Goal: Information Seeking & Learning: Check status

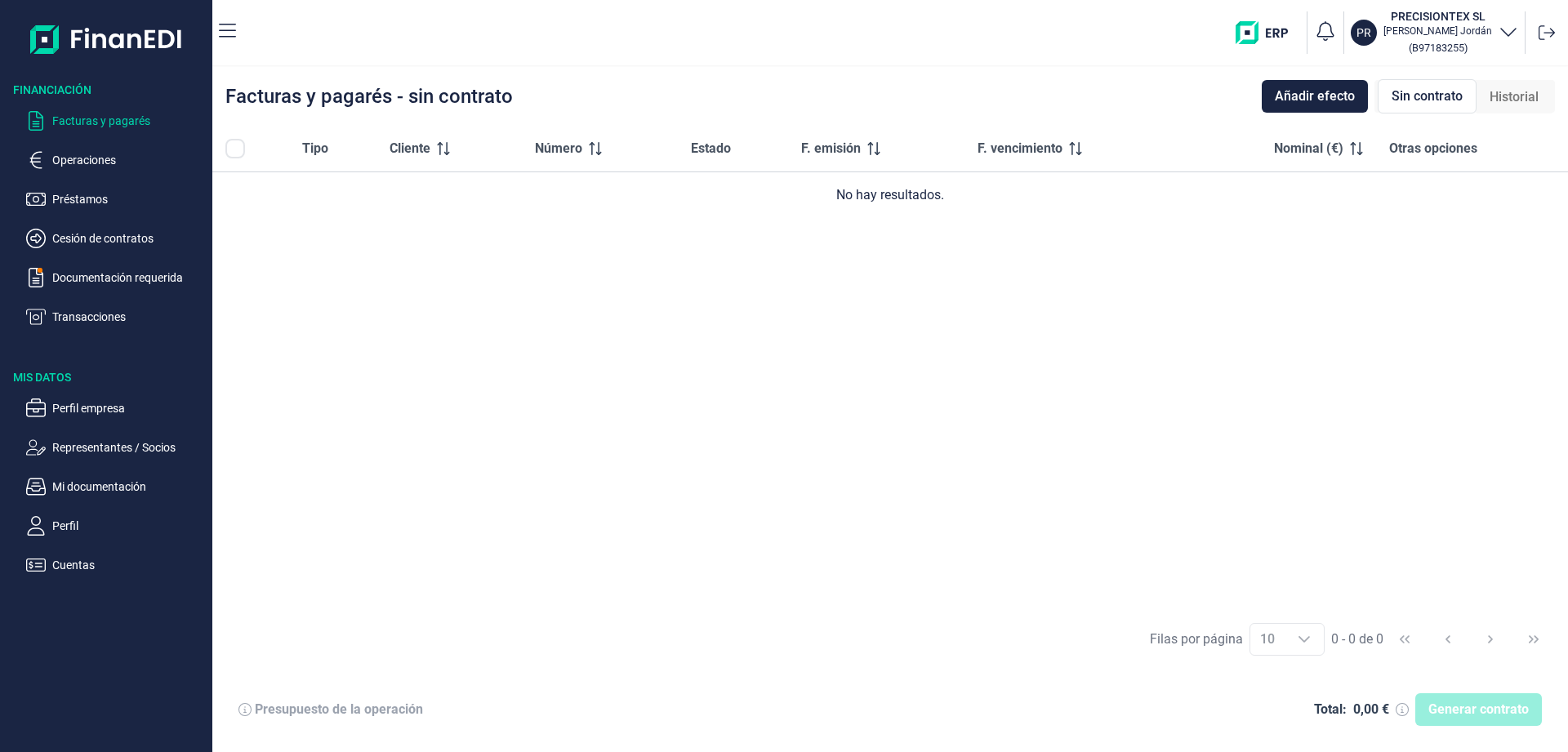
click at [117, 117] on p "Facturas y pagarés" at bounding box center [129, 121] width 153 height 20
click at [96, 282] on p "Documentación requerida" at bounding box center [129, 277] width 153 height 20
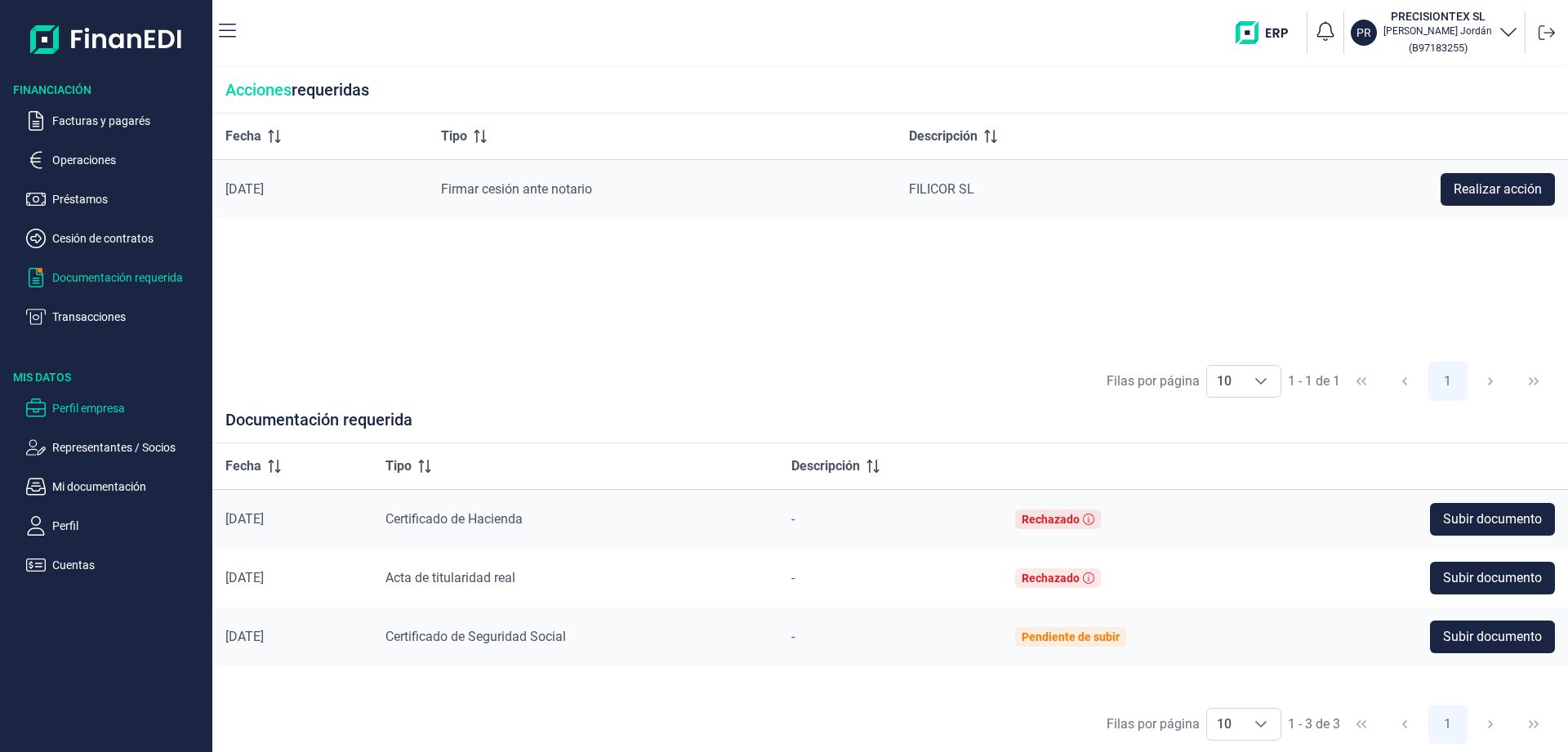
click at [71, 407] on p "Perfil empresa" at bounding box center [129, 408] width 153 height 20
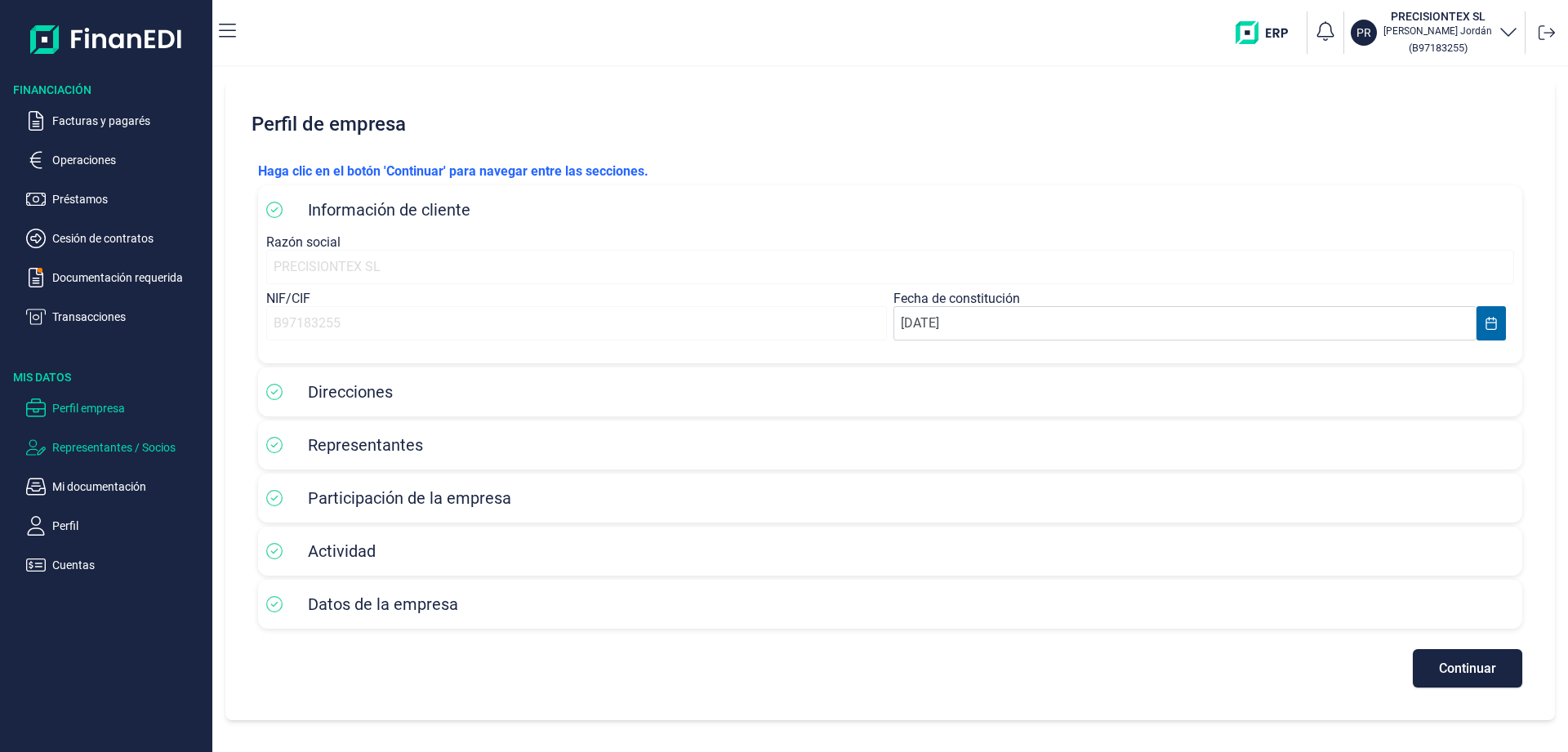
click at [111, 449] on p "Representantes / Socios" at bounding box center [129, 447] width 153 height 20
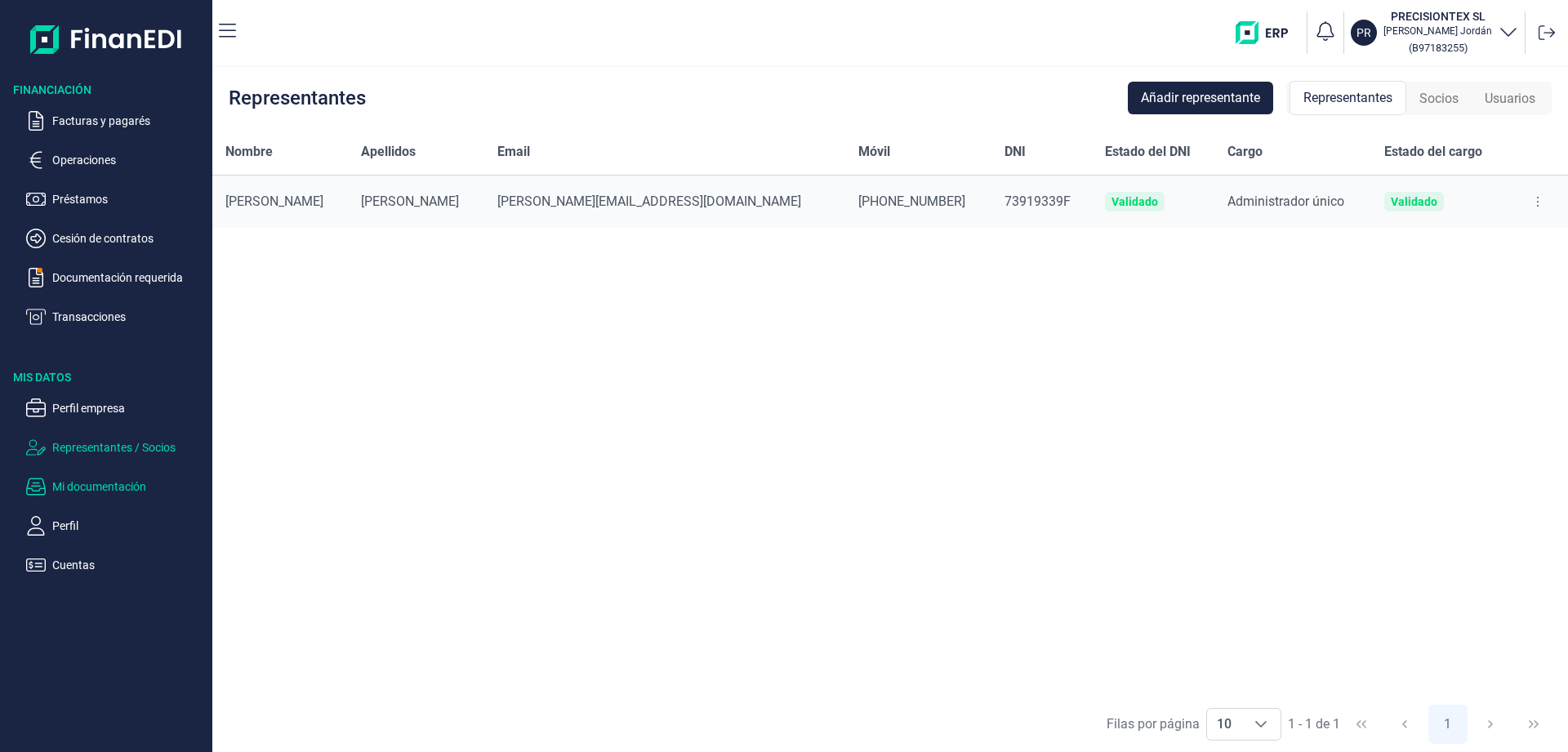
click at [93, 485] on p "Mi documentación" at bounding box center [129, 486] width 153 height 20
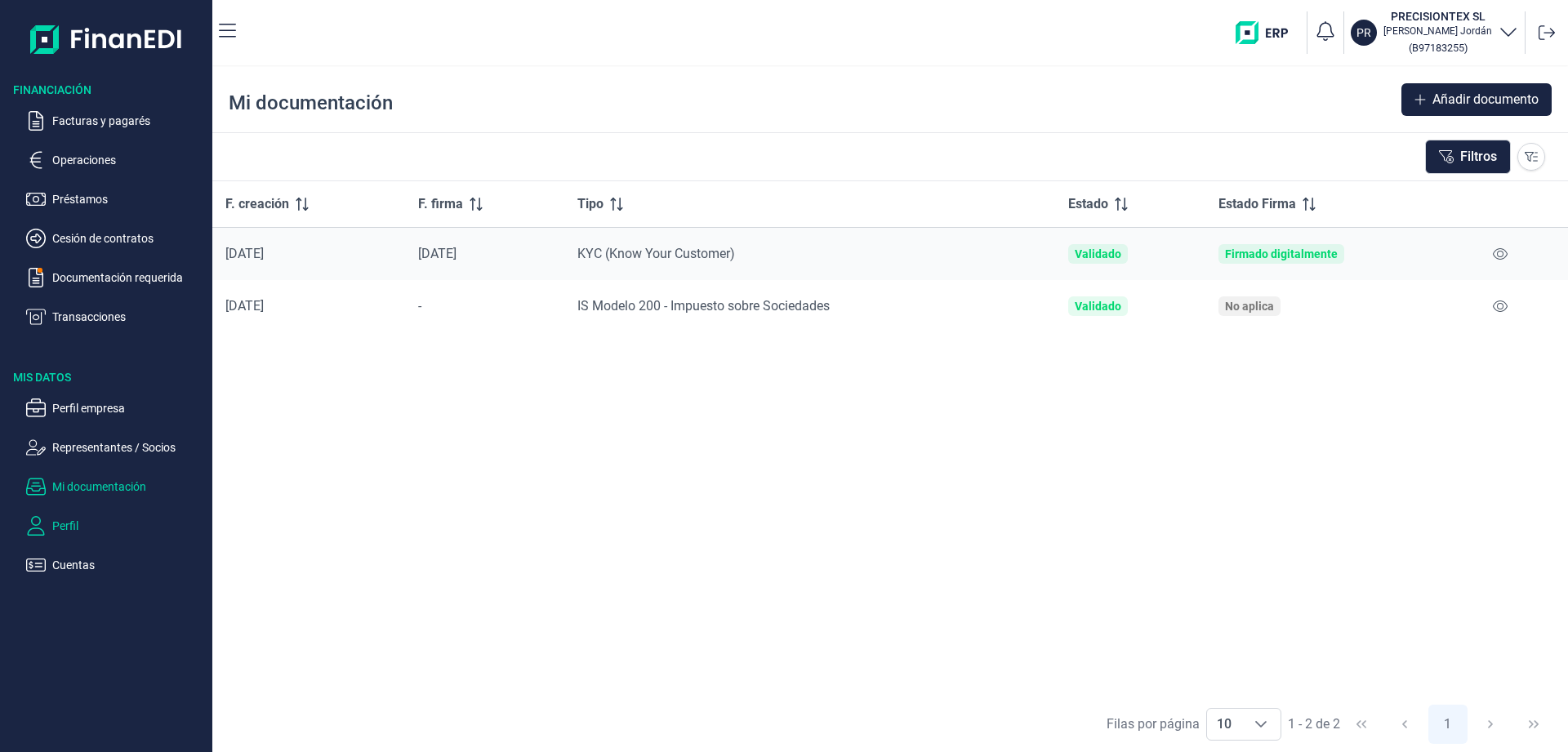
click at [70, 524] on p "Perfil" at bounding box center [129, 525] width 153 height 20
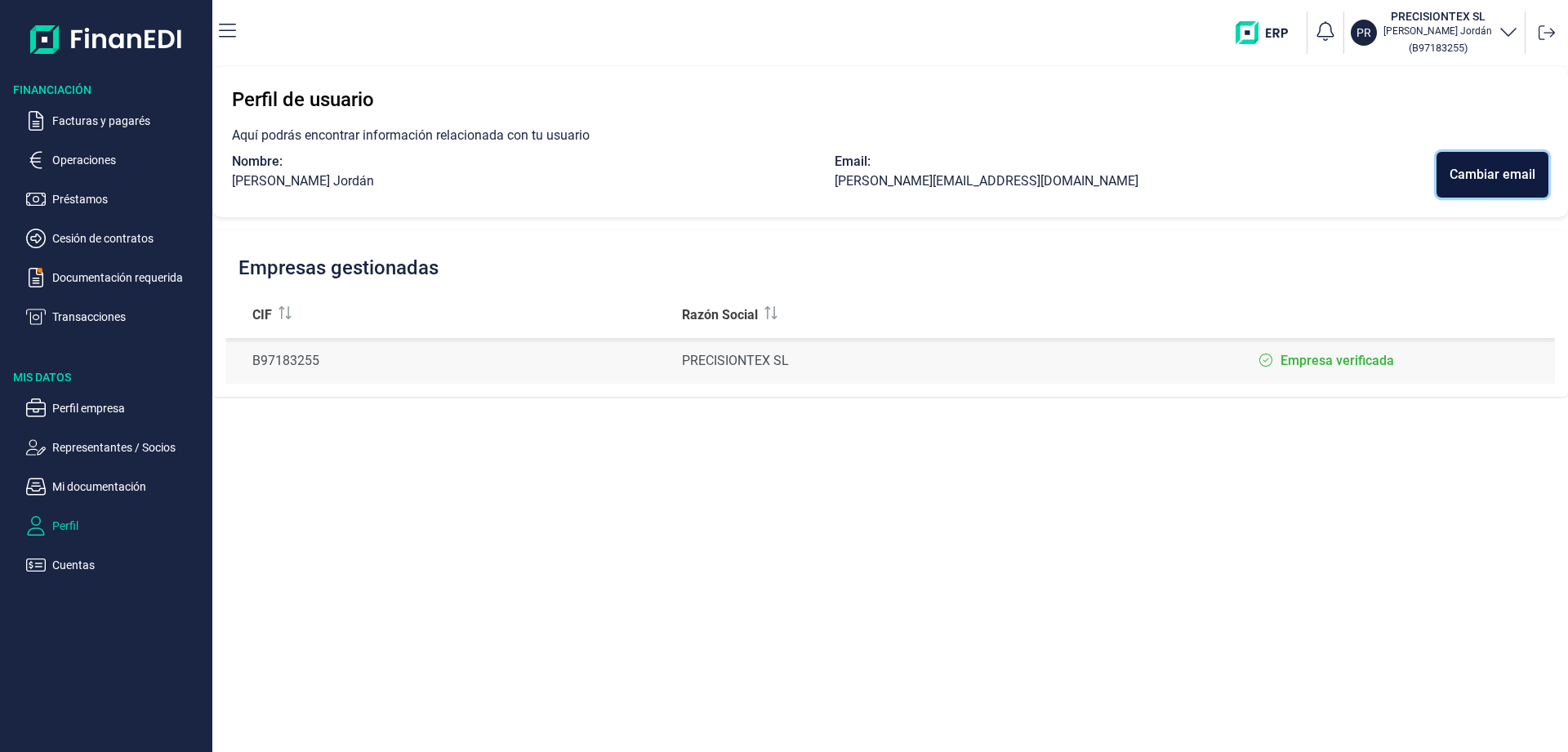
click at [1478, 182] on div "Cambiar email" at bounding box center [1493, 175] width 86 height 20
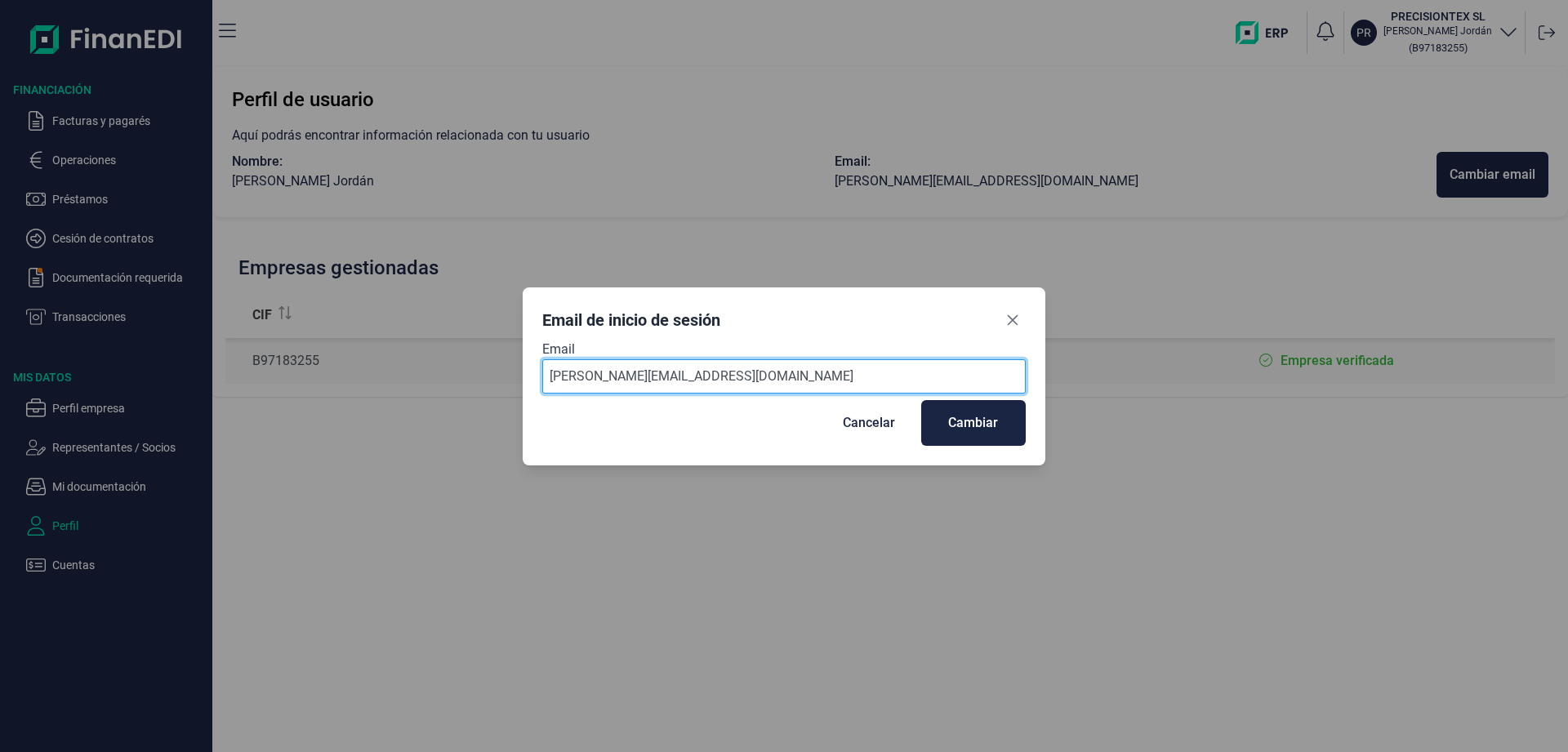
drag, startPoint x: 725, startPoint y: 371, endPoint x: 710, endPoint y: 380, distance: 17.5
click at [724, 372] on input "[PERSON_NAME][EMAIL_ADDRESS][DOMAIN_NAME]" at bounding box center [784, 376] width 484 height 34
drag, startPoint x: 717, startPoint y: 374, endPoint x: 333, endPoint y: 390, distance: 384.3
click at [542, 390] on input "[PERSON_NAME][EMAIL_ADDRESS][DOMAIN_NAME]" at bounding box center [784, 376] width 484 height 34
type input "[PERSON_NAME][EMAIL_ADDRESS][DOMAIN_NAME]"
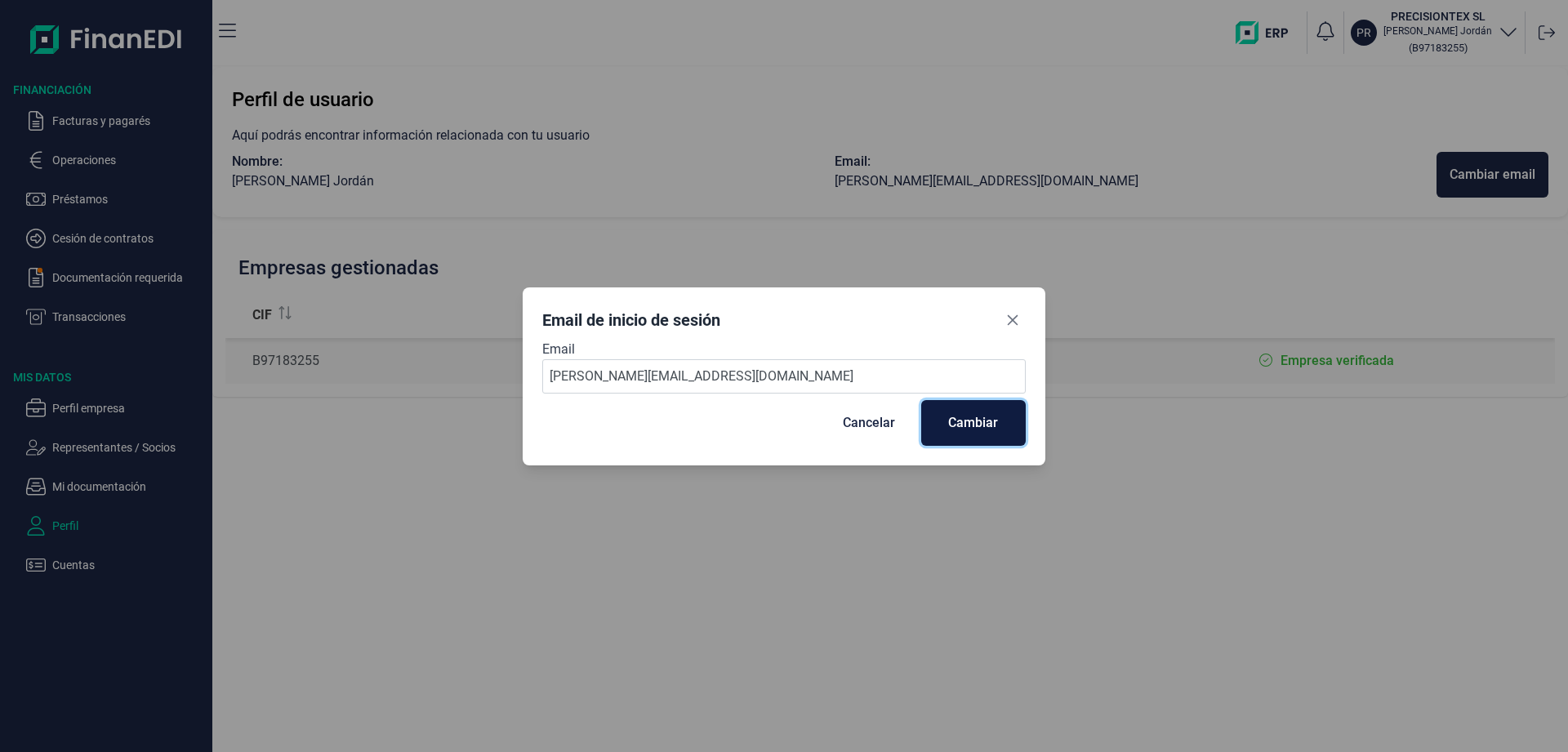
click at [988, 413] on div "Cambiar" at bounding box center [973, 423] width 50 height 20
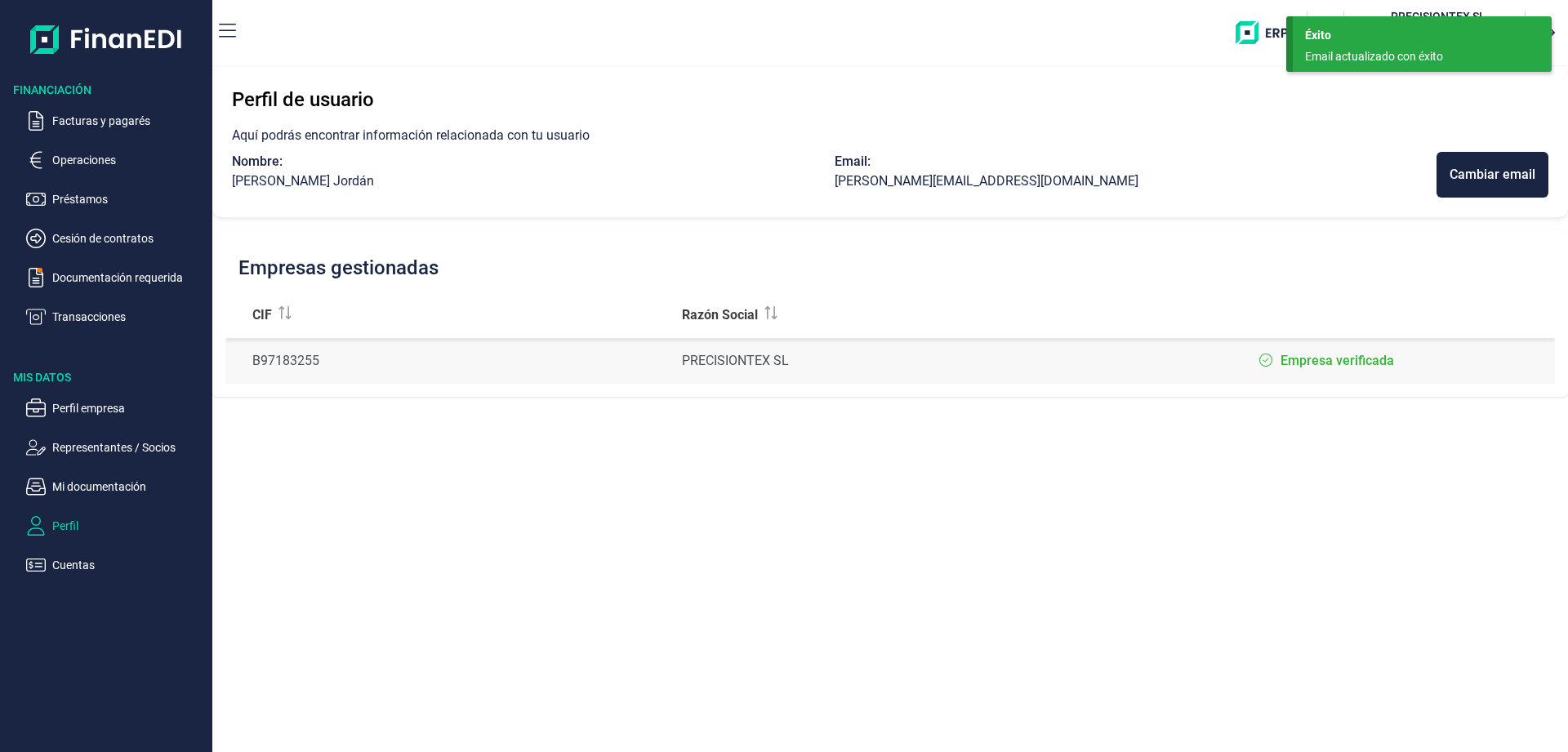
click at [1325, 140] on p "Aquí podrás encontrar información relacionada con tu usuario" at bounding box center [890, 136] width 1317 height 20
click at [1186, 127] on p "Aquí podrás encontrar información relacionada con tu usuario" at bounding box center [890, 136] width 1317 height 20
click at [83, 195] on p "Préstamos" at bounding box center [129, 199] width 153 height 20
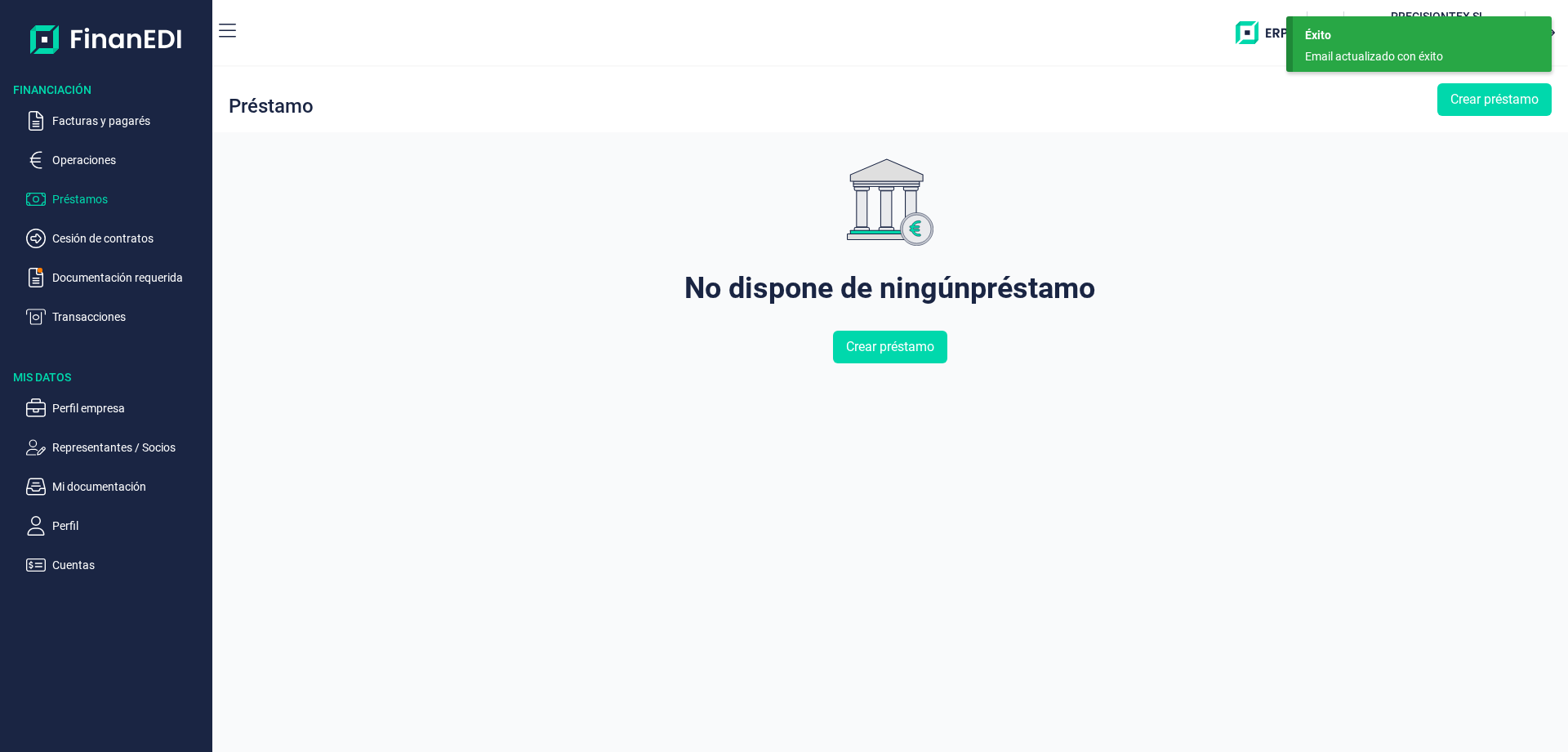
click at [97, 155] on p "Operaciones" at bounding box center [129, 160] width 153 height 20
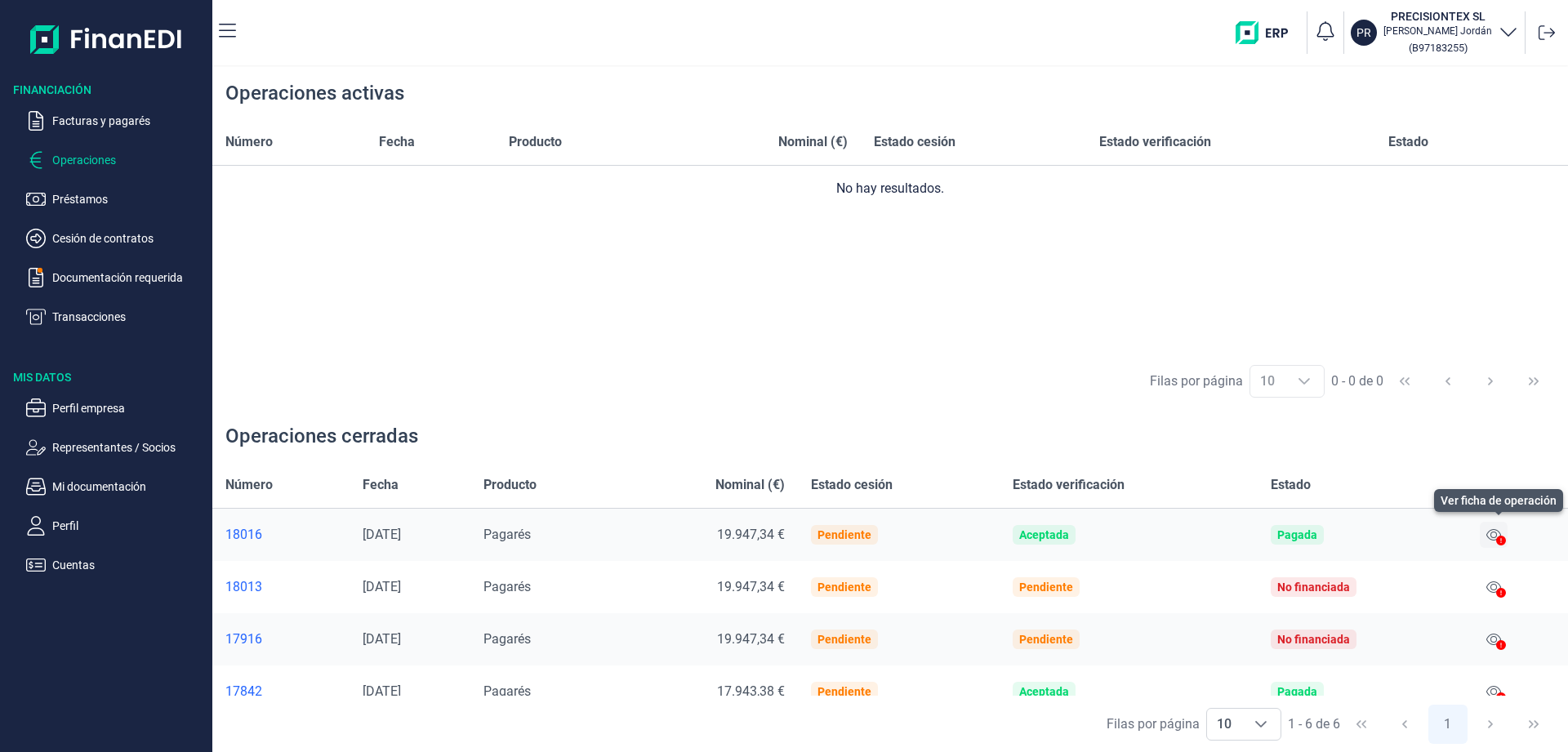
click at [1499, 533] on icon at bounding box center [1494, 534] width 15 height 13
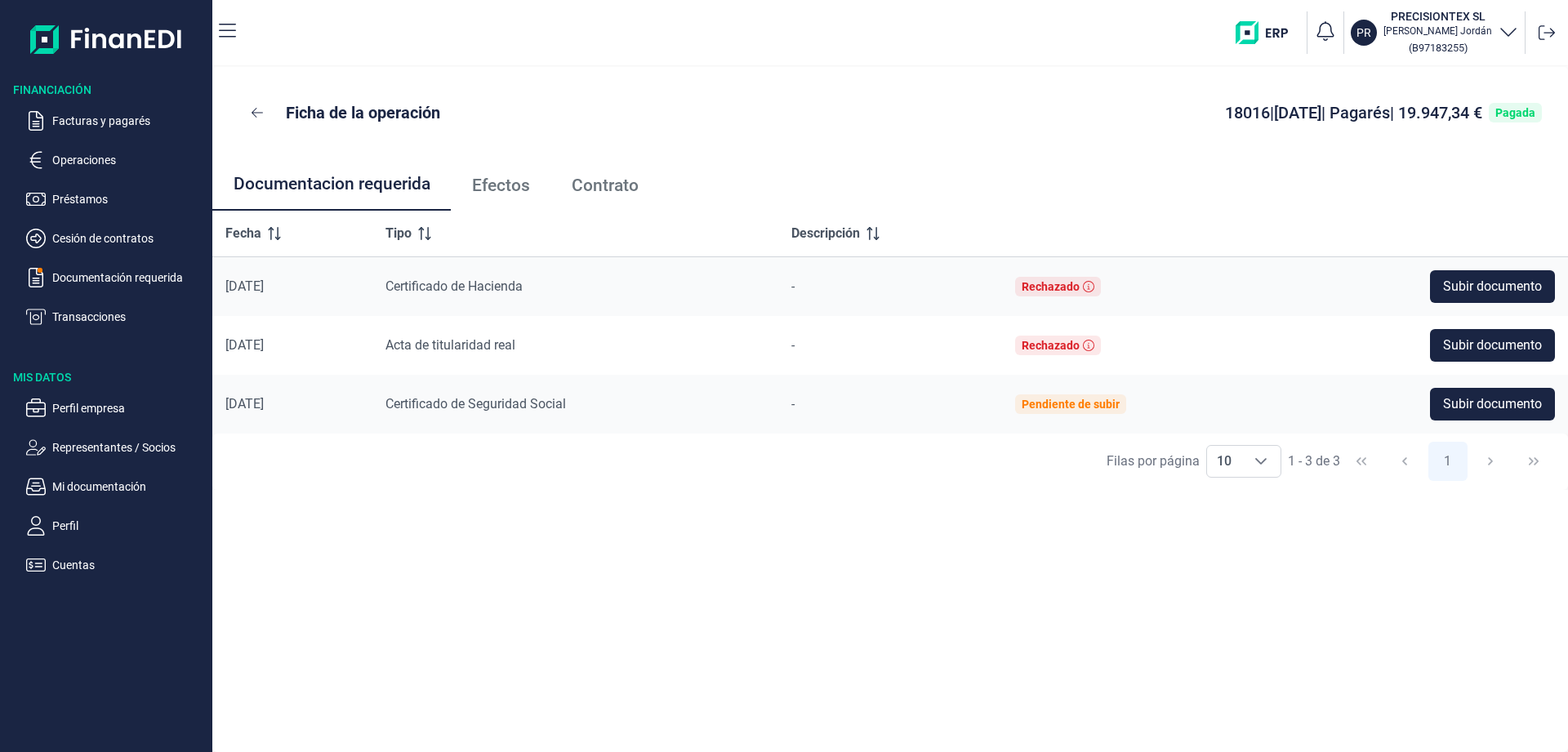
click at [496, 191] on span "Efectos" at bounding box center [500, 186] width 58 height 18
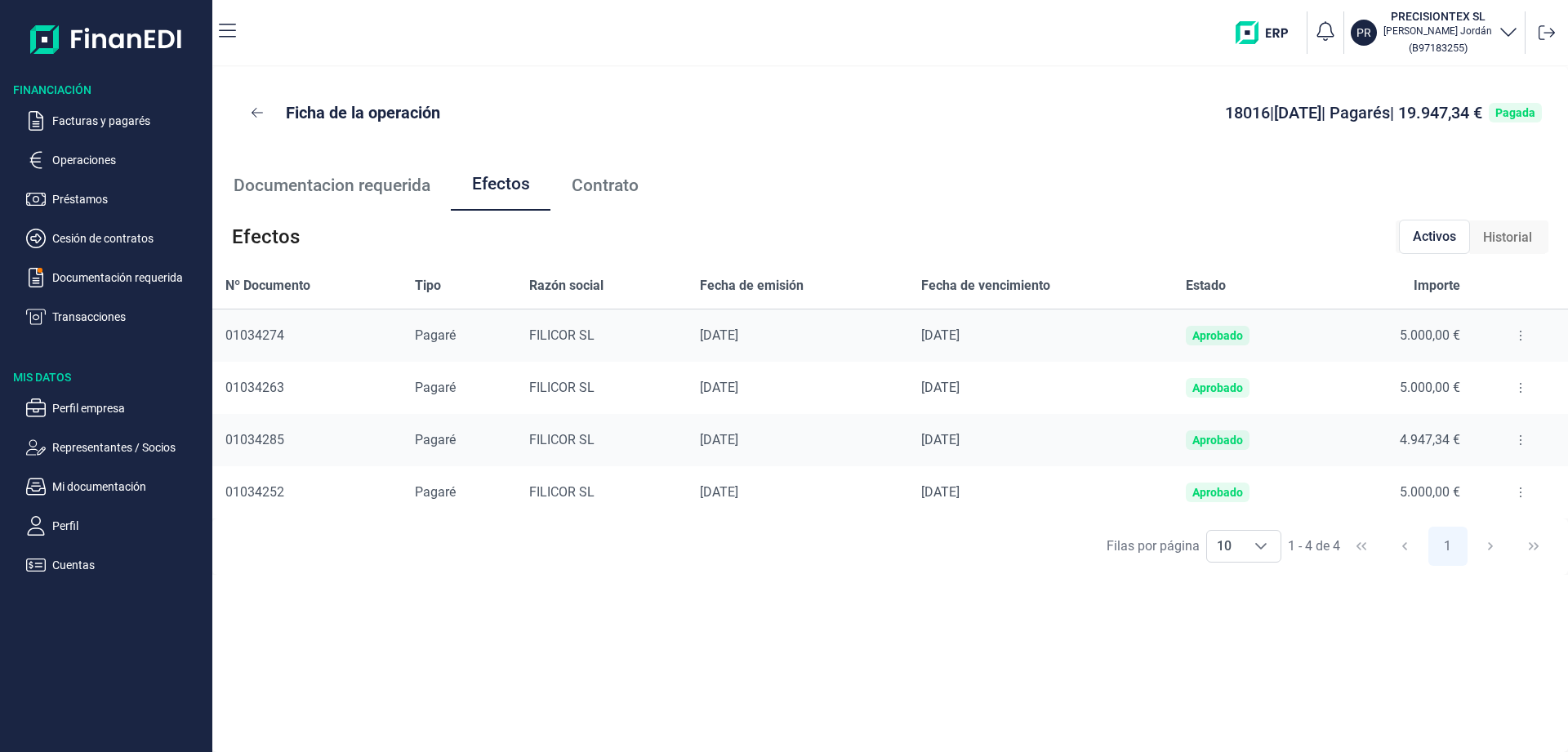
click at [593, 188] on span "Contrato" at bounding box center [605, 186] width 67 height 18
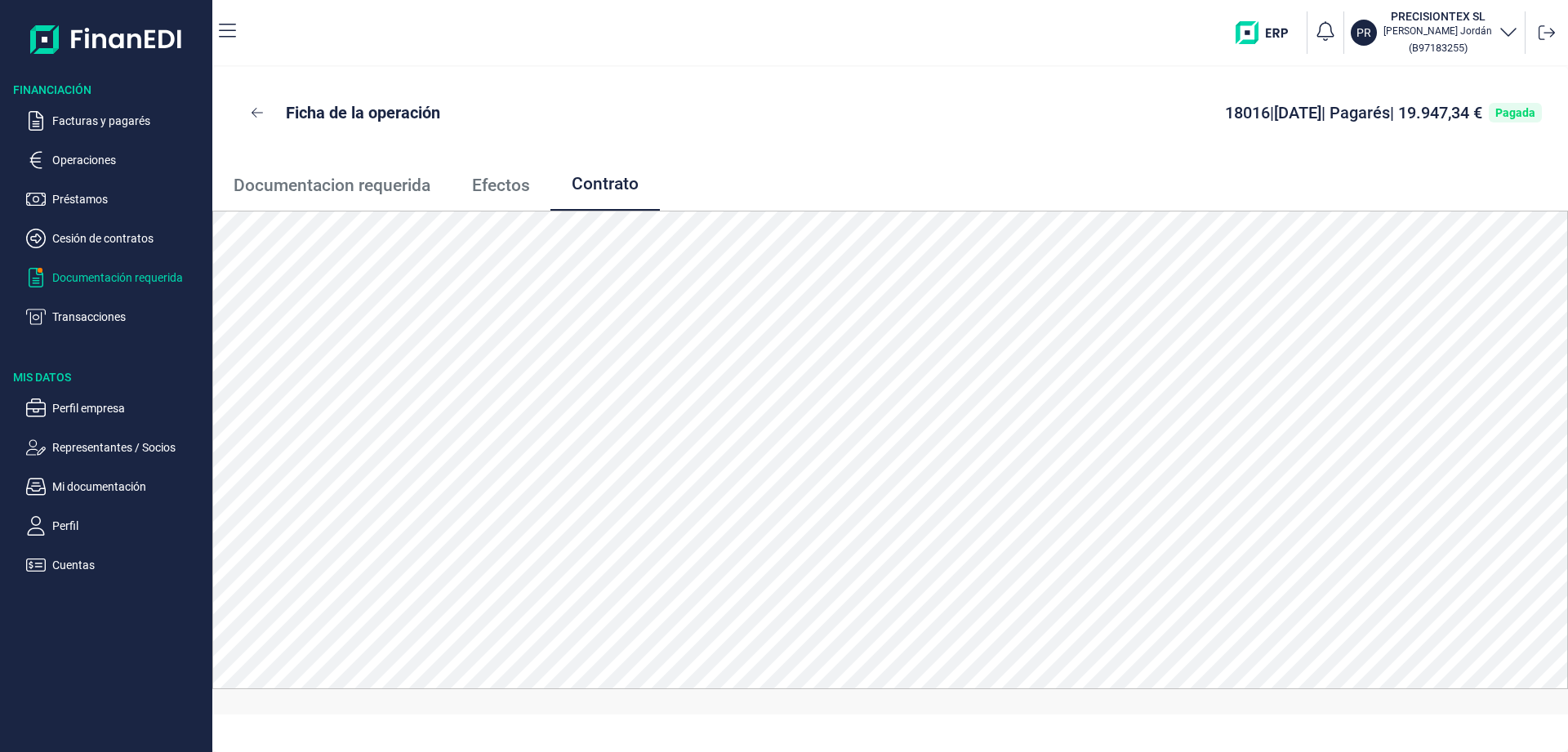
click at [118, 276] on p "Documentación requerida" at bounding box center [129, 277] width 153 height 20
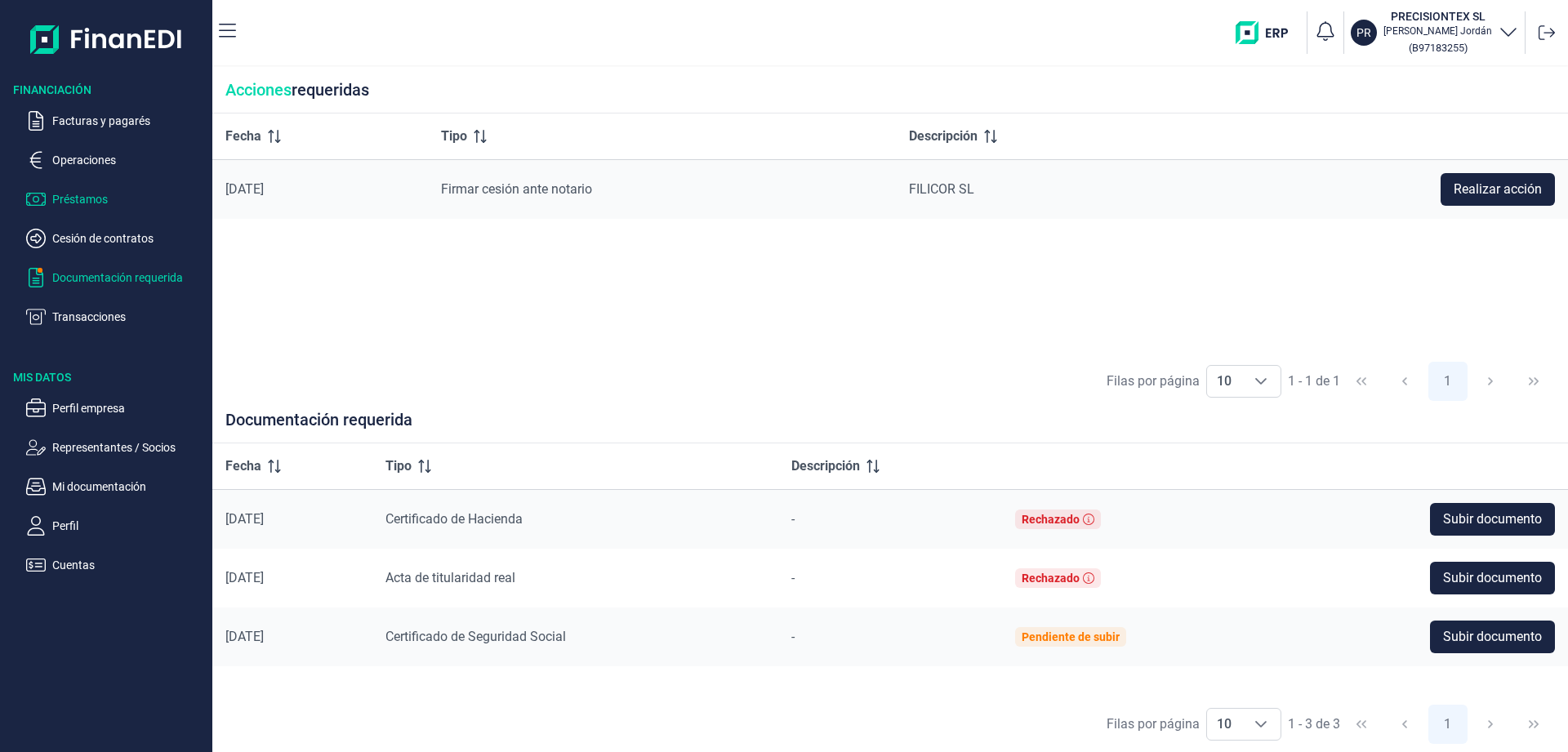
click at [80, 192] on p "Préstamos" at bounding box center [129, 199] width 153 height 20
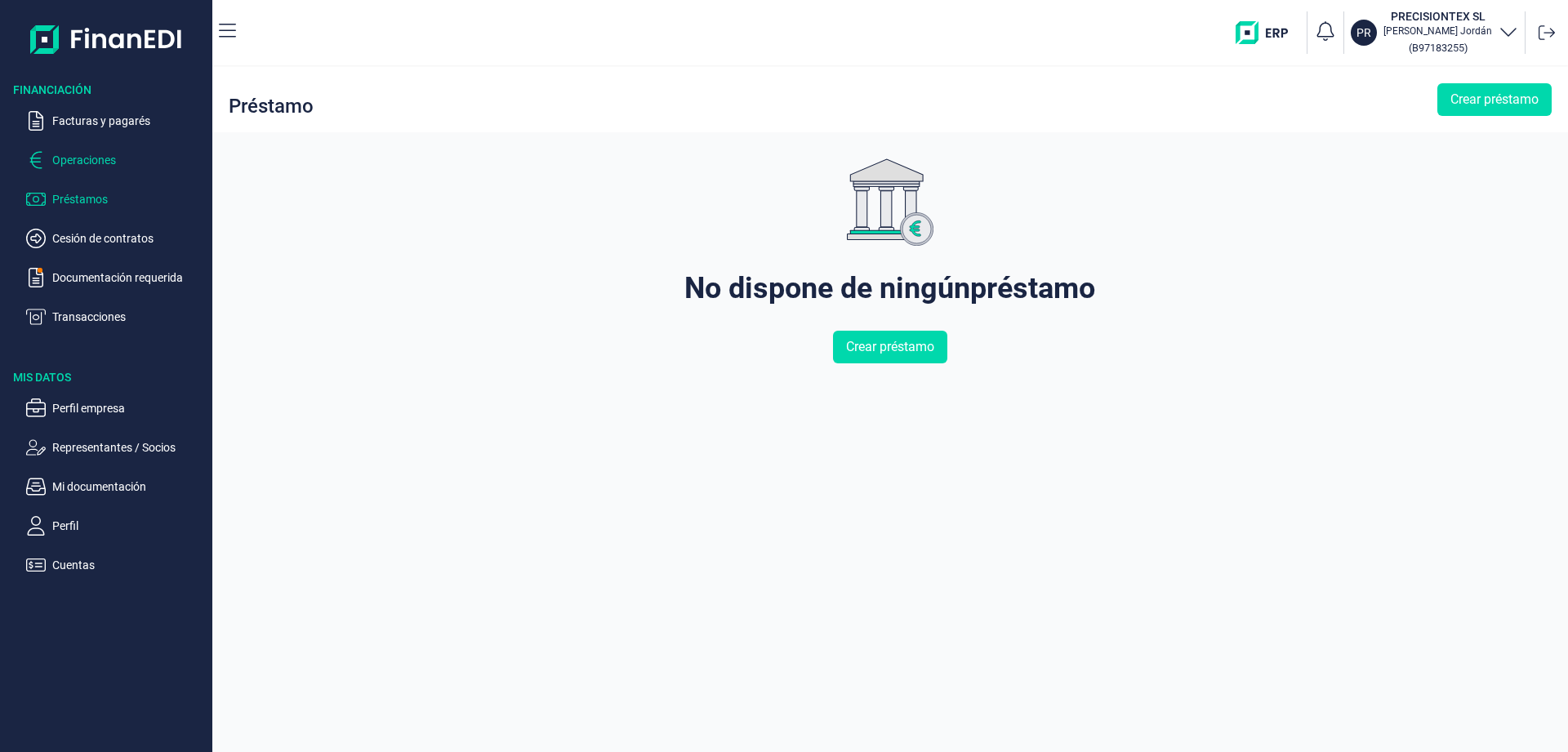
click at [97, 154] on p "Operaciones" at bounding box center [129, 160] width 153 height 20
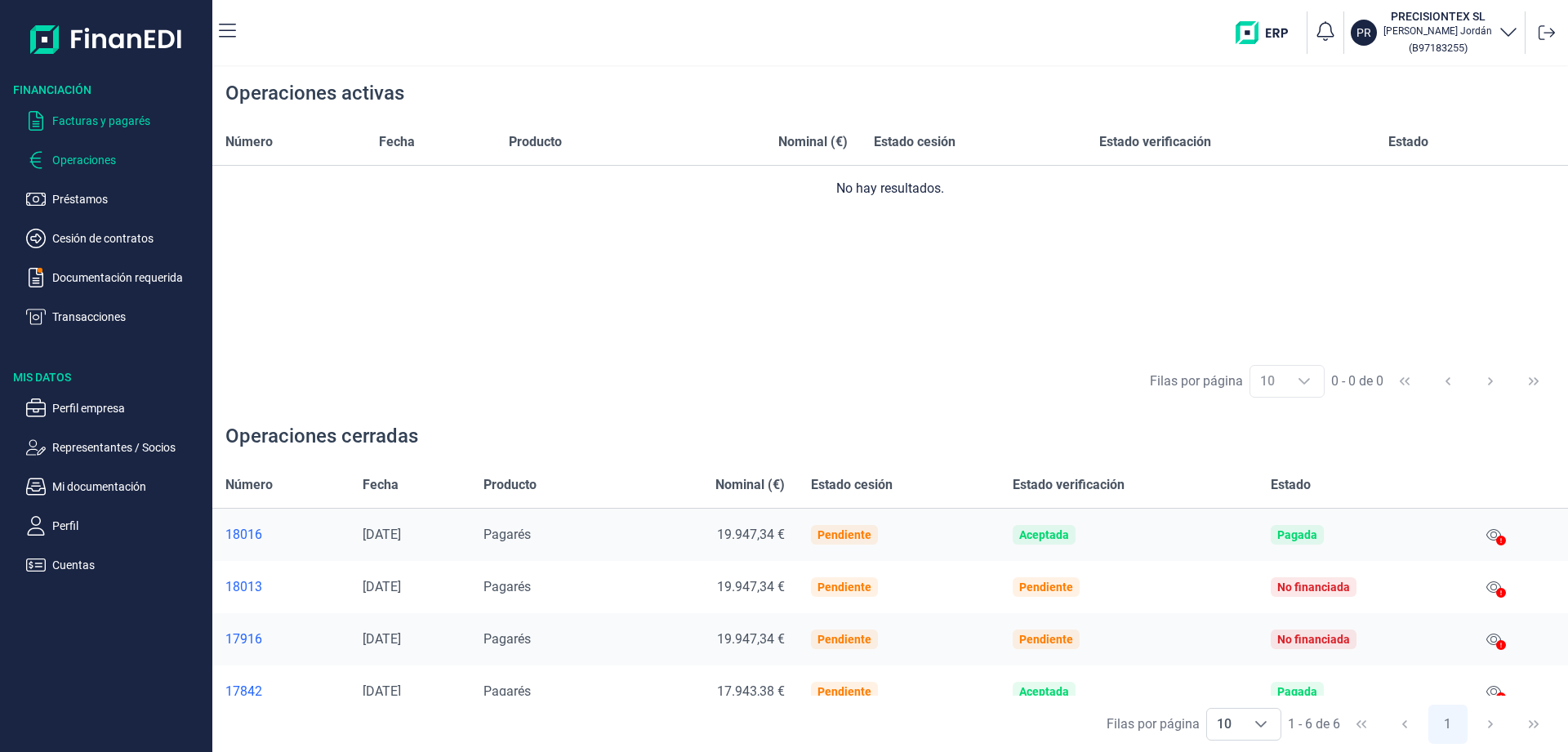
click at [111, 126] on p "Facturas y pagarés" at bounding box center [129, 121] width 153 height 20
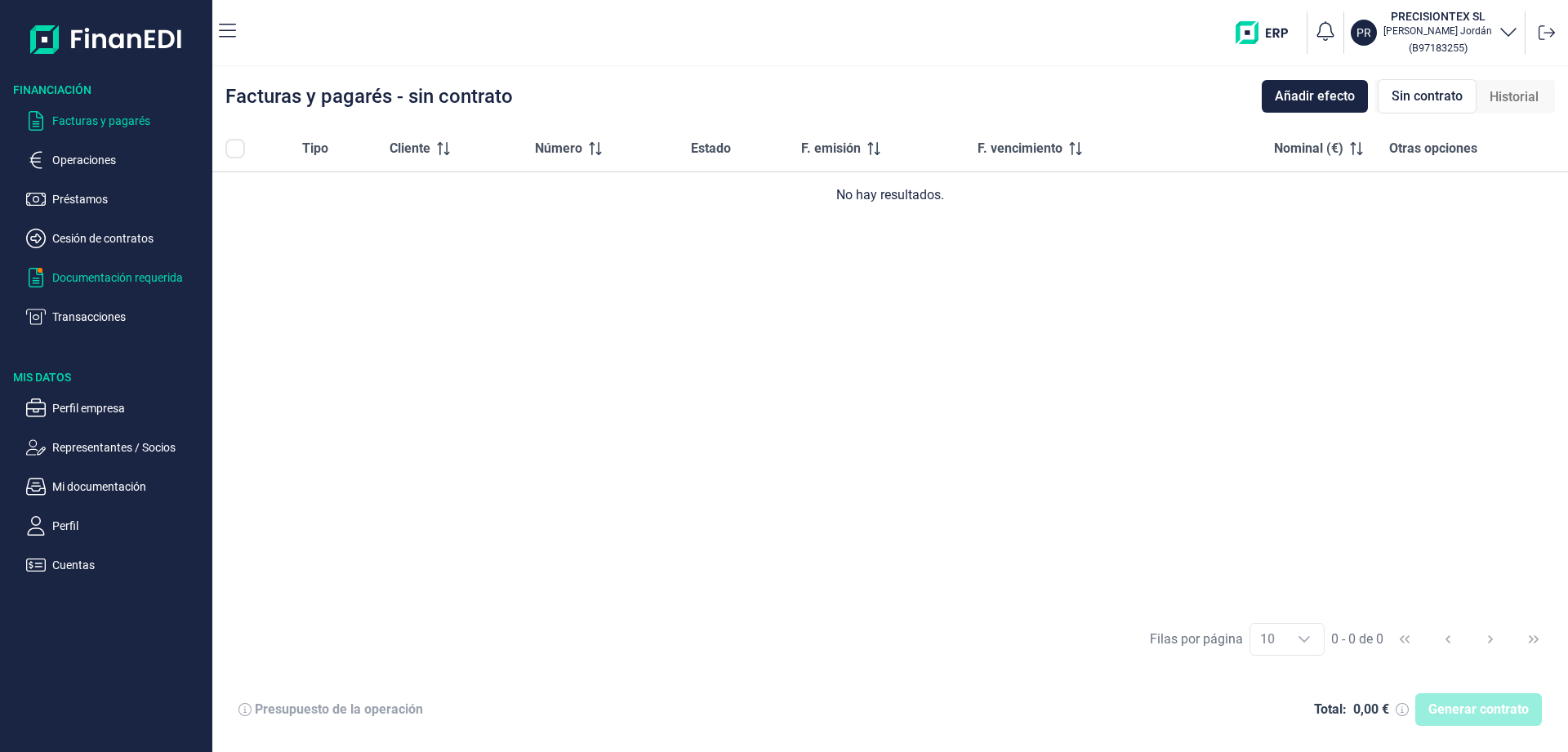
click at [107, 276] on p "Documentación requerida" at bounding box center [129, 277] width 153 height 20
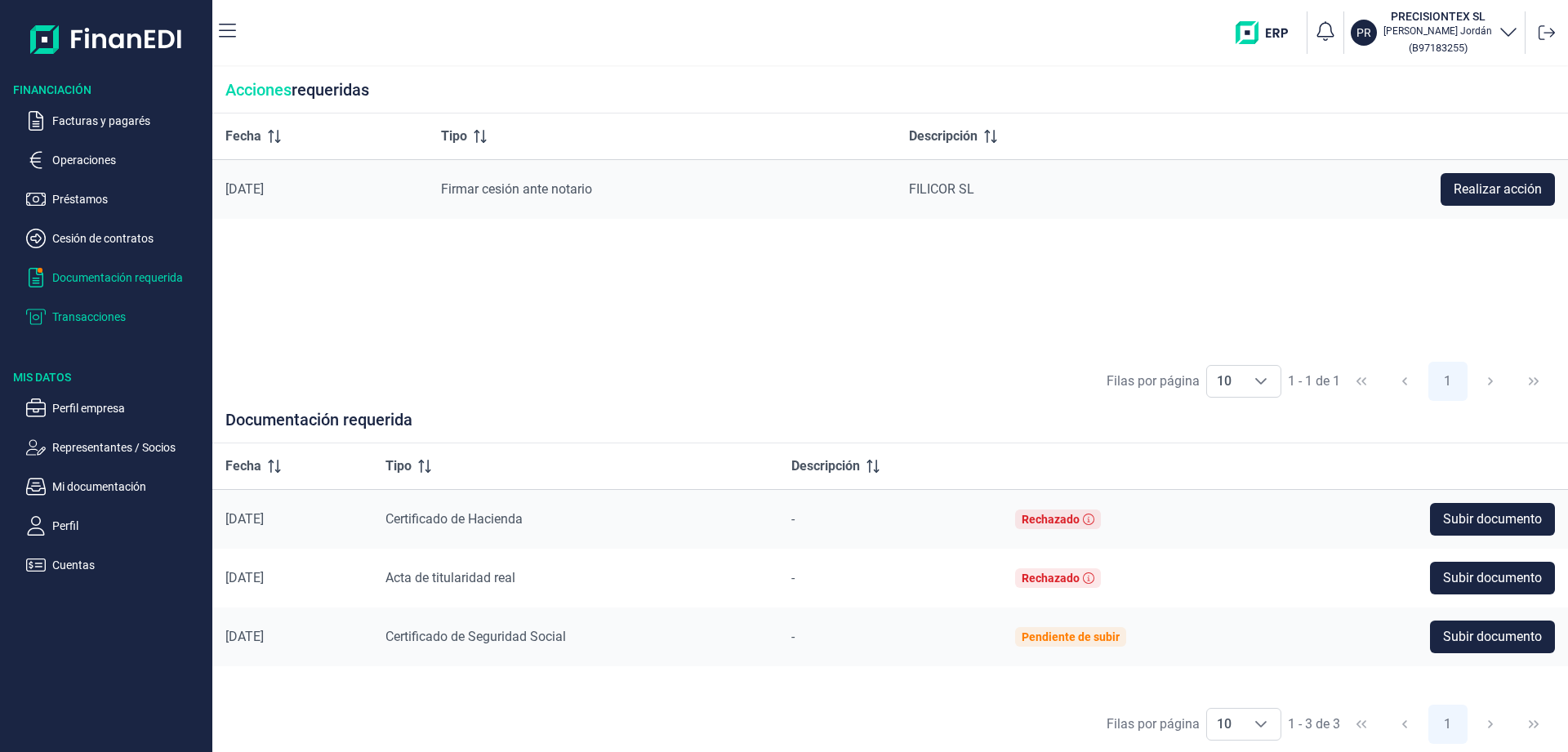
click at [101, 320] on p "Transacciones" at bounding box center [129, 316] width 153 height 20
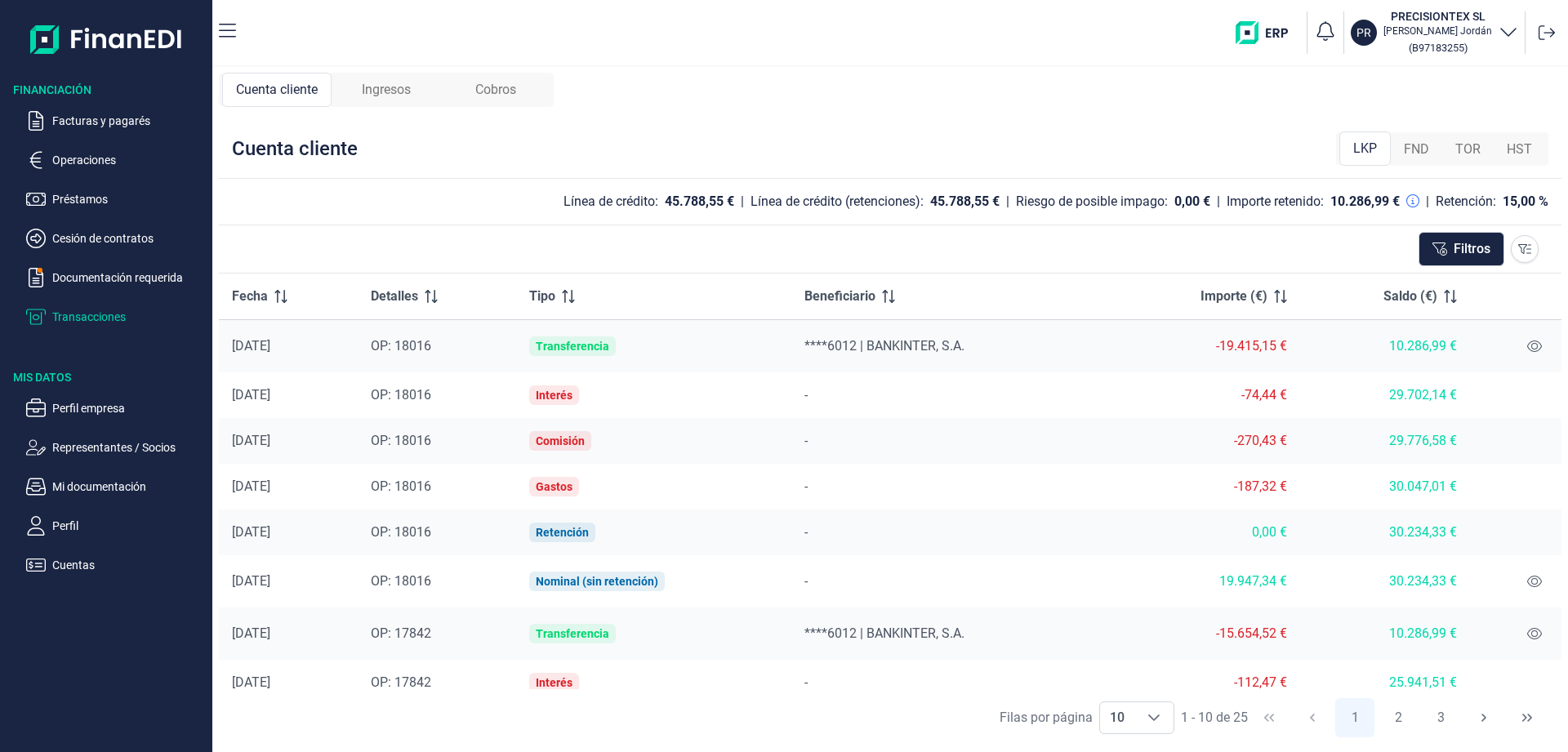
scroll to position [107, 0]
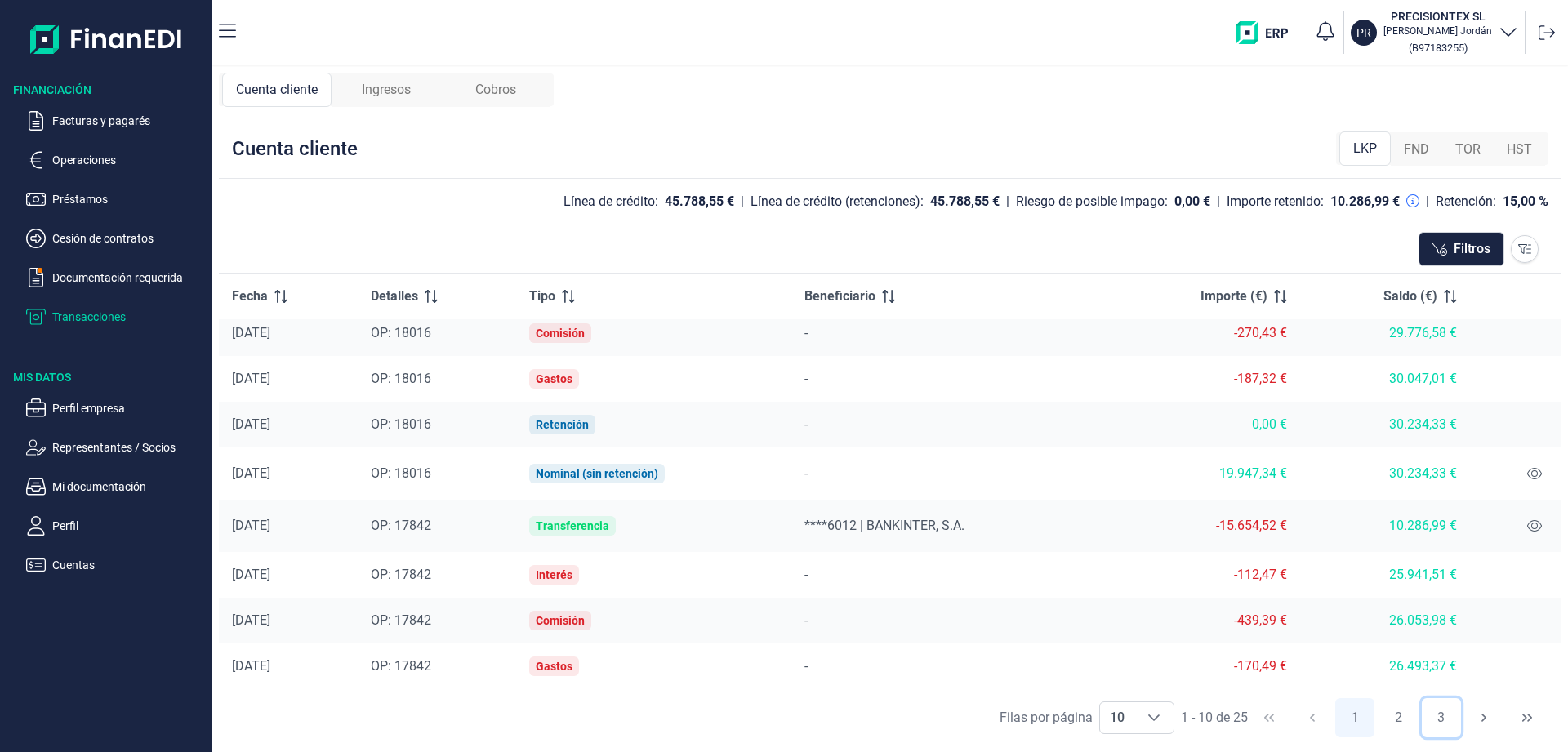
click at [1443, 718] on button "3" at bounding box center [1442, 718] width 39 height 39
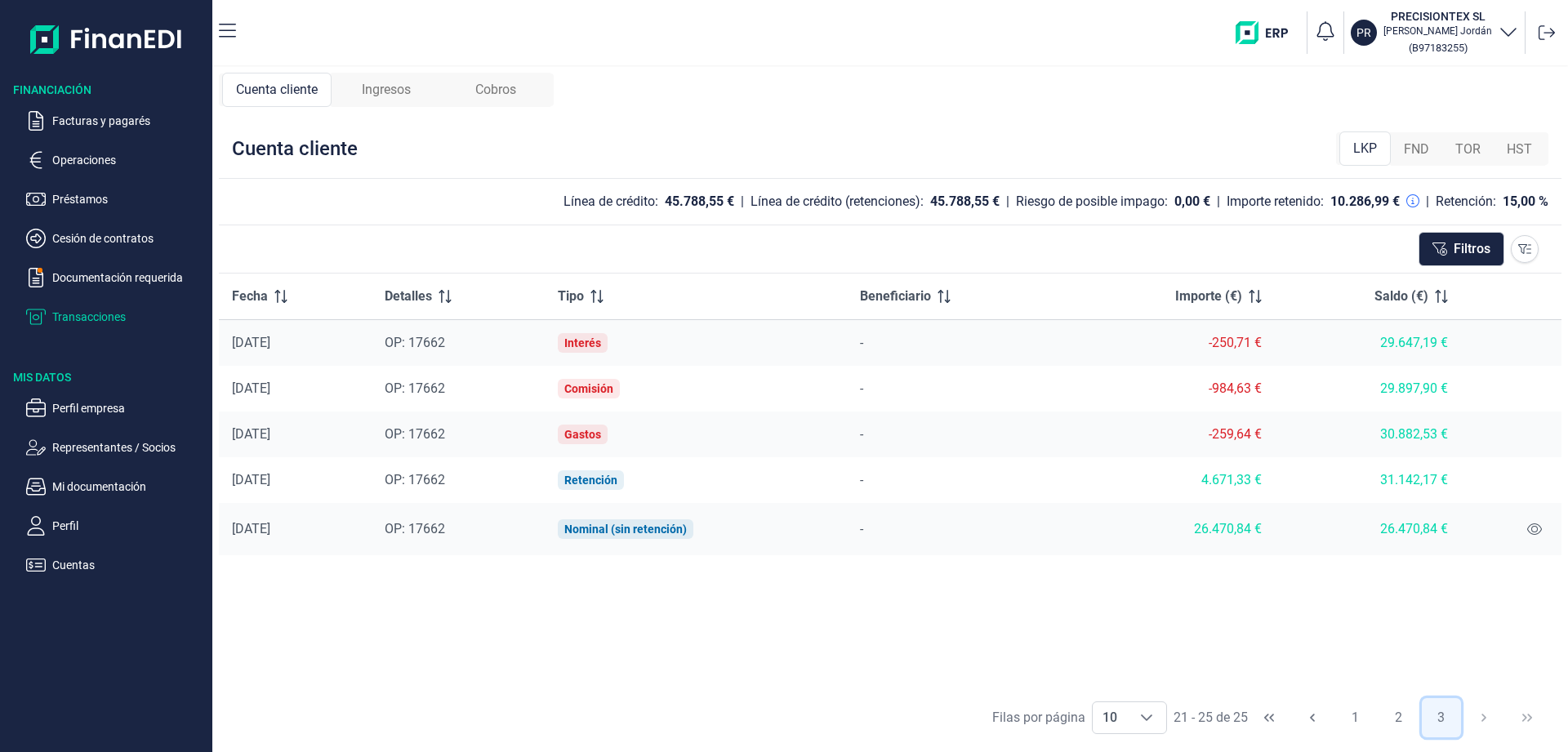
scroll to position [0, 0]
click at [1537, 528] on icon at bounding box center [1535, 528] width 15 height 13
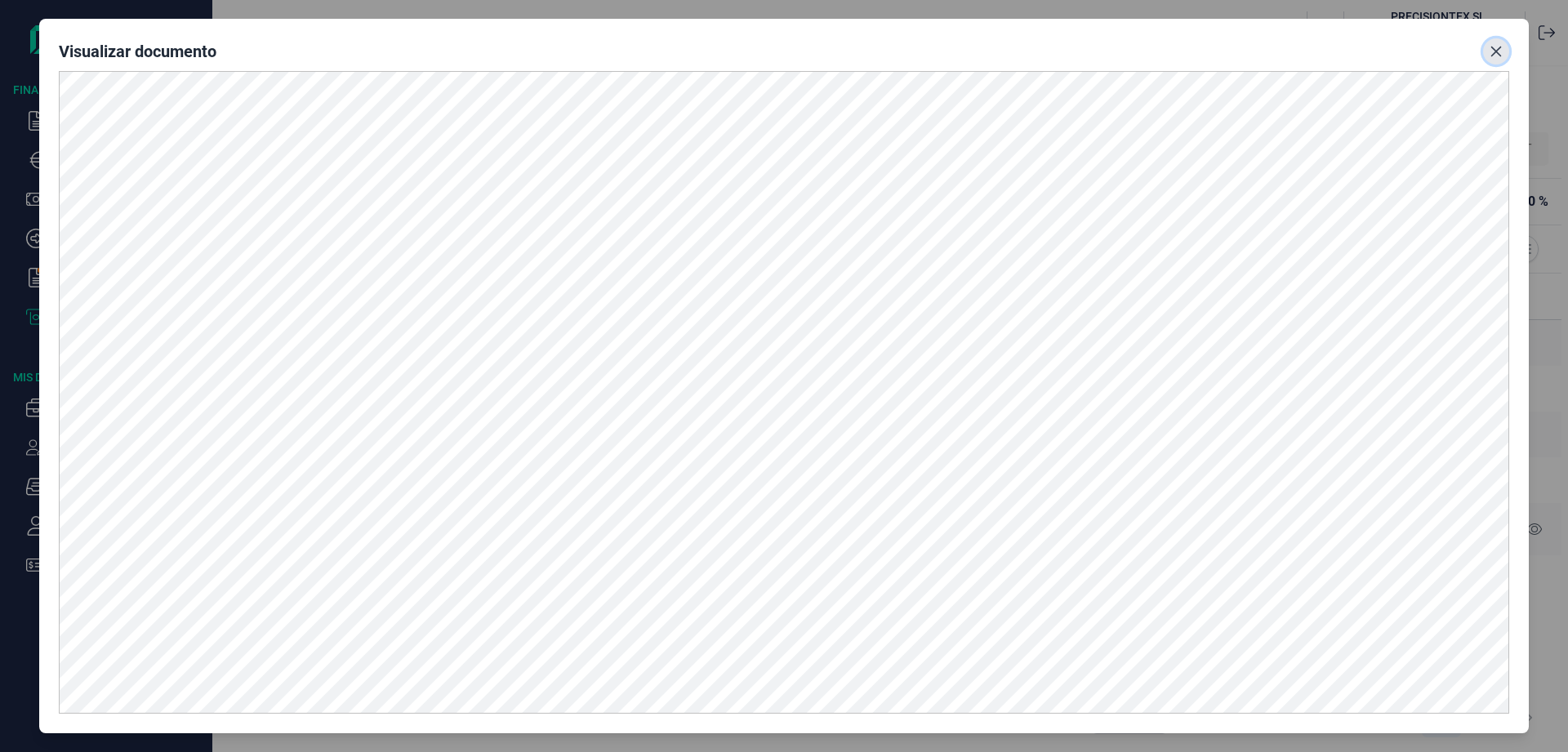
click at [1500, 54] on icon "Close" at bounding box center [1497, 52] width 11 height 11
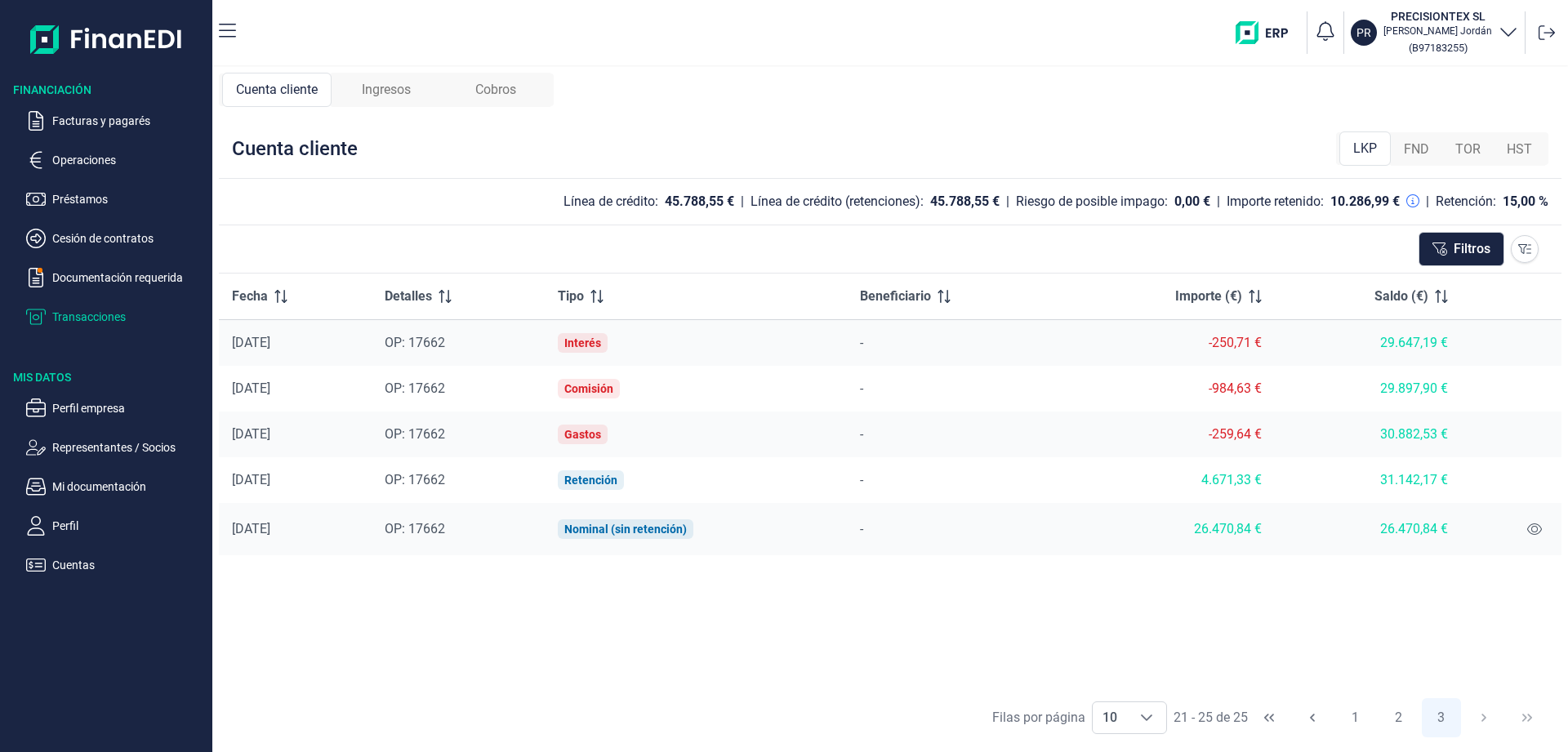
click at [399, 89] on span "Ingresos" at bounding box center [386, 90] width 49 height 20
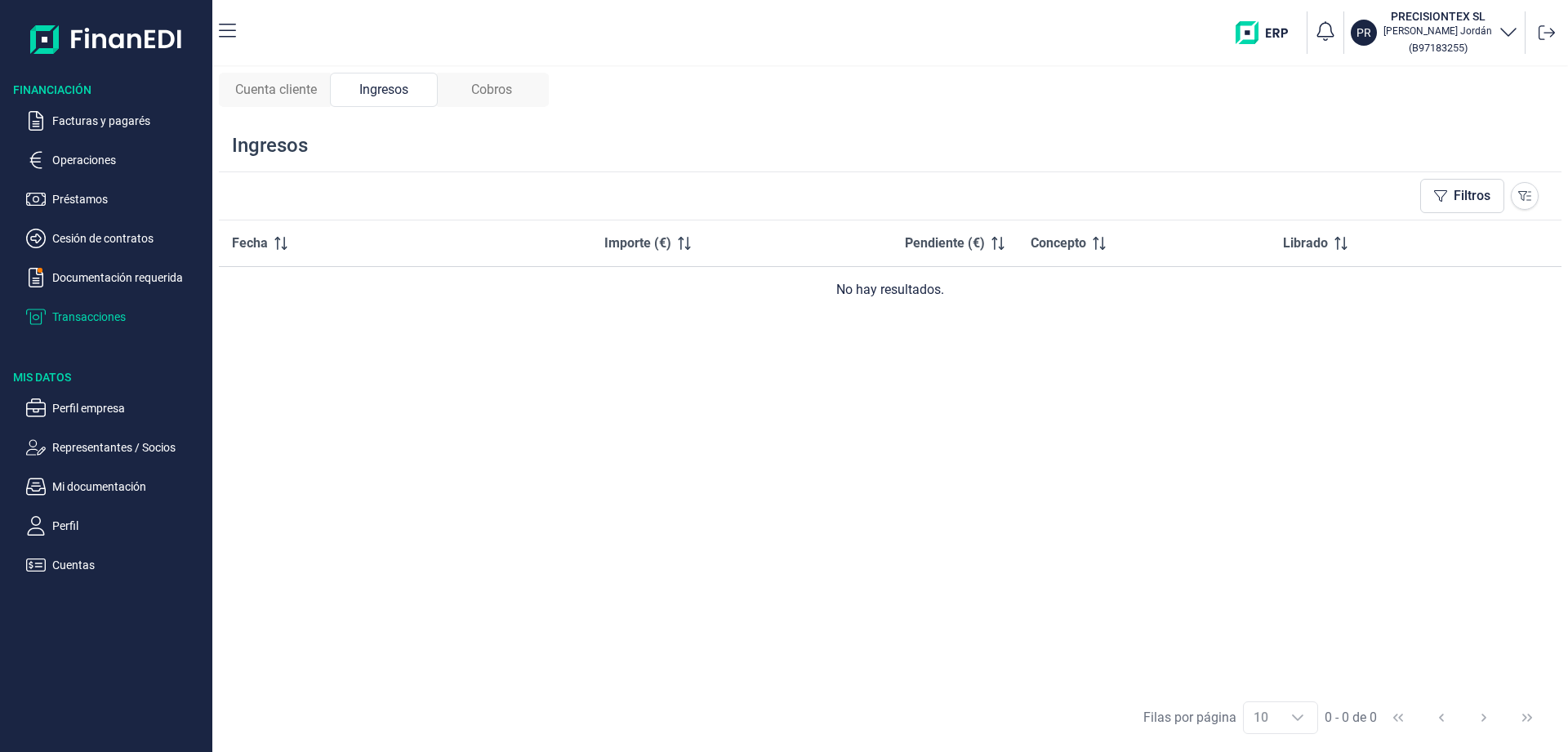
click at [508, 93] on span "Cobros" at bounding box center [491, 90] width 41 height 20
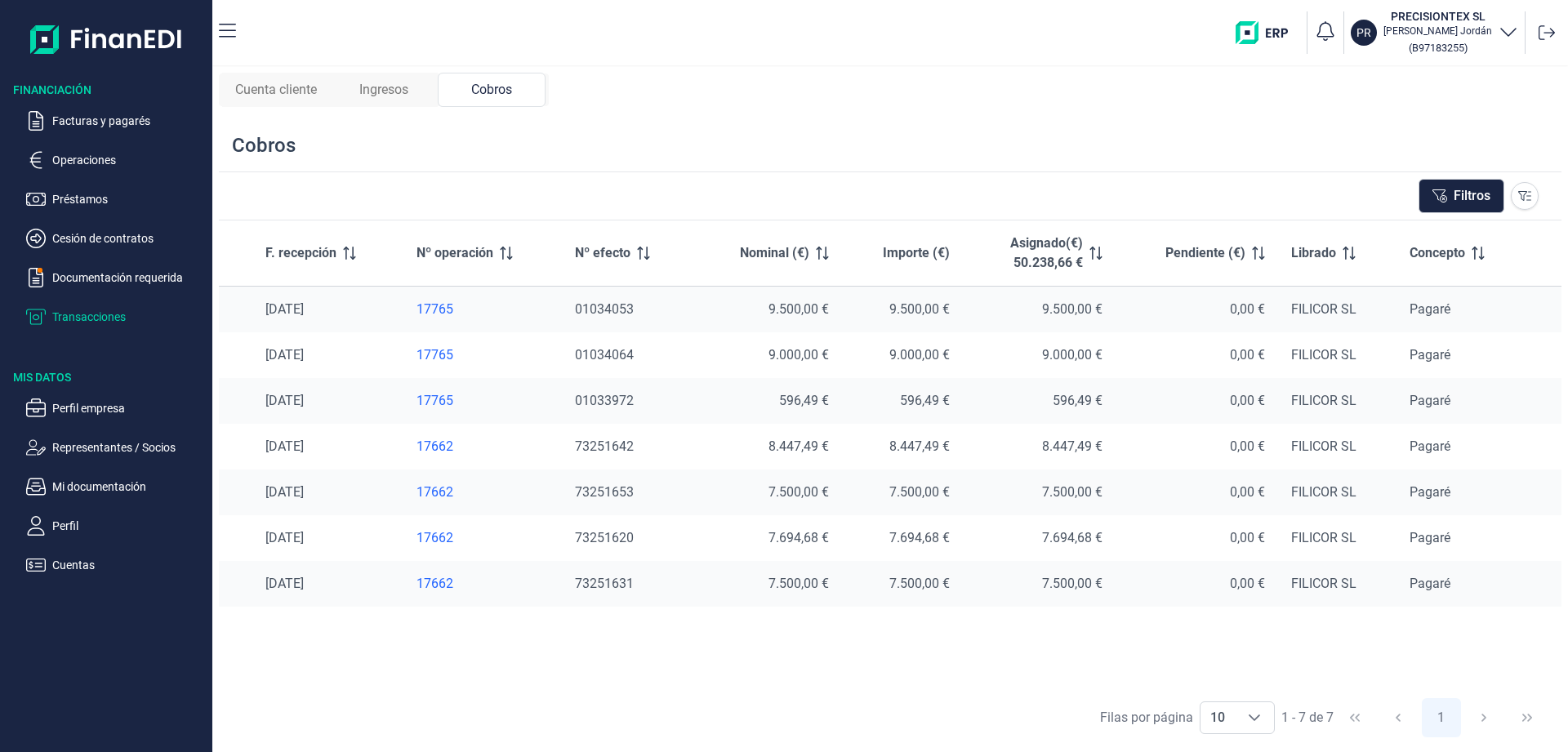
click at [389, 87] on span "Ingresos" at bounding box center [384, 90] width 49 height 20
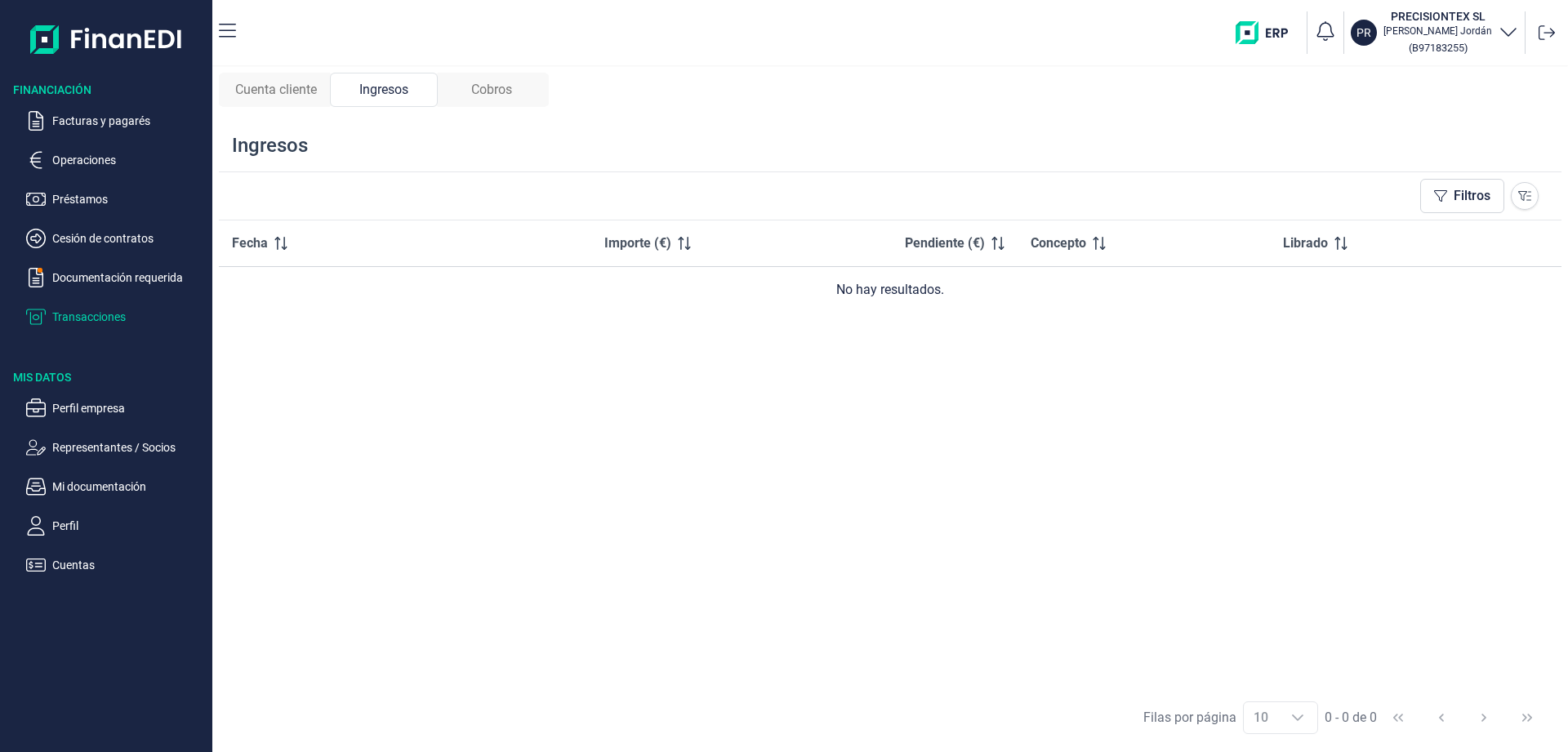
click at [287, 88] on span "Cuenta cliente" at bounding box center [276, 90] width 82 height 20
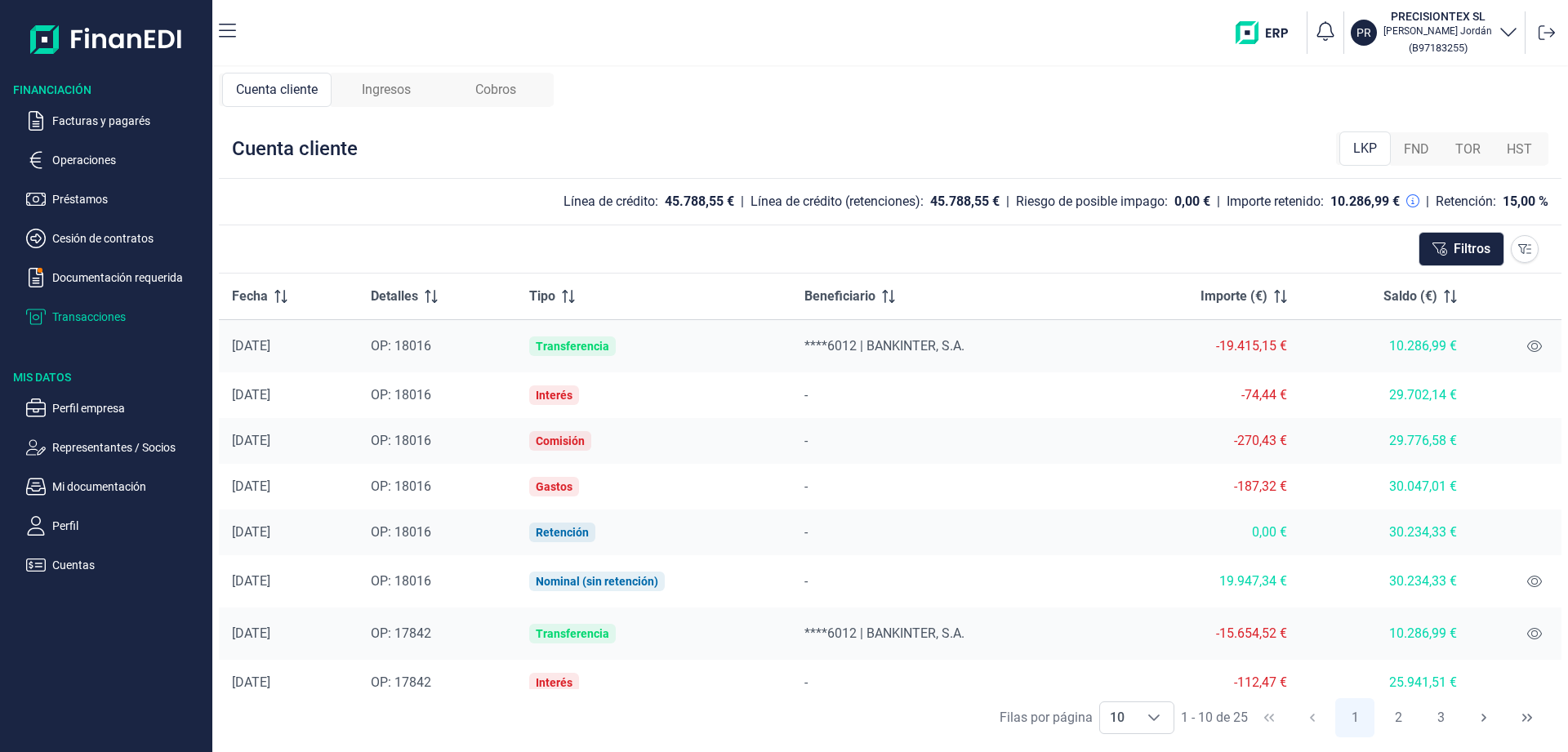
scroll to position [107, 0]
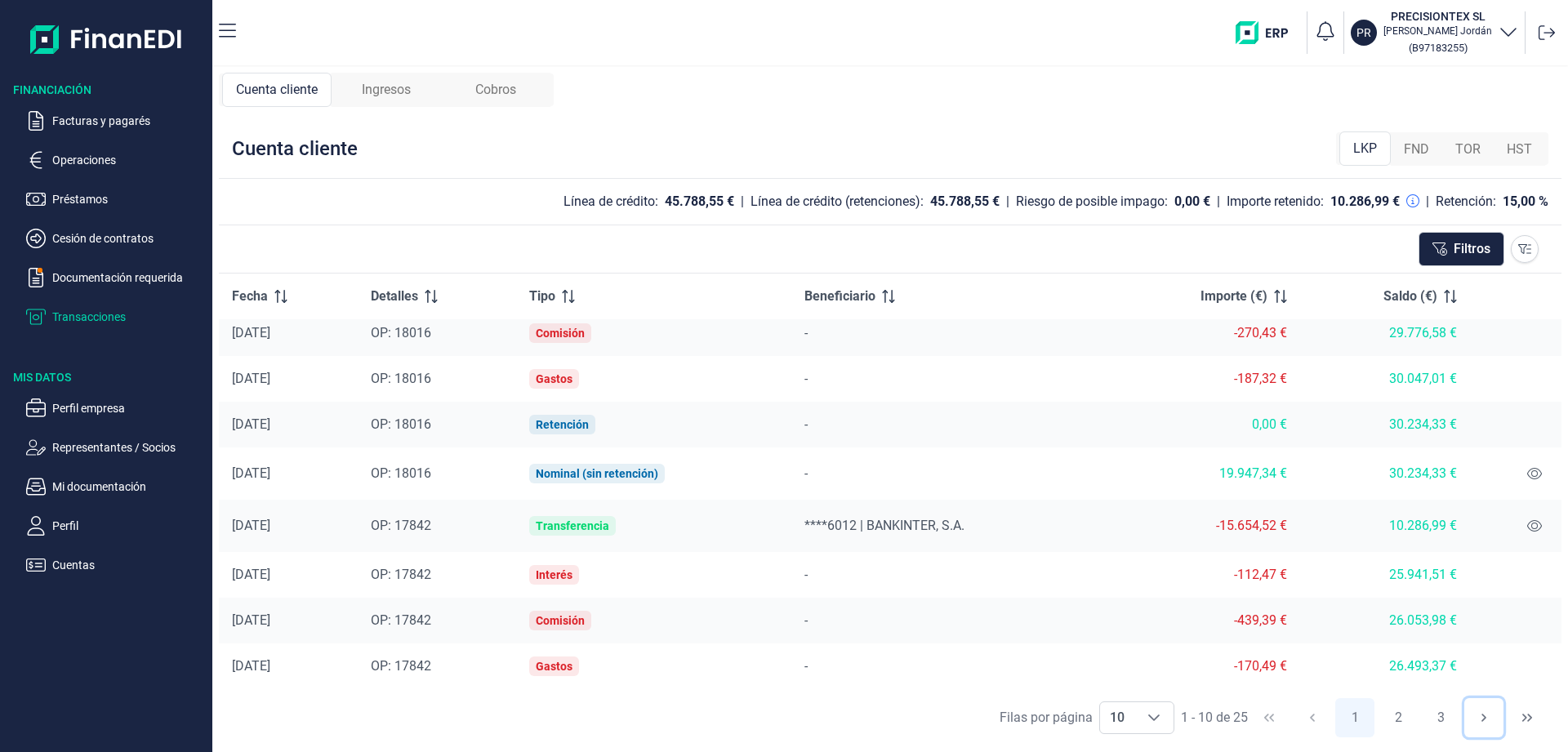
click at [1485, 715] on icon "Next Page" at bounding box center [1484, 717] width 13 height 13
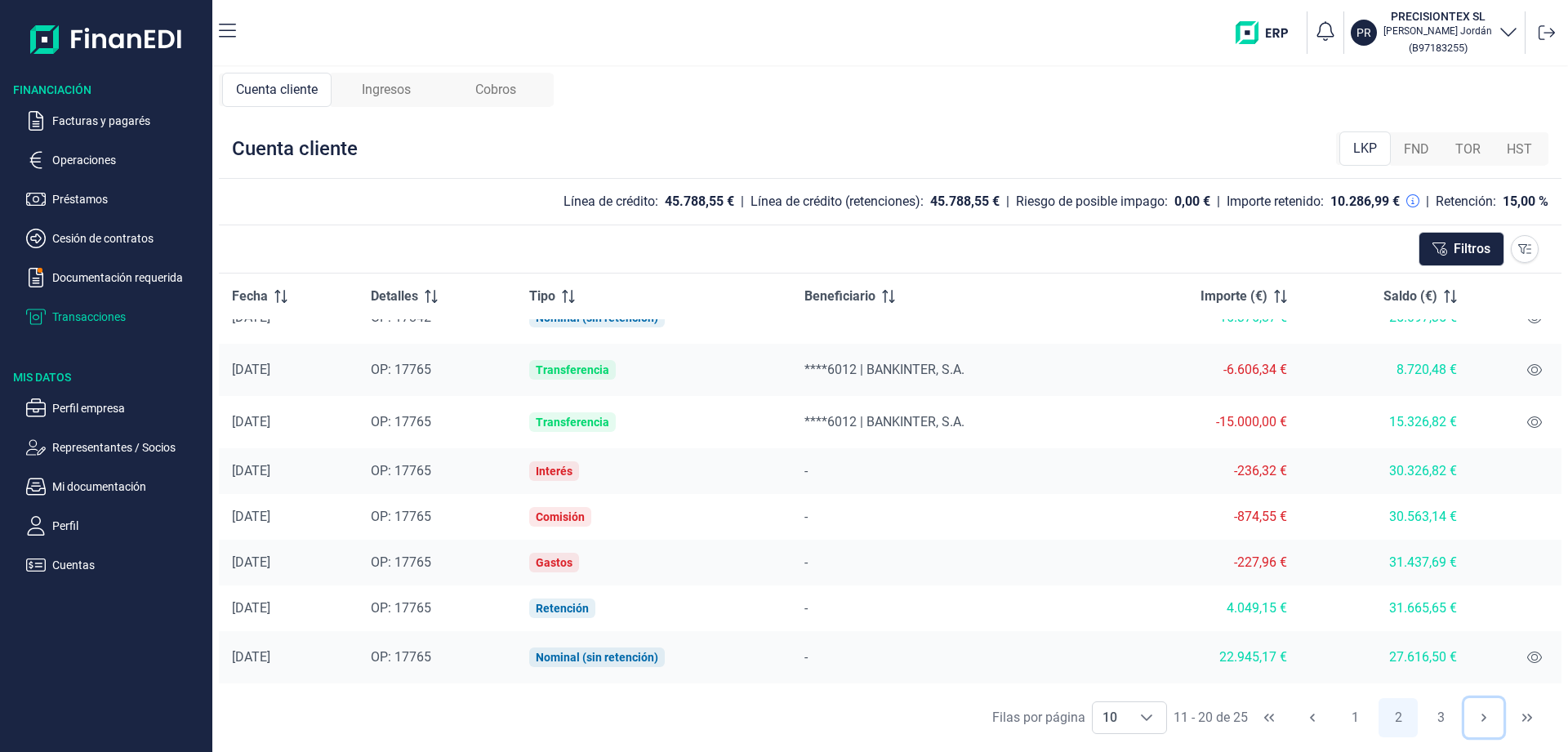
scroll to position [121, 0]
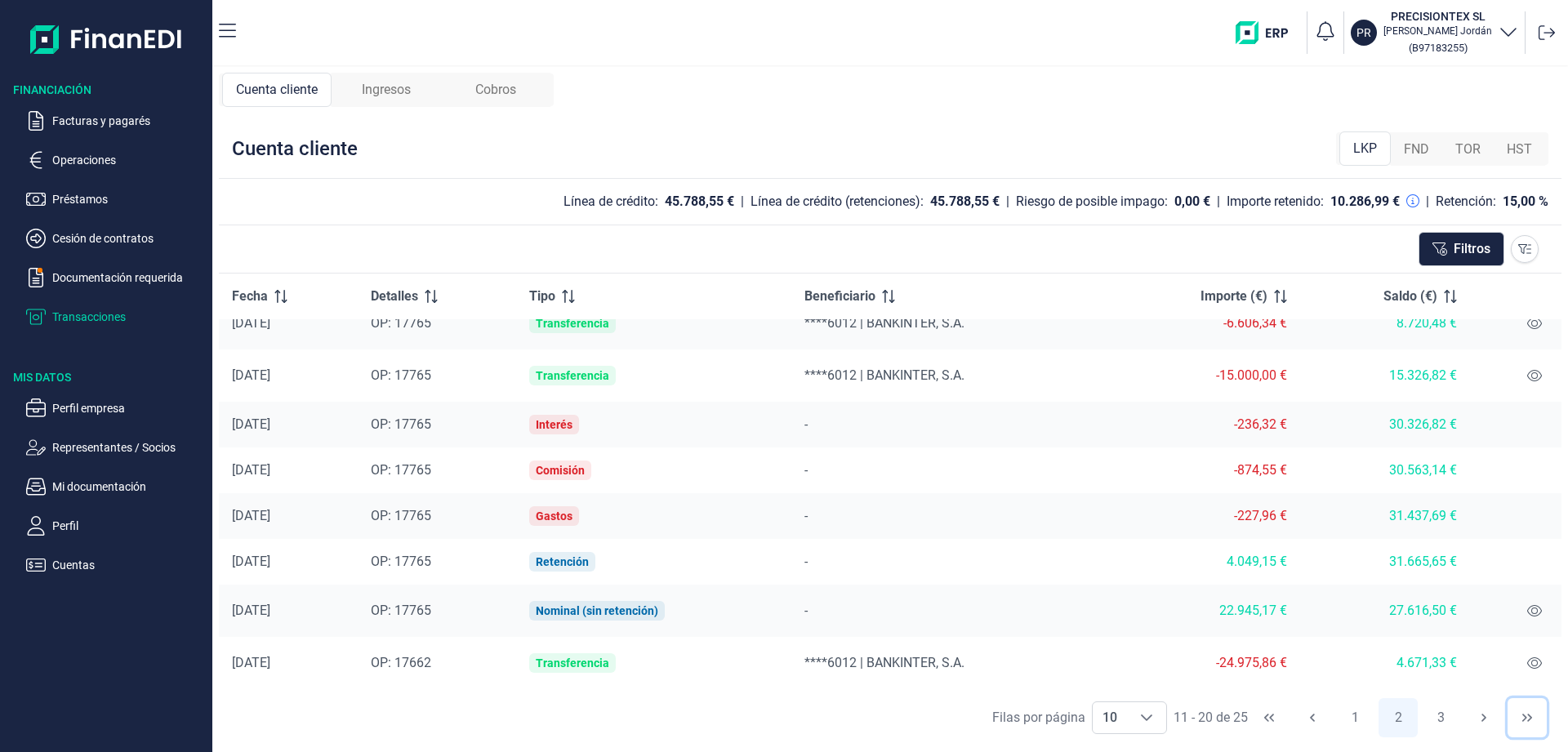
click at [1523, 719] on icon "Last Page" at bounding box center [1527, 717] width 13 height 13
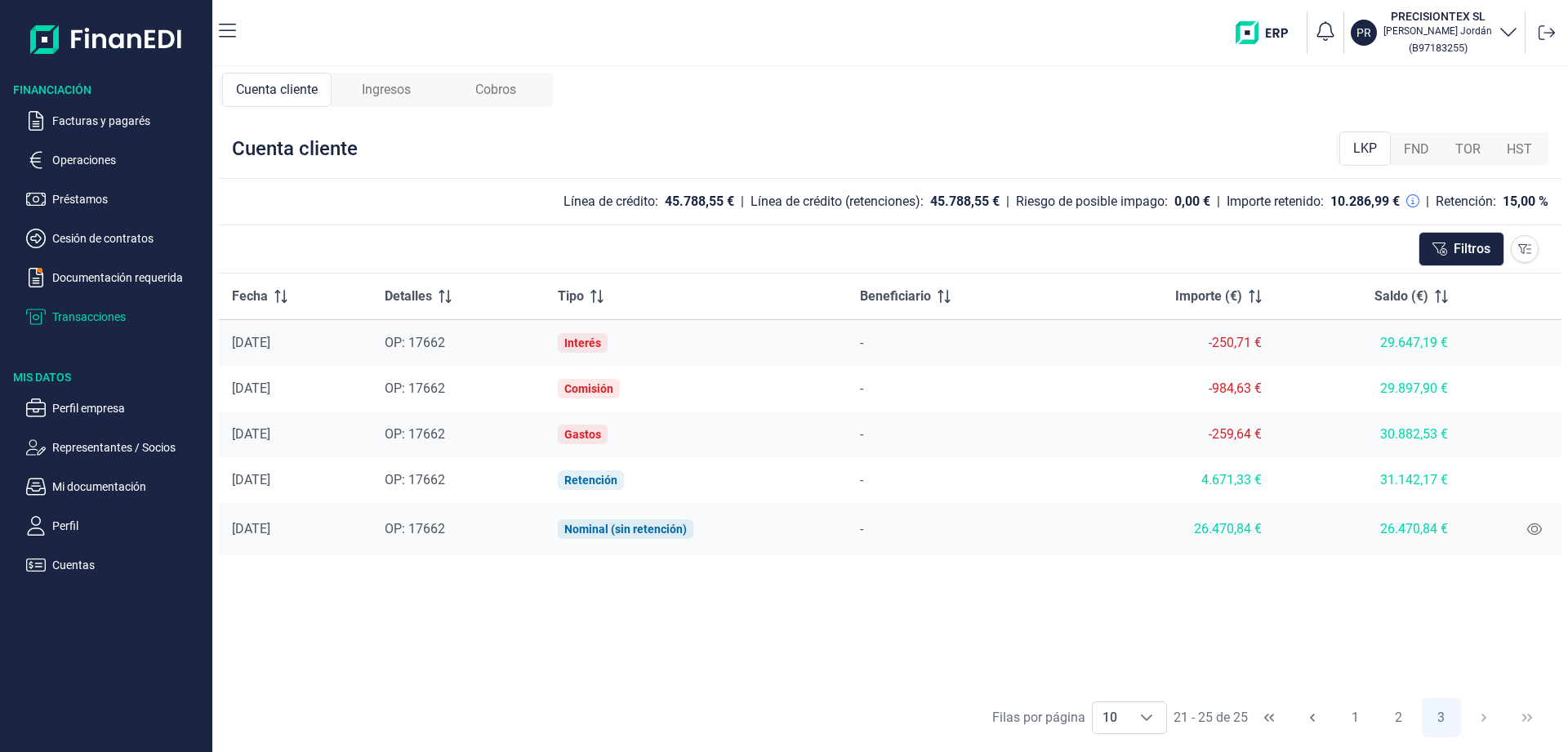
scroll to position [0, 0]
click at [1541, 532] on icon at bounding box center [1535, 528] width 15 height 13
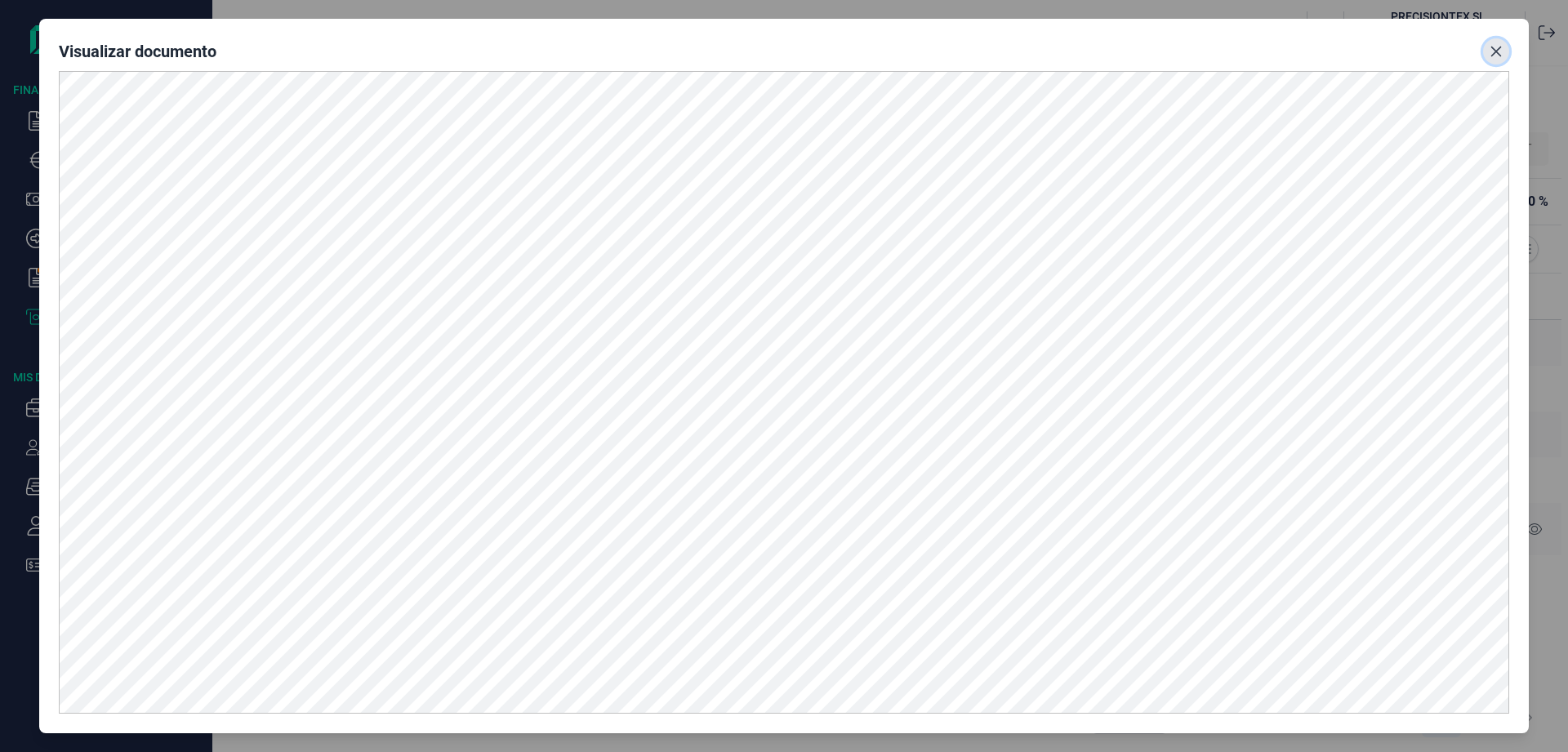
click at [1495, 52] on icon "Close" at bounding box center [1496, 51] width 13 height 13
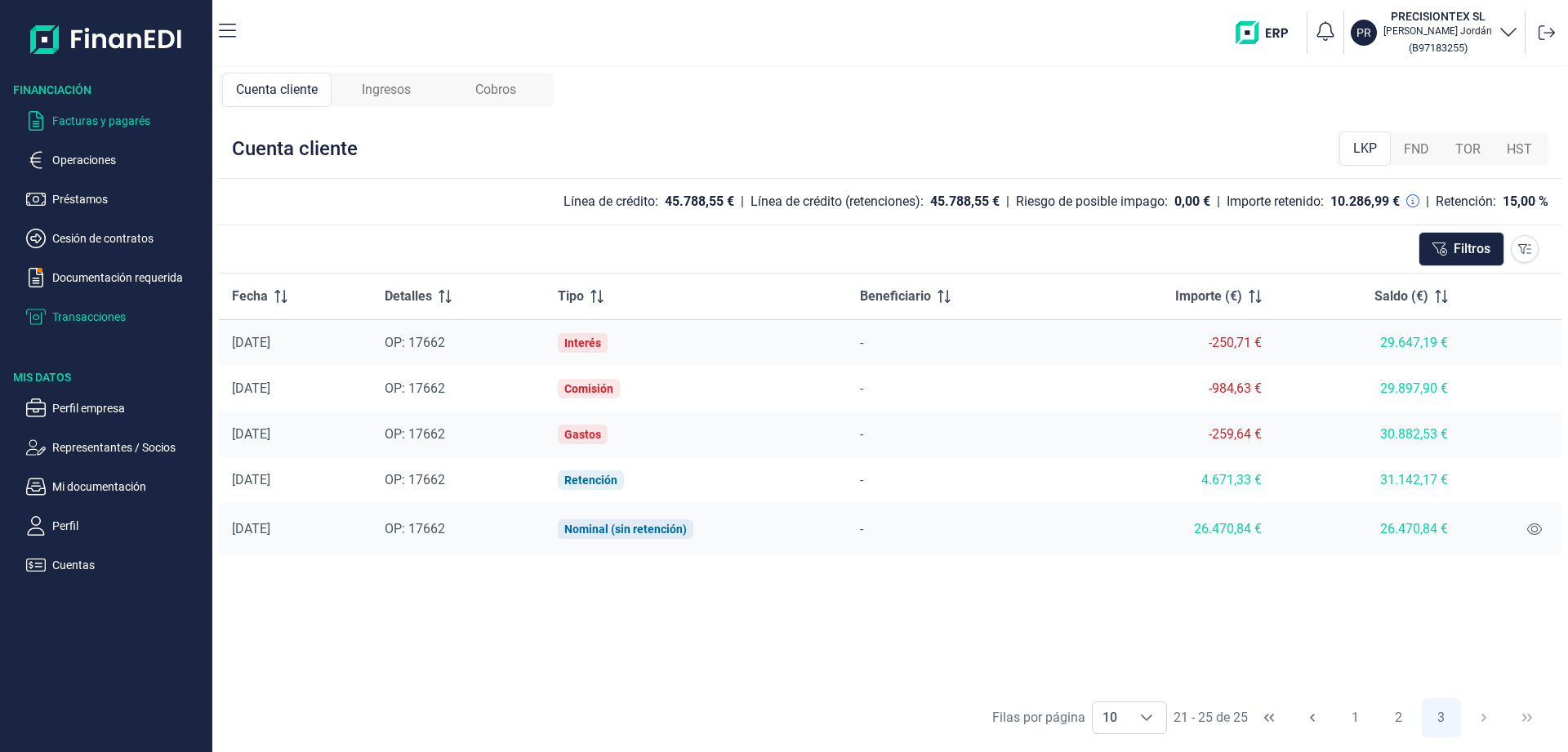
click at [102, 115] on p "Facturas y pagarés" at bounding box center [129, 121] width 153 height 20
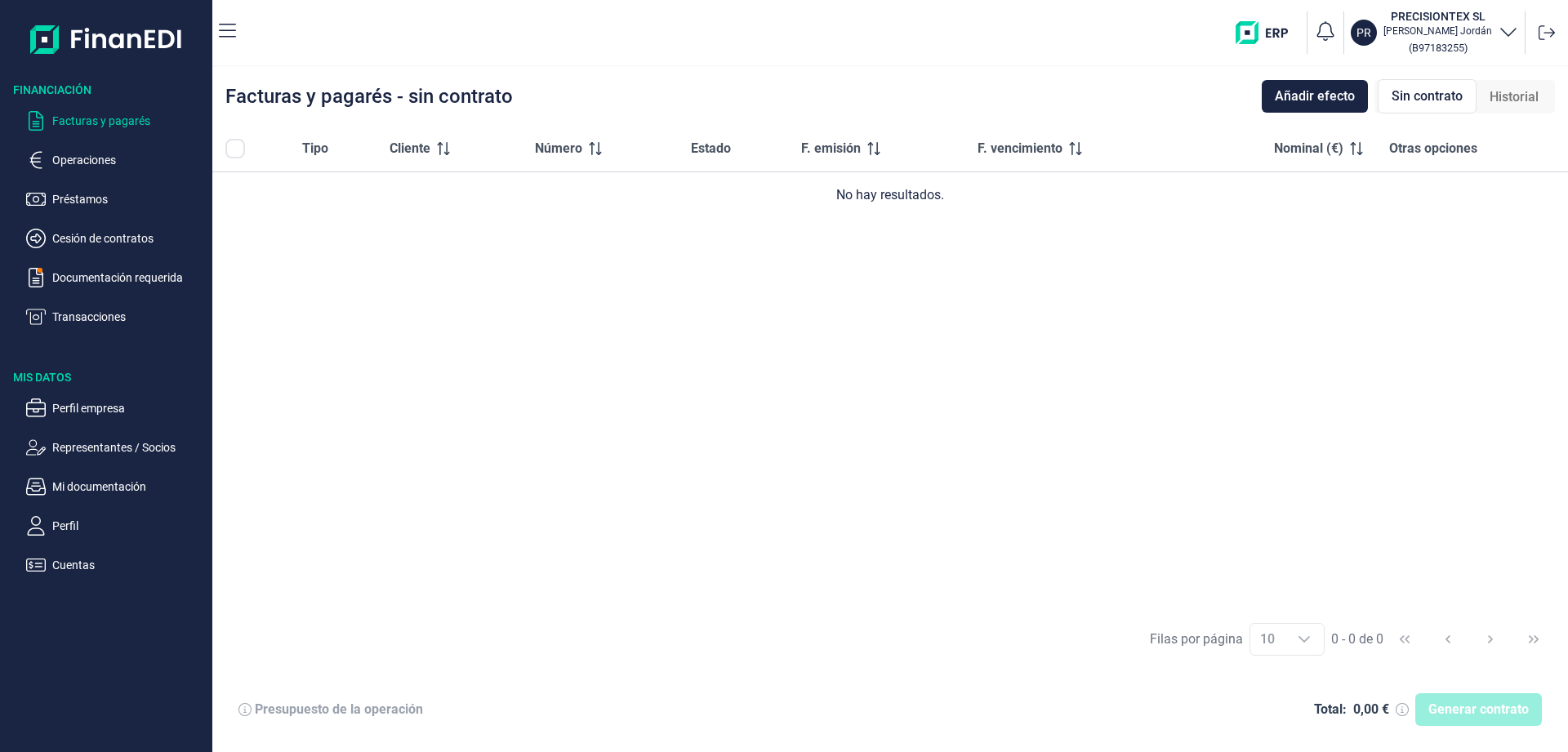
click at [102, 116] on p "Facturas y pagarés" at bounding box center [129, 121] width 153 height 20
click at [1518, 96] on span "Historial" at bounding box center [1514, 97] width 49 height 20
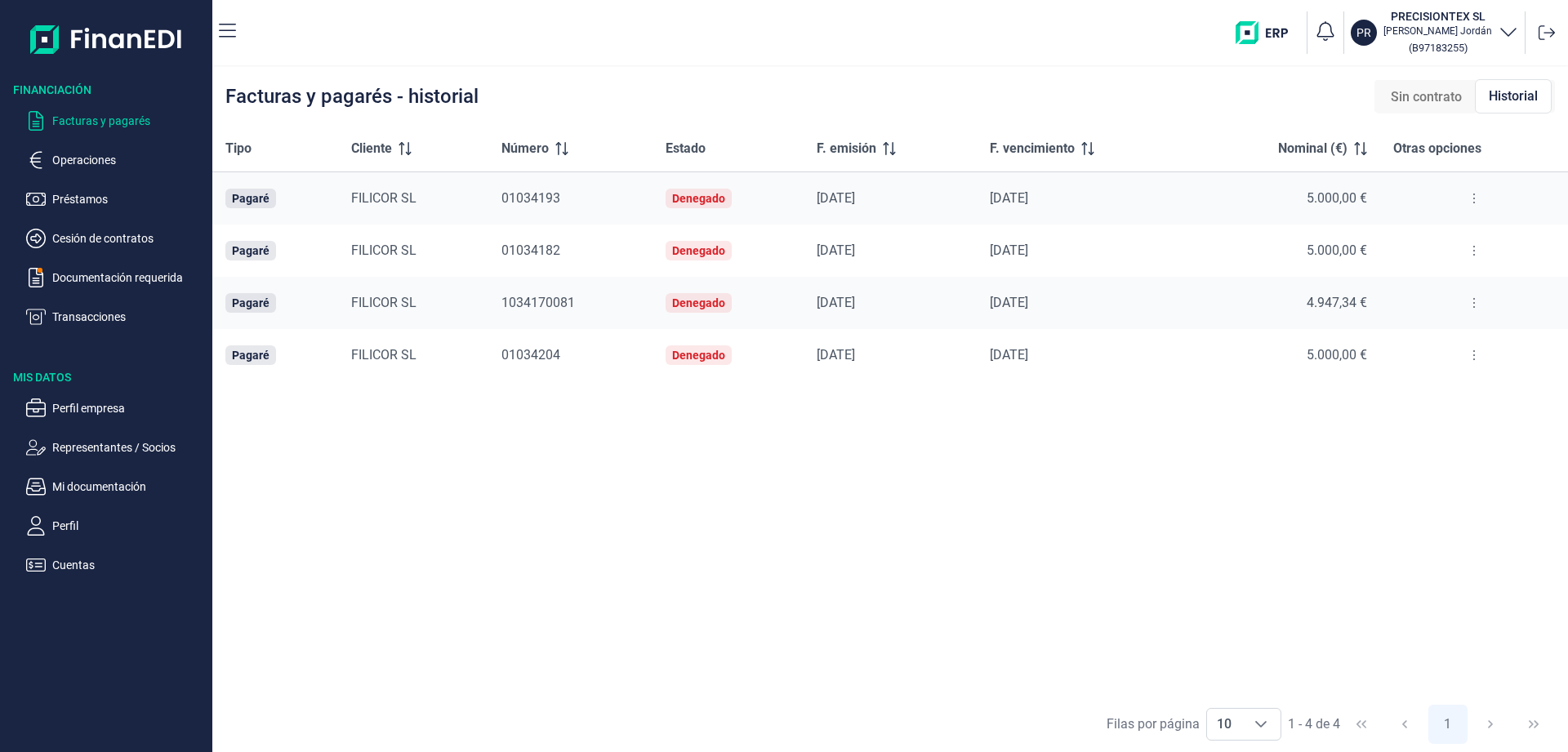
click at [92, 123] on p "Facturas y pagarés" at bounding box center [129, 121] width 153 height 20
click at [79, 165] on p "Operaciones" at bounding box center [129, 160] width 153 height 20
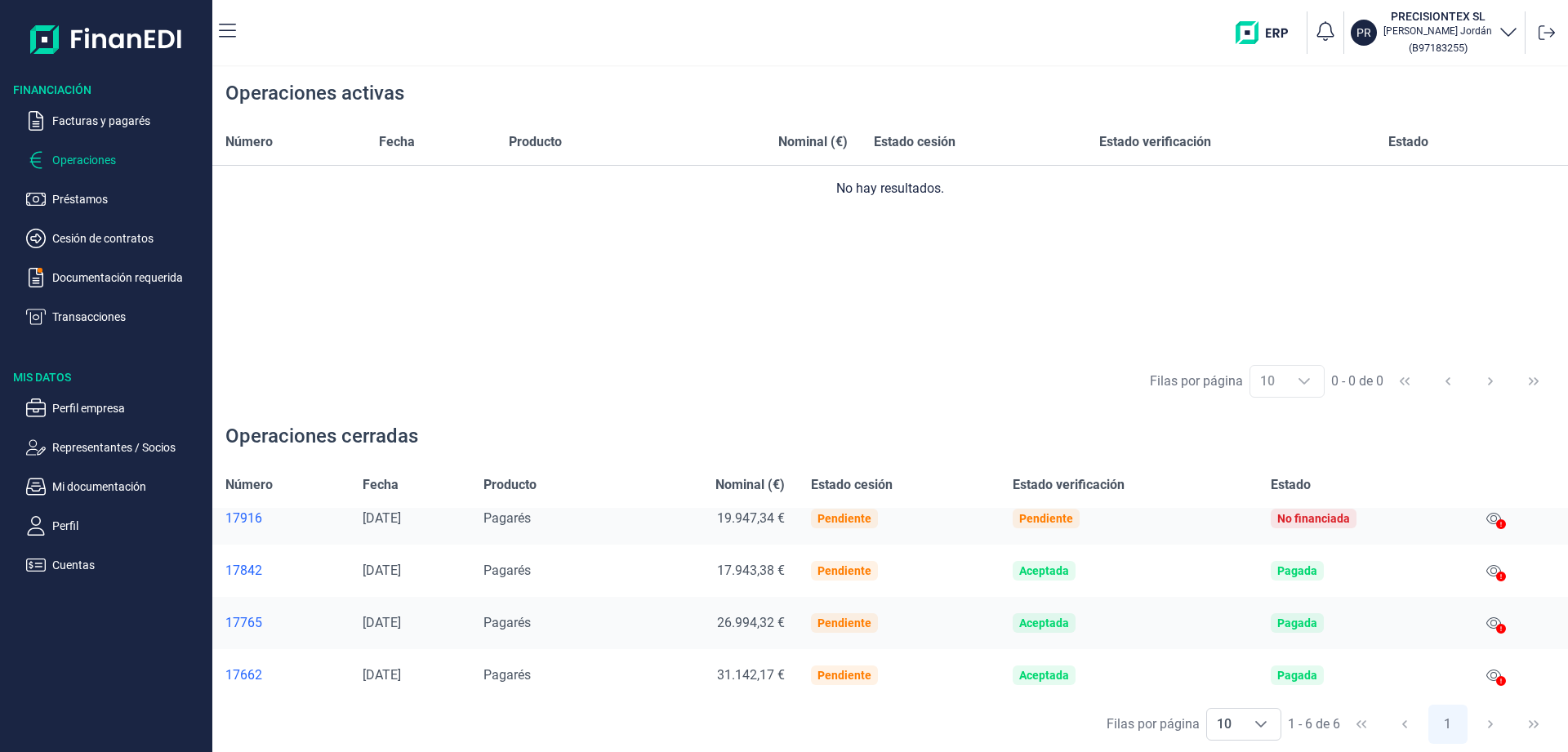
scroll to position [127, 0]
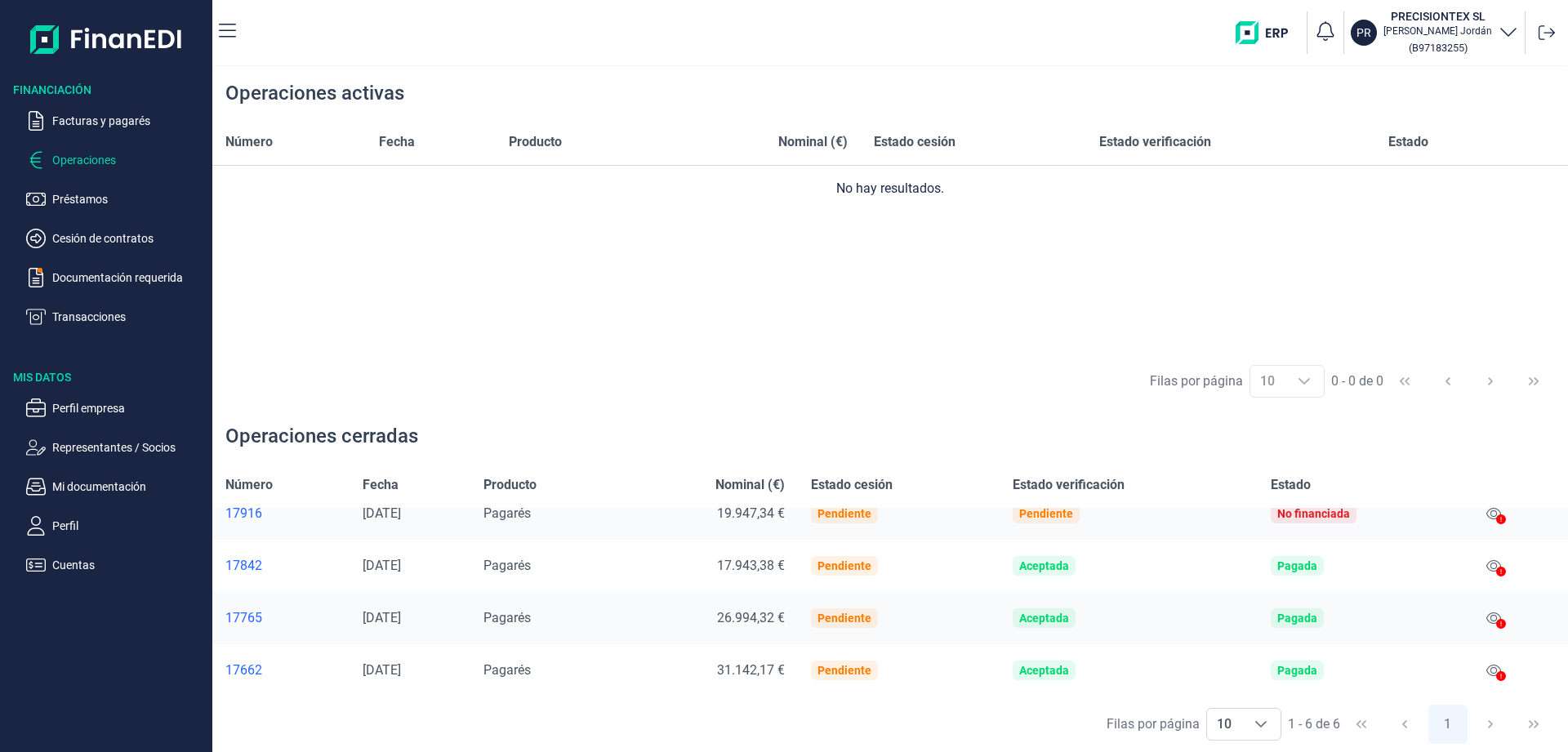
click at [247, 669] on div "17662" at bounding box center [281, 670] width 111 height 17
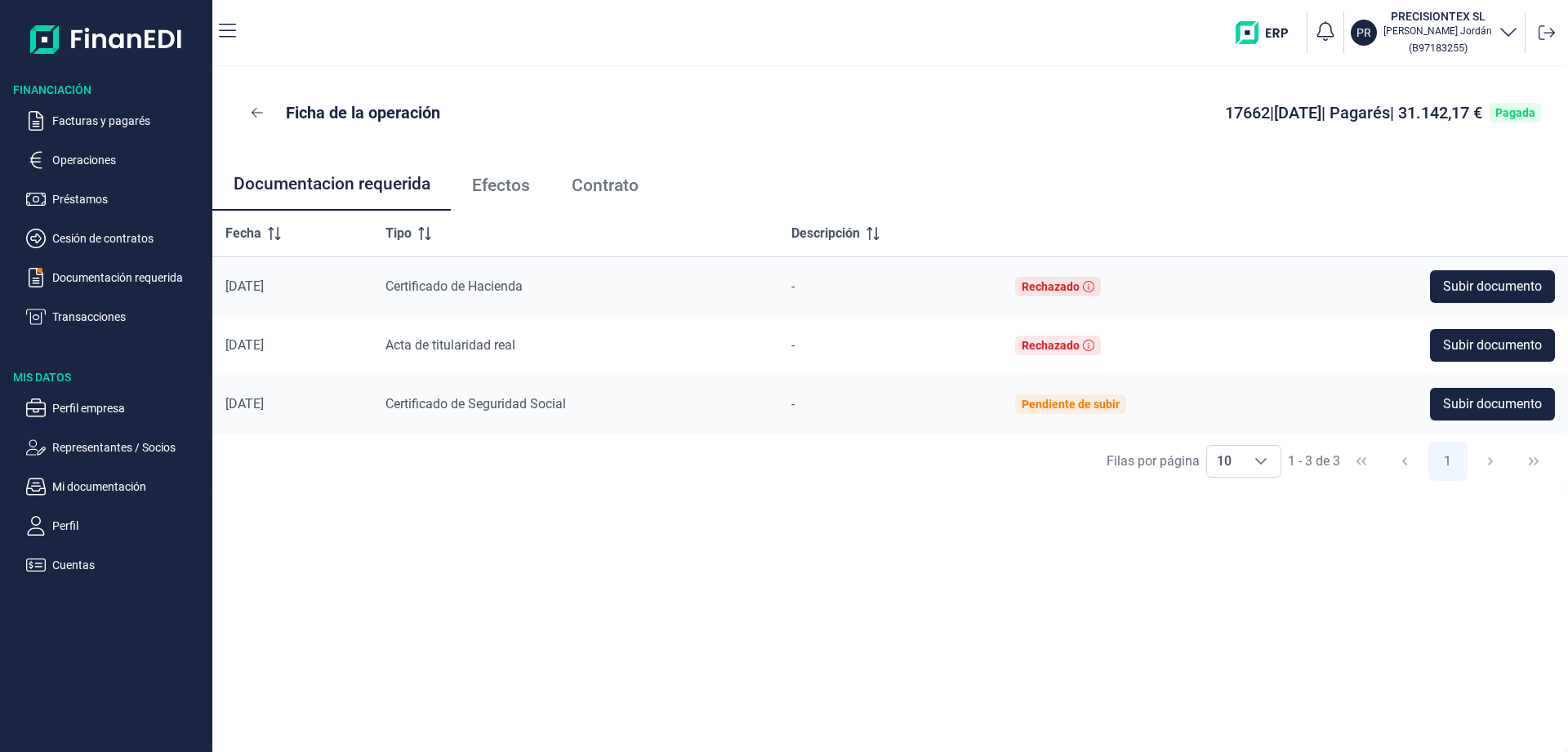
click at [512, 194] on span "Efectos" at bounding box center [500, 186] width 58 height 18
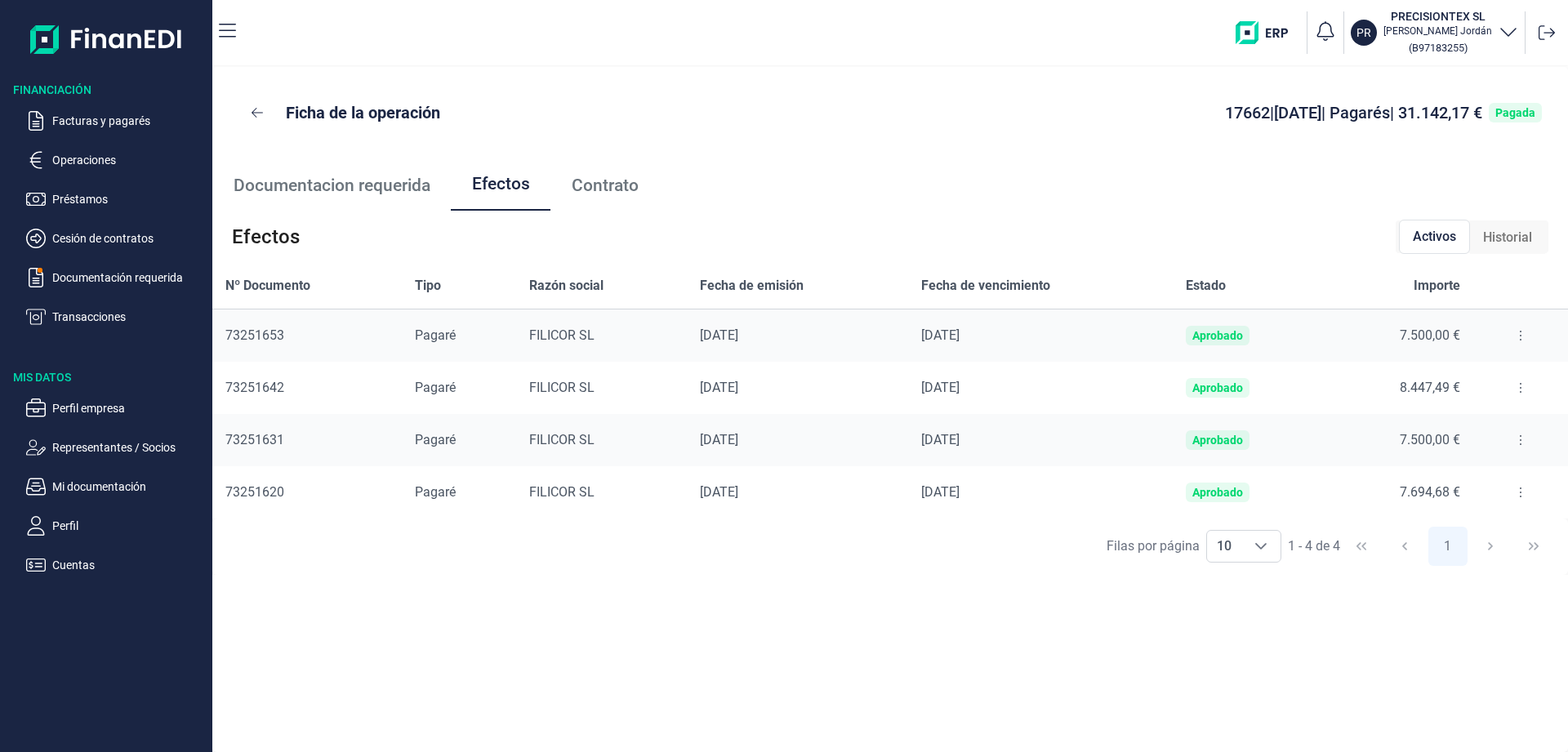
click at [602, 186] on span "Contrato" at bounding box center [605, 186] width 67 height 18
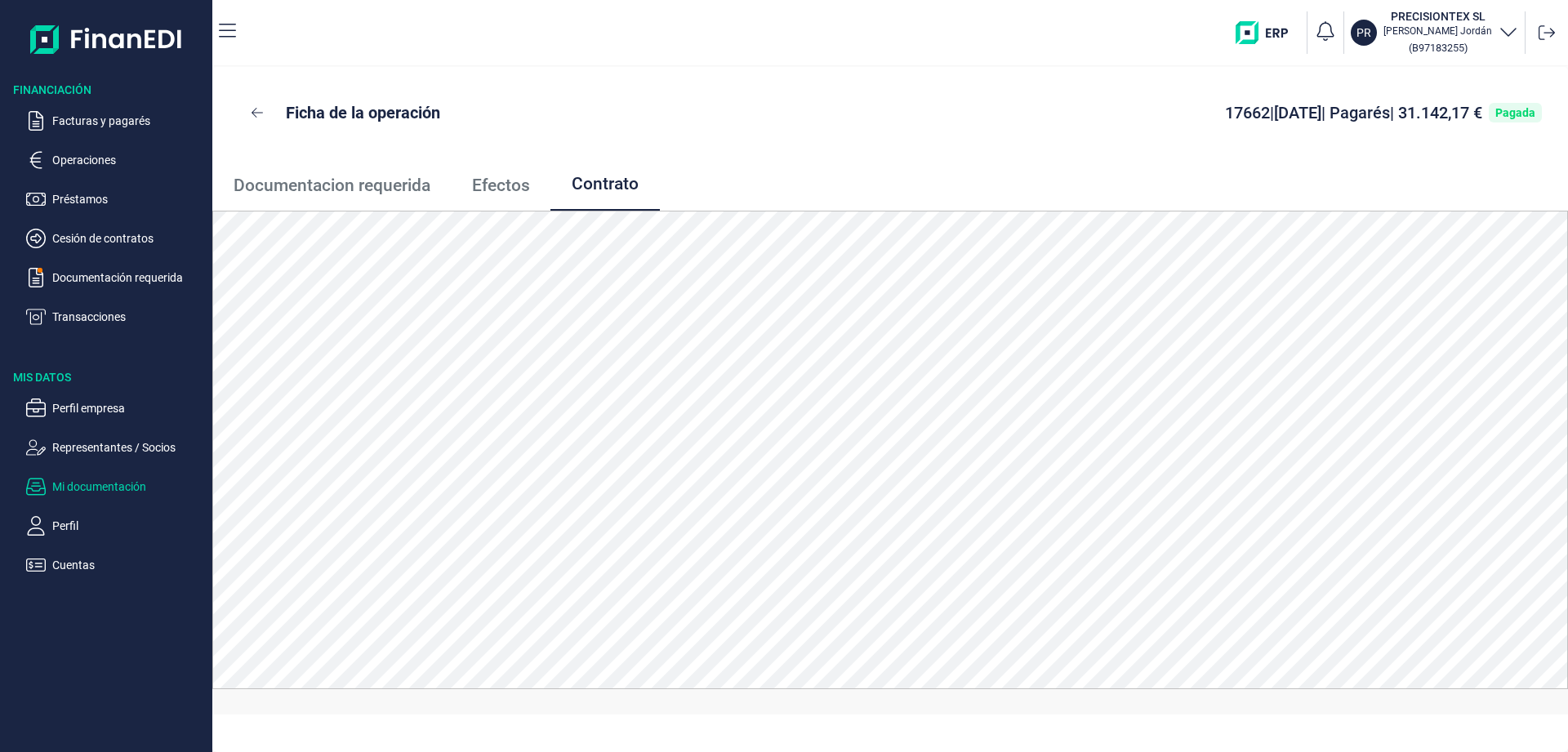
click at [110, 488] on p "Mi documentación" at bounding box center [129, 486] width 153 height 20
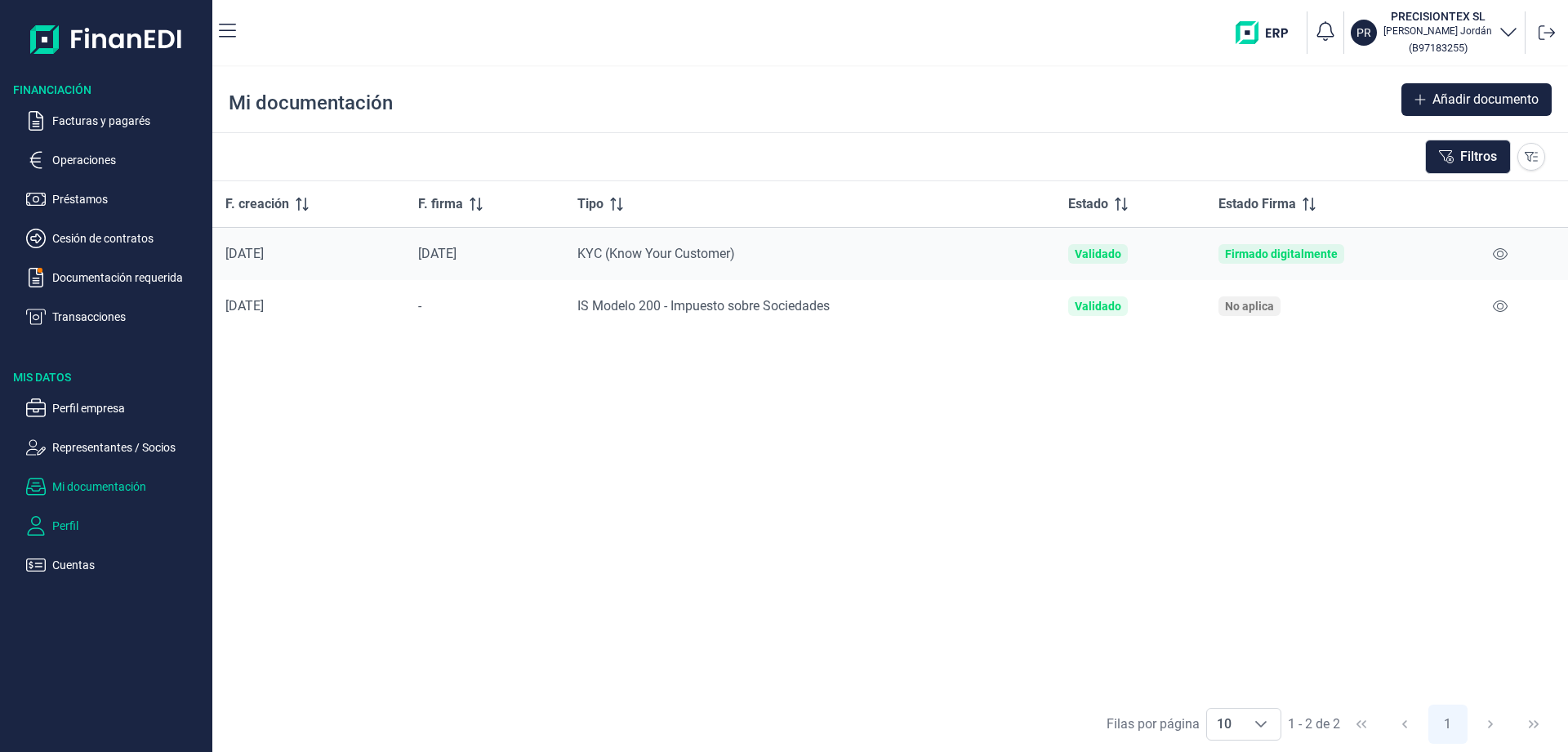
click at [66, 531] on p "Perfil" at bounding box center [129, 525] width 153 height 20
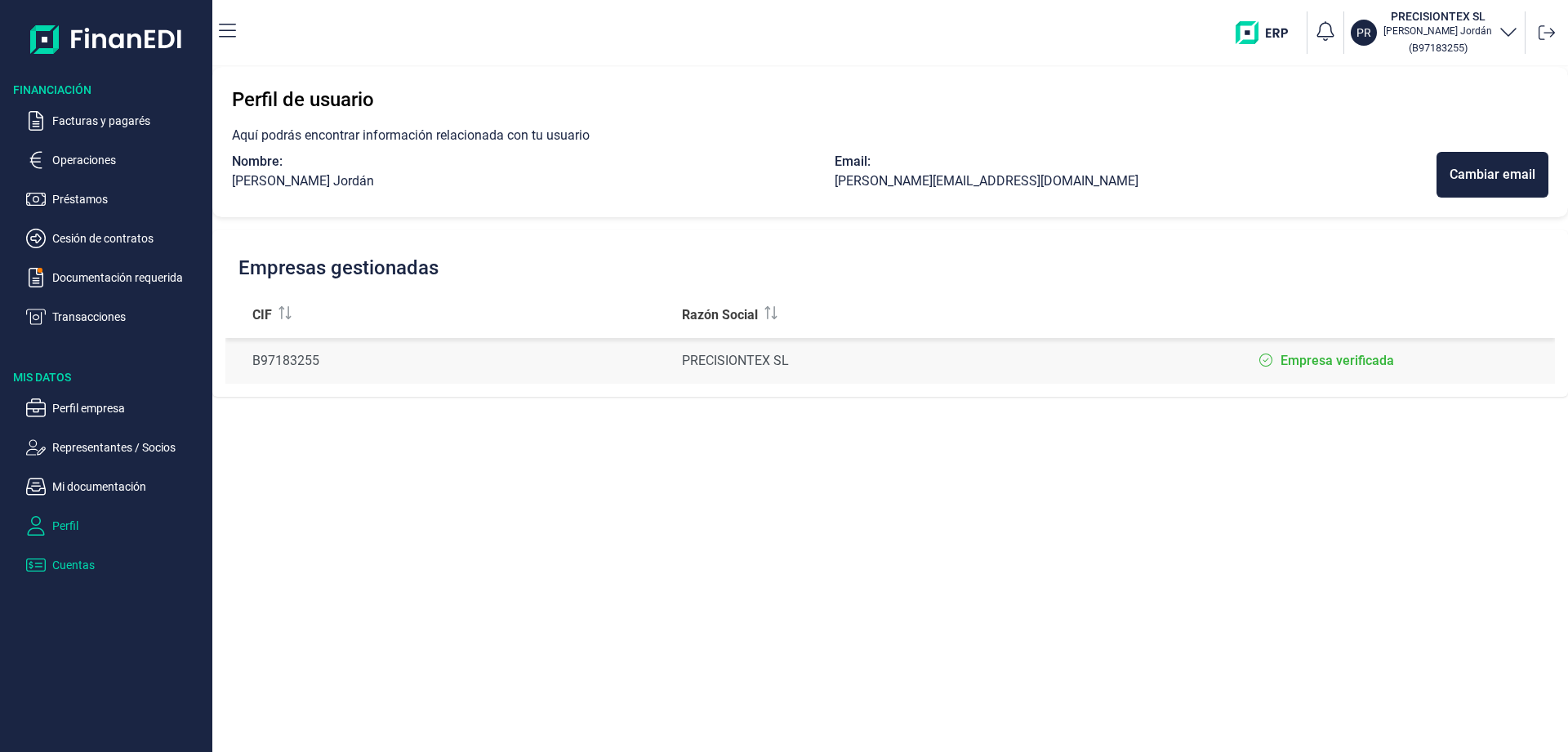
click at [77, 565] on p "Cuentas" at bounding box center [129, 565] width 153 height 20
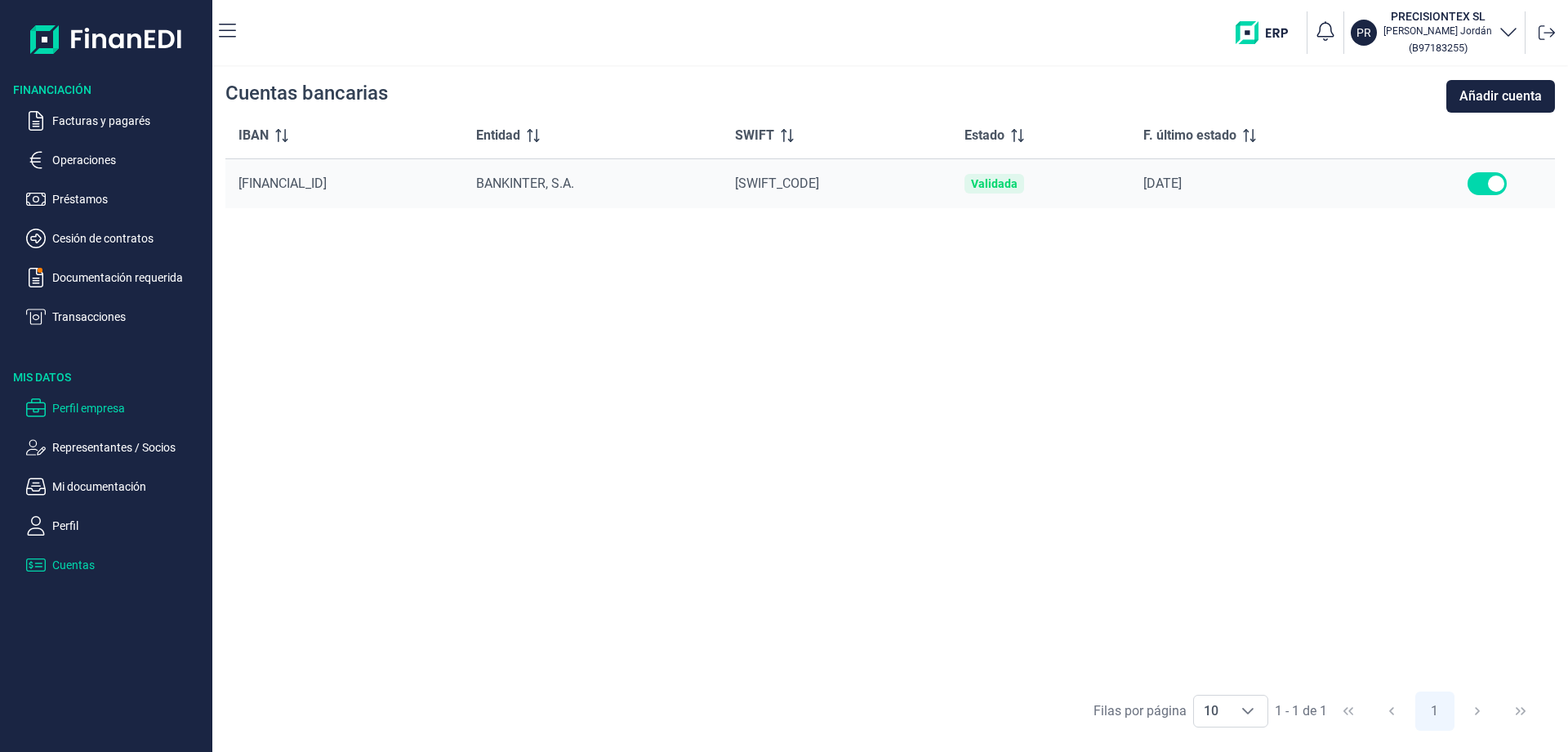
click at [96, 405] on p "Perfil empresa" at bounding box center [129, 408] width 153 height 20
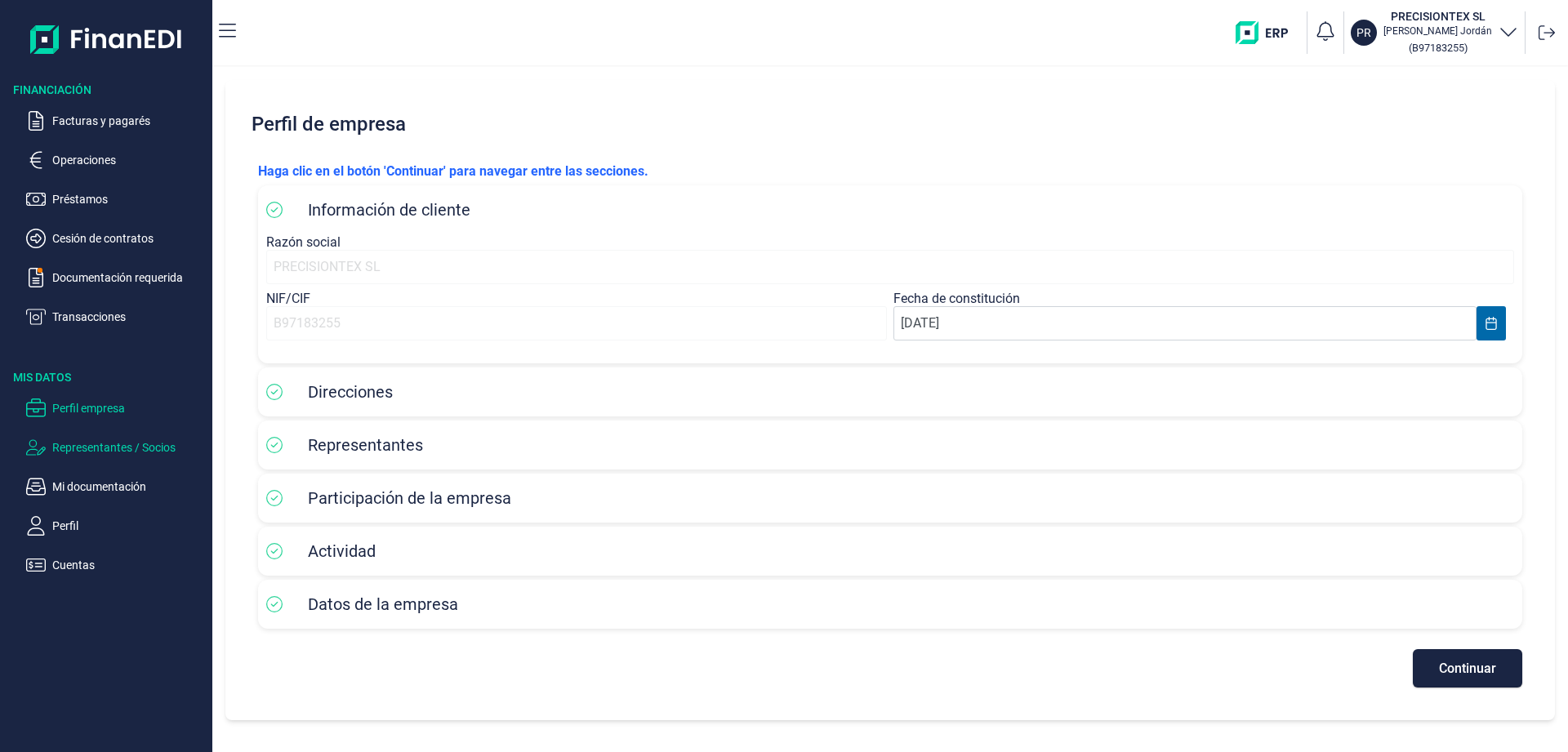
click at [109, 447] on p "Representantes / Socios" at bounding box center [129, 447] width 153 height 20
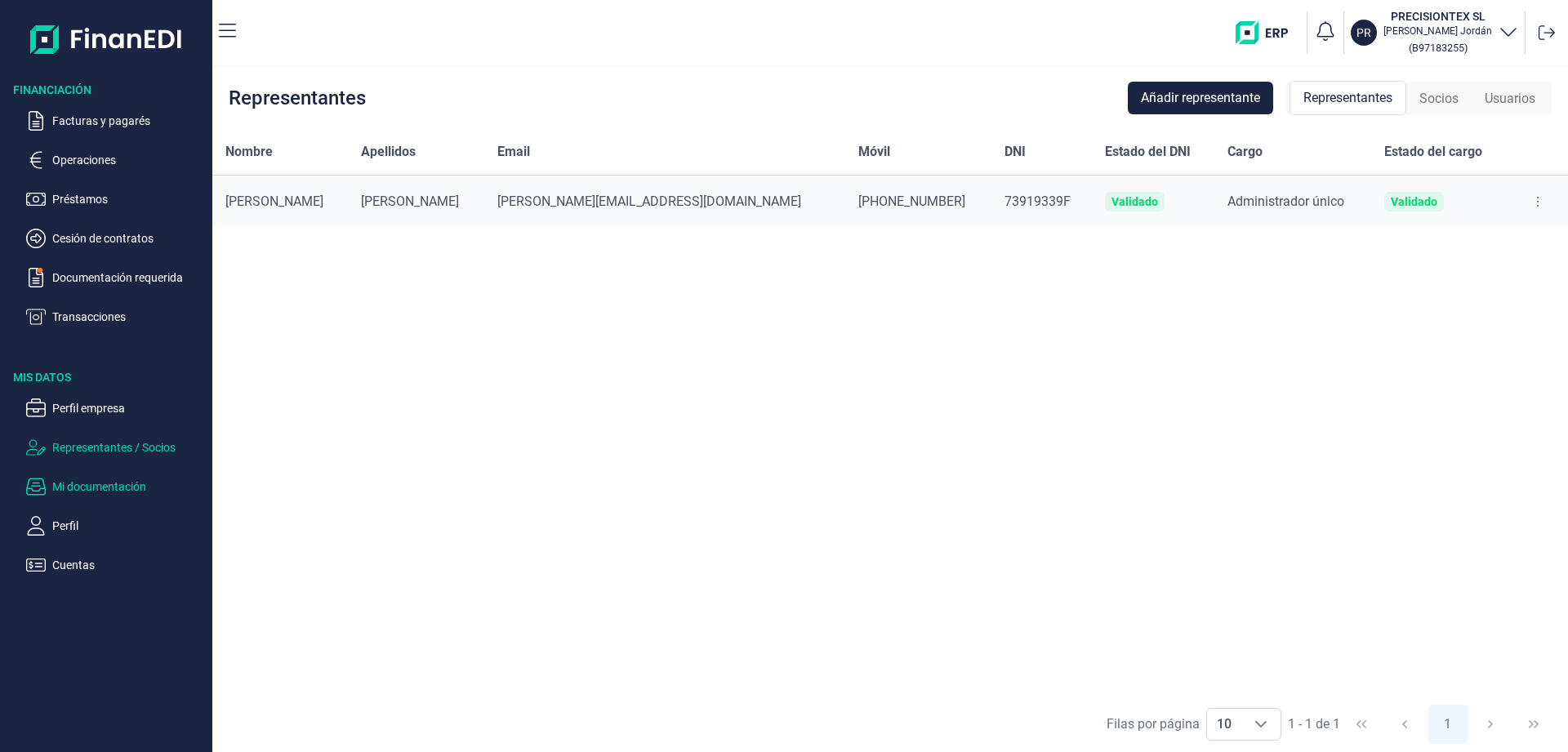
click at [126, 492] on p "Mi documentación" at bounding box center [129, 486] width 153 height 20
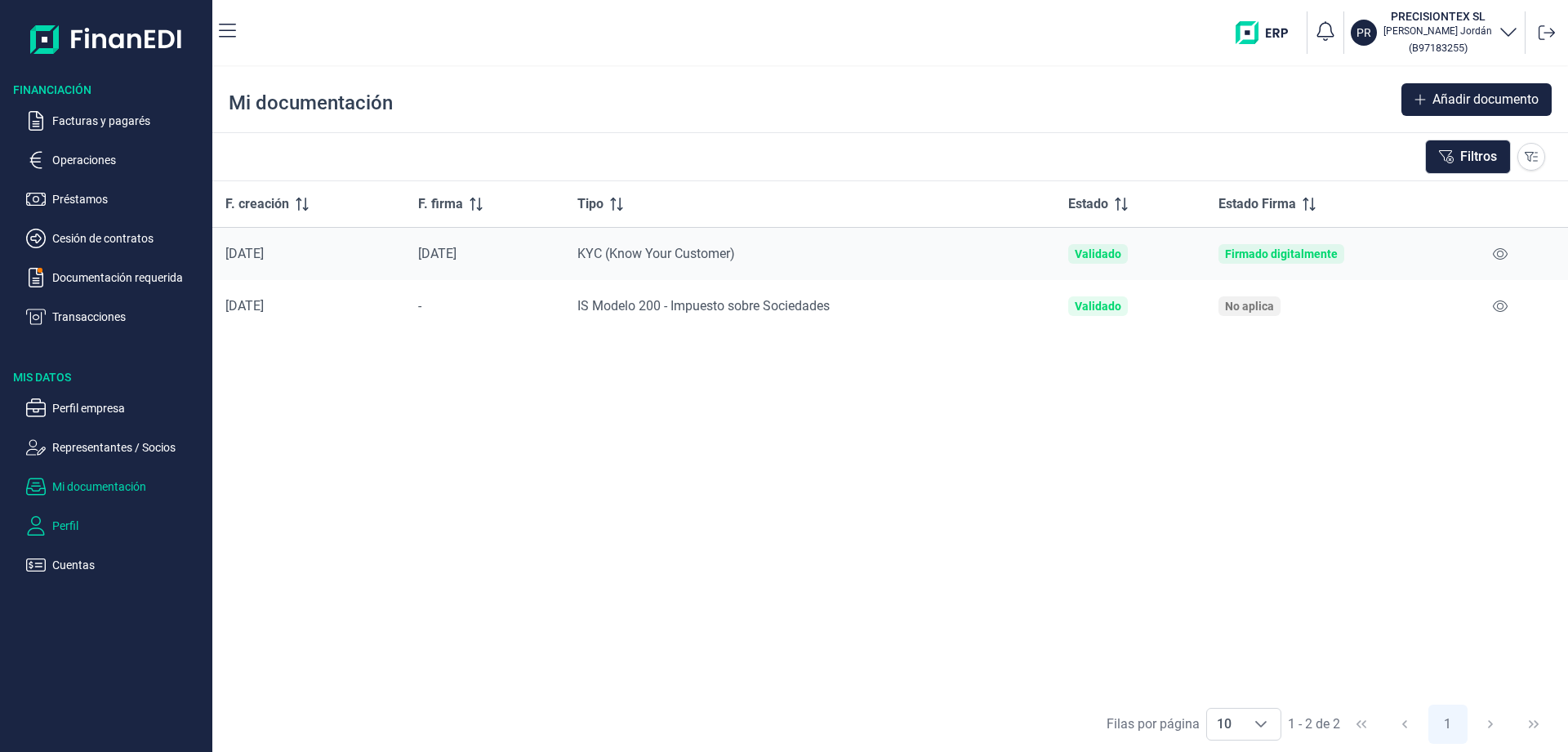
click at [66, 522] on p "Perfil" at bounding box center [129, 525] width 153 height 20
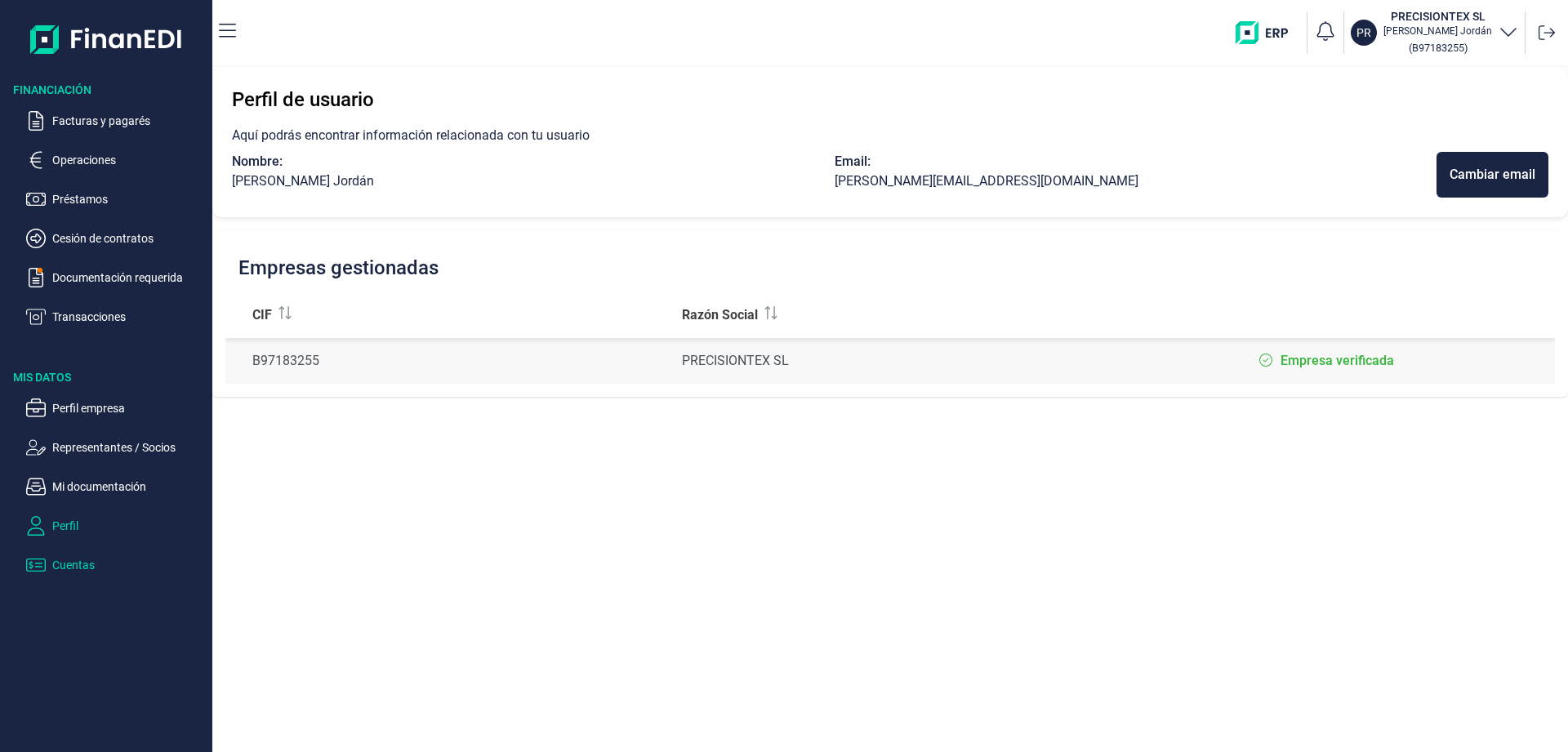
click at [82, 573] on p "Cuentas" at bounding box center [129, 565] width 153 height 20
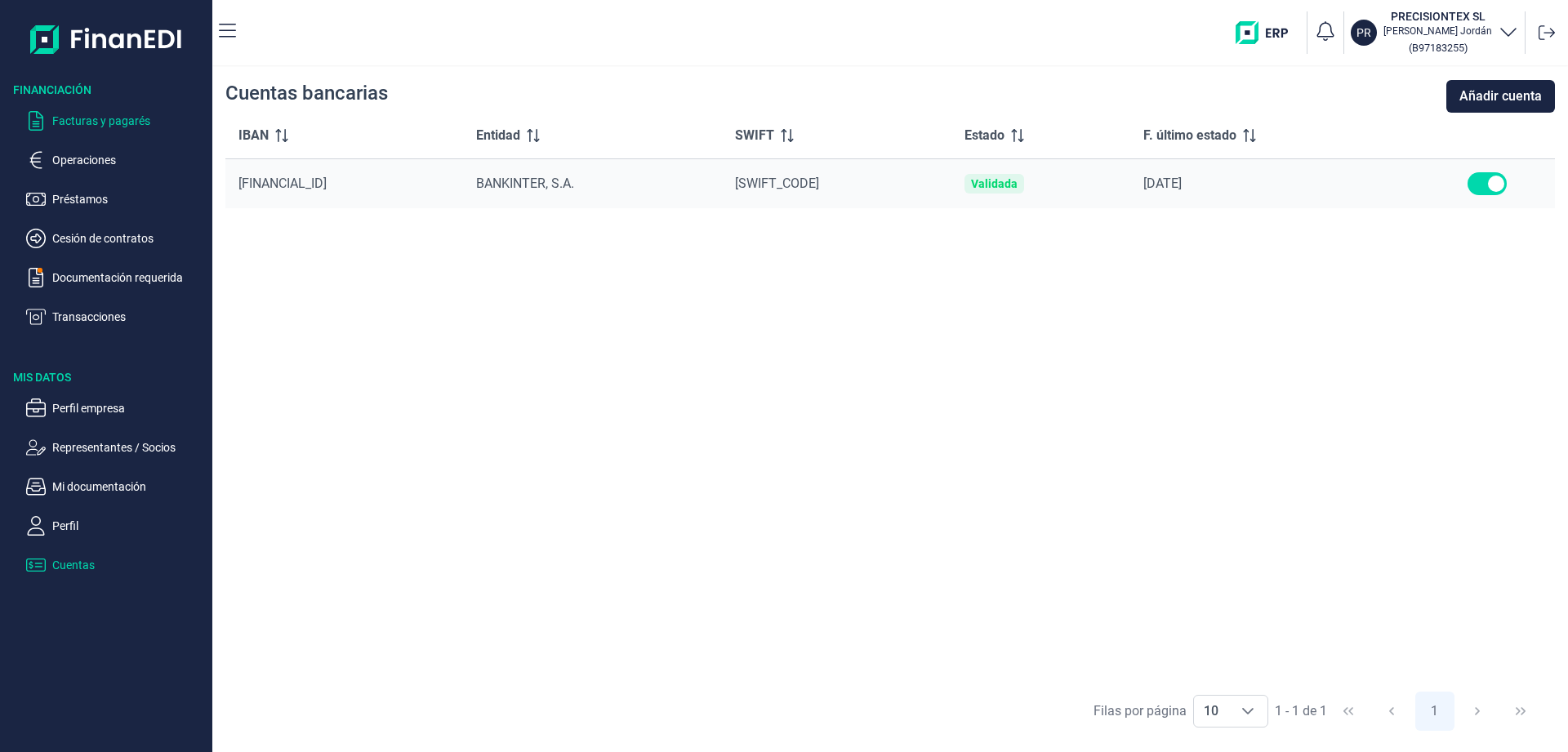
click at [88, 128] on p "Facturas y pagarés" at bounding box center [129, 121] width 153 height 20
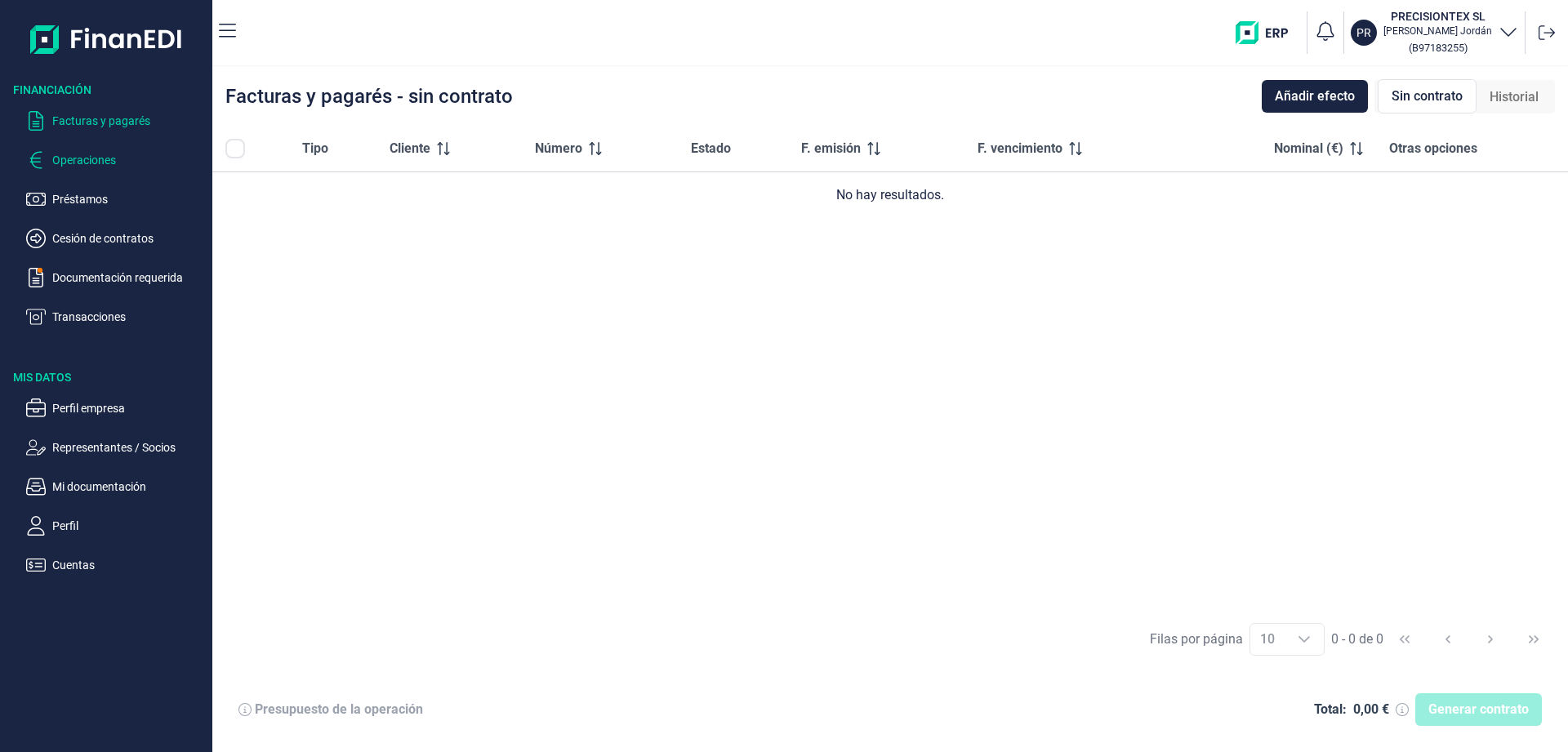
click at [92, 162] on p "Operaciones" at bounding box center [129, 160] width 153 height 20
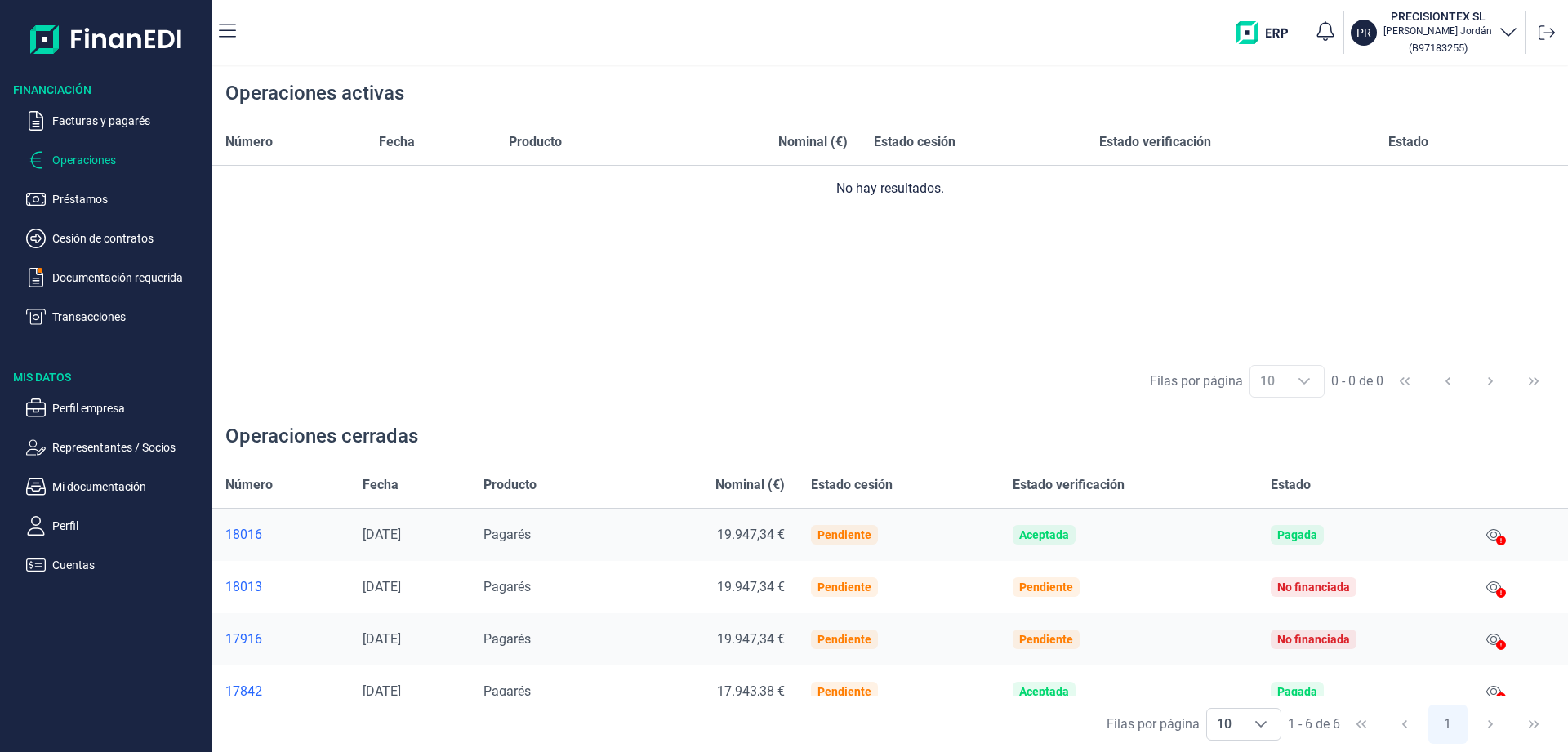
click at [1512, 24] on icon "button" at bounding box center [1508, 31] width 20 height 20
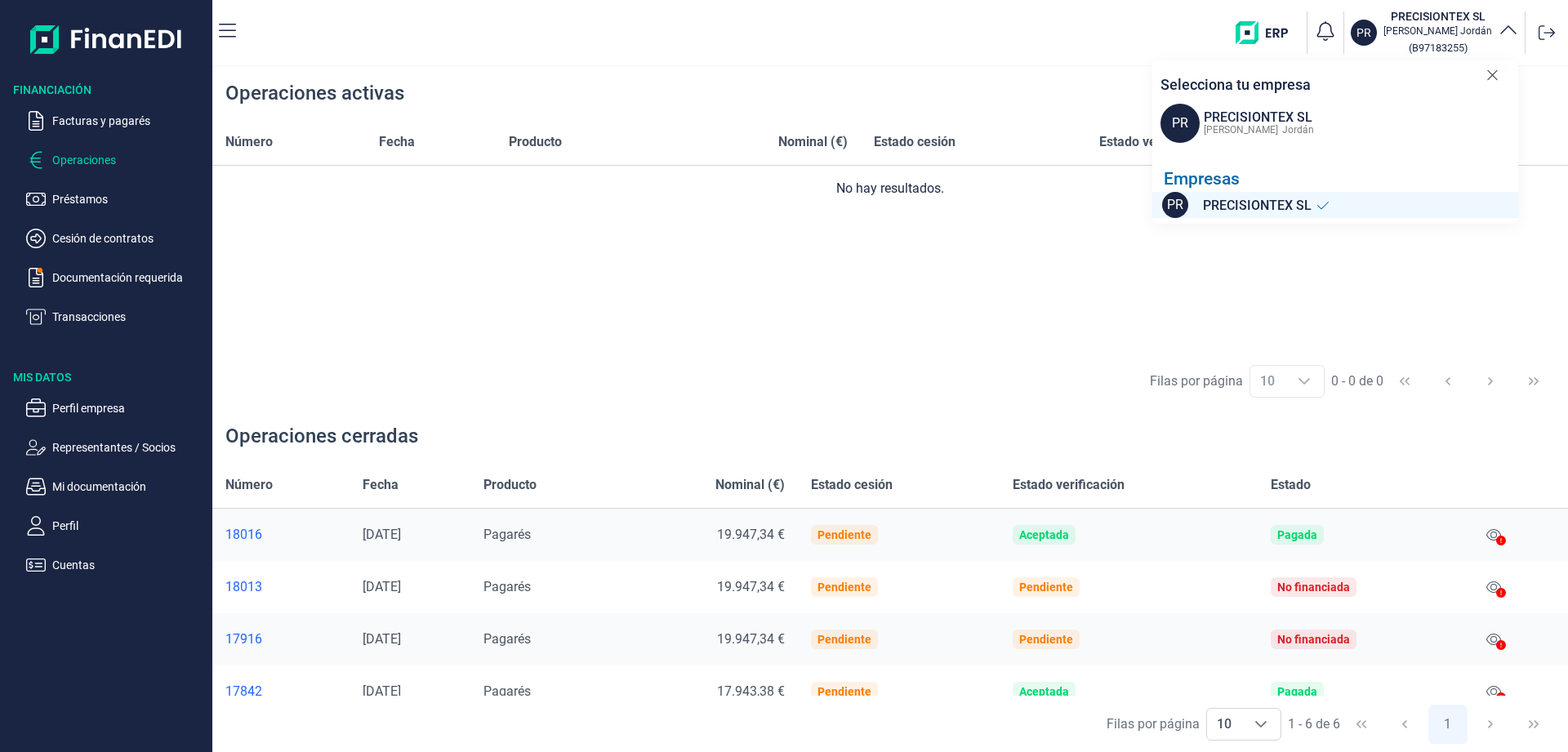
click at [1315, 204] on div at bounding box center [1321, 204] width 18 height 22
click at [1248, 123] on div "PRECISIONTEX SL" at bounding box center [1258, 117] width 110 height 20
click at [638, 43] on div "PR PRECISIONTEX SL [PERSON_NAME] ( B97183255 ) Selecciona tu empresa PR PRECISI…" at bounding box center [906, 33] width 1313 height 53
click at [88, 189] on p "Préstamos" at bounding box center [129, 199] width 153 height 20
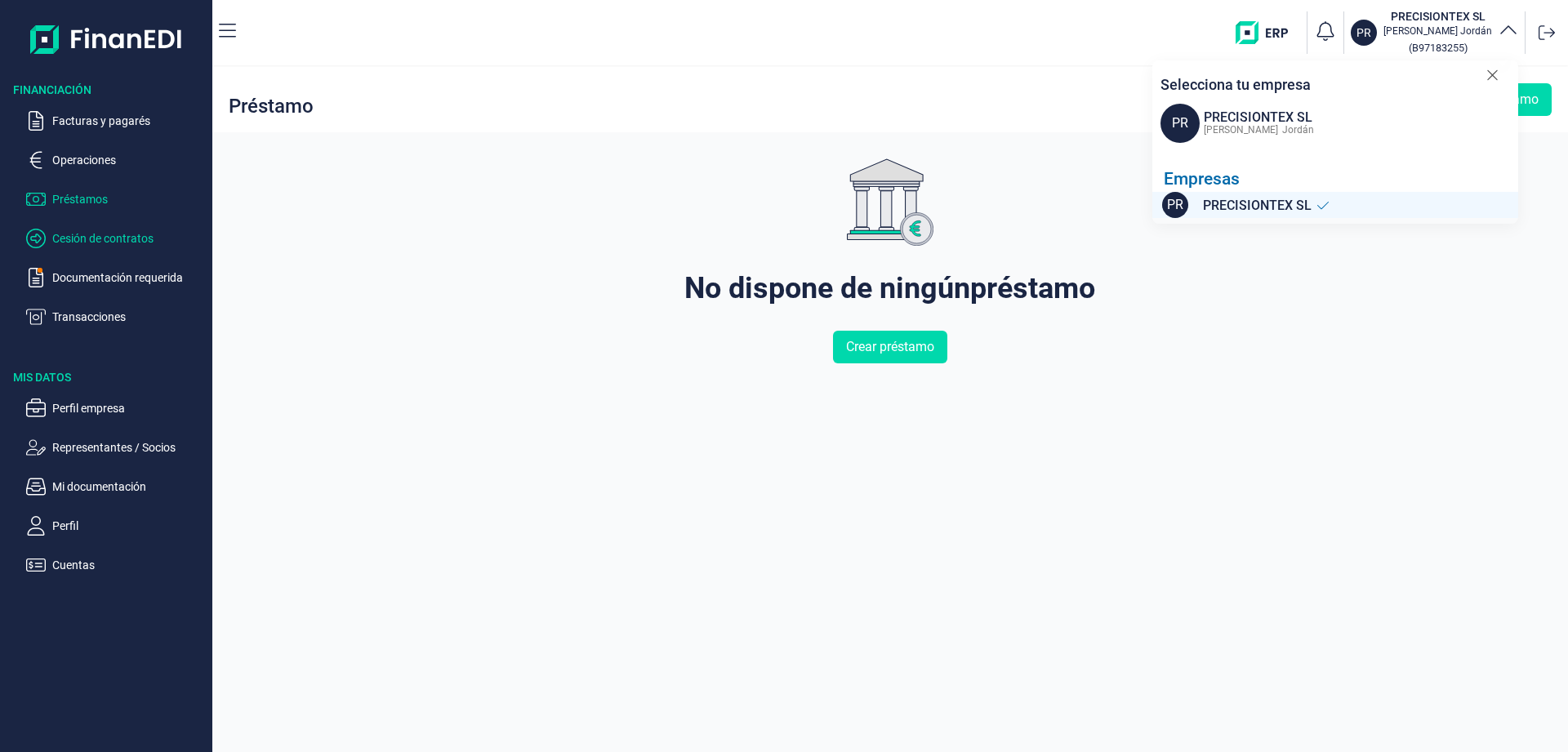
click at [91, 241] on p "Cesión de contratos" at bounding box center [129, 238] width 153 height 20
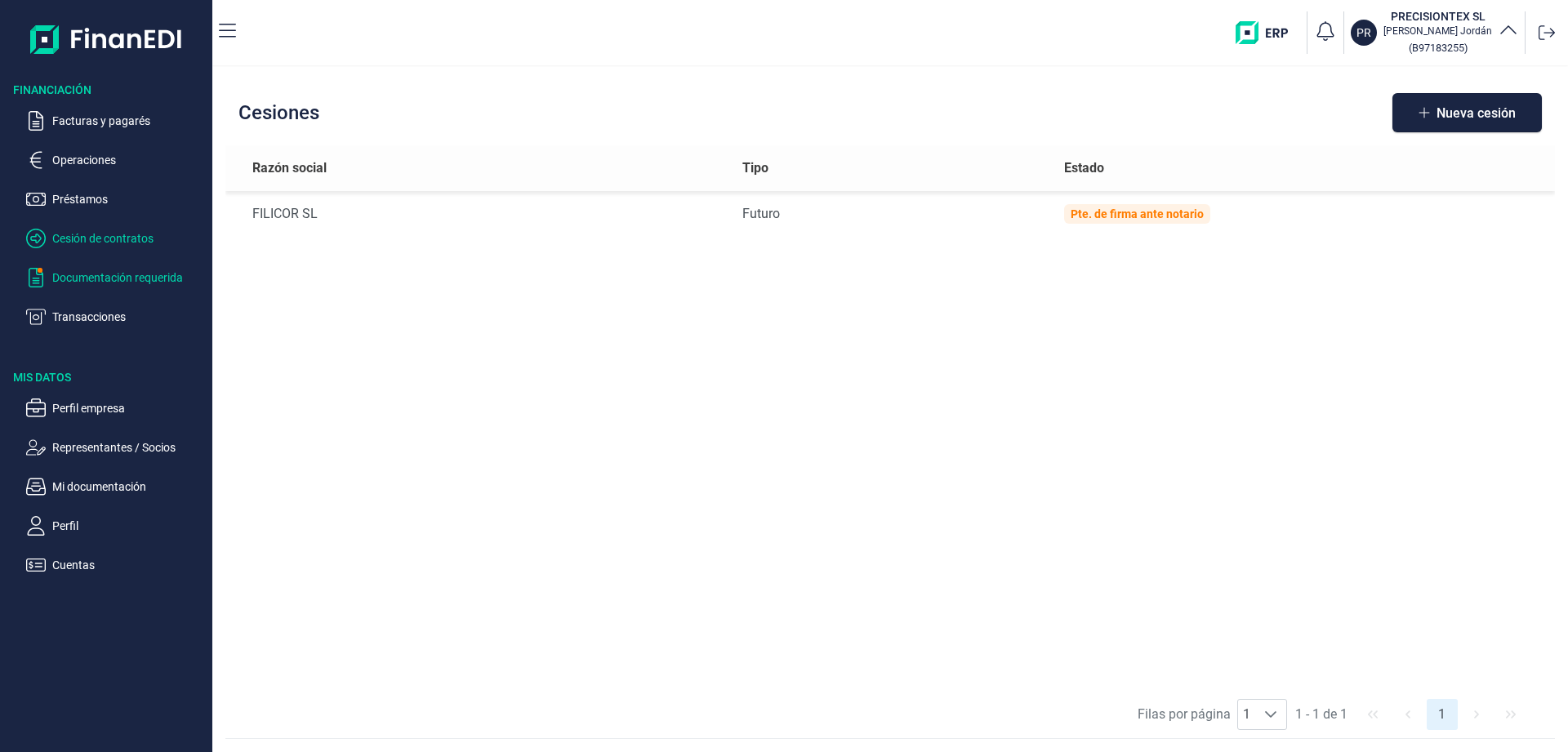
click at [92, 272] on p "Documentación requerida" at bounding box center [129, 277] width 153 height 20
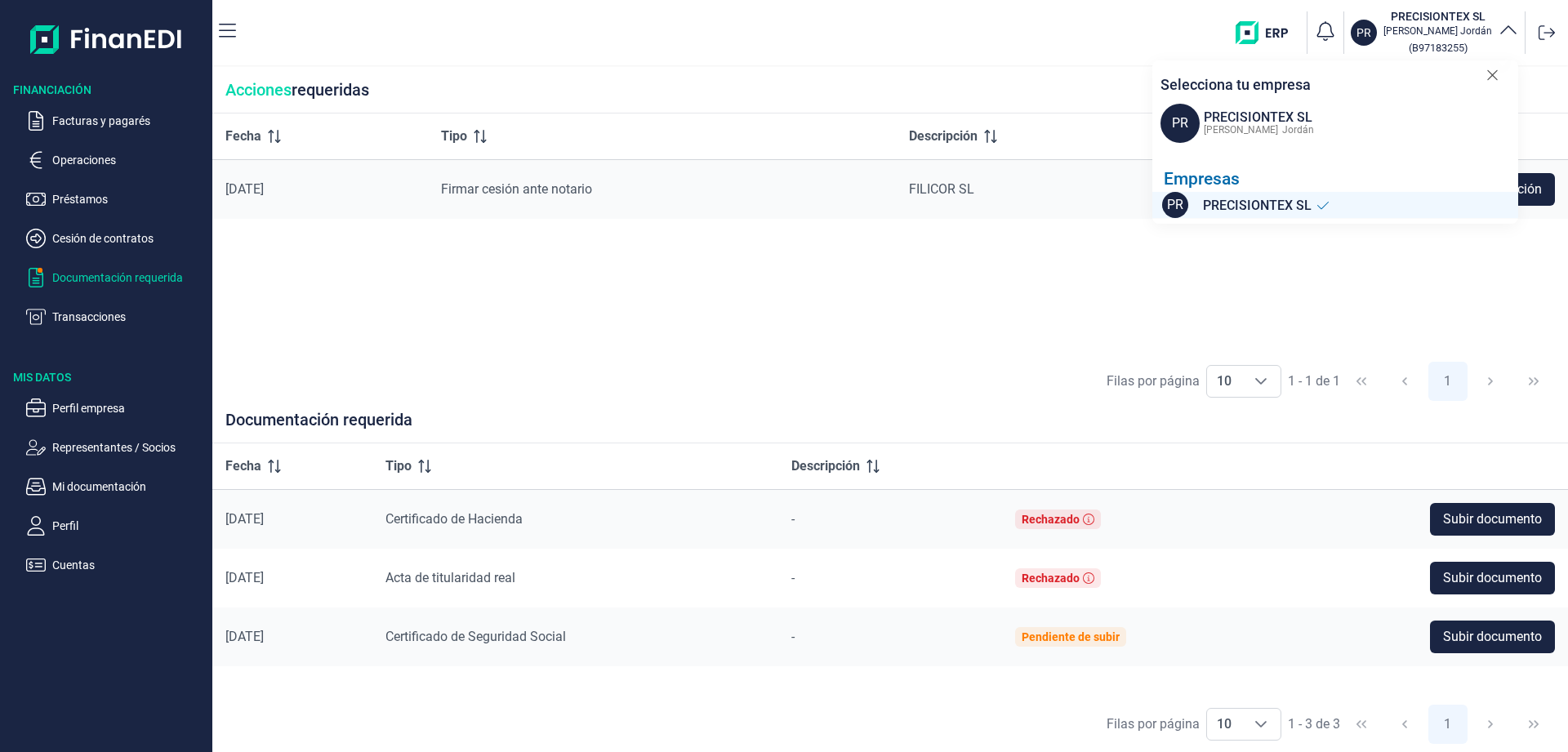
drag, startPoint x: 651, startPoint y: 296, endPoint x: 642, endPoint y: 253, distance: 43.9
click at [651, 294] on div "Fecha Tipo Descripción [DATE] Firmar cesión ante notario FILICOR SL Realizar ac…" at bounding box center [890, 233] width 1356 height 240
click at [1495, 77] on icon at bounding box center [1493, 75] width 13 height 17
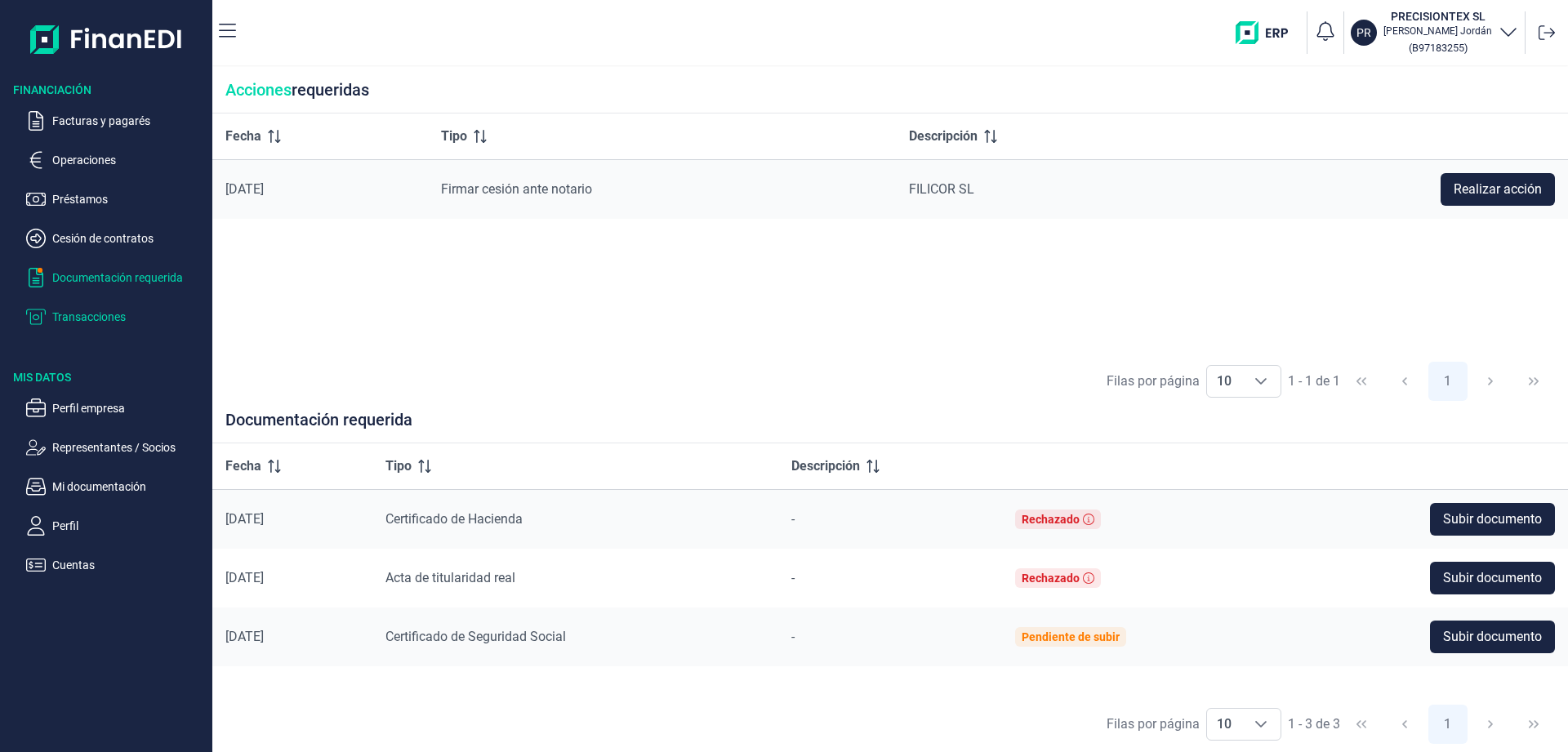
click at [69, 316] on p "Transacciones" at bounding box center [129, 316] width 153 height 20
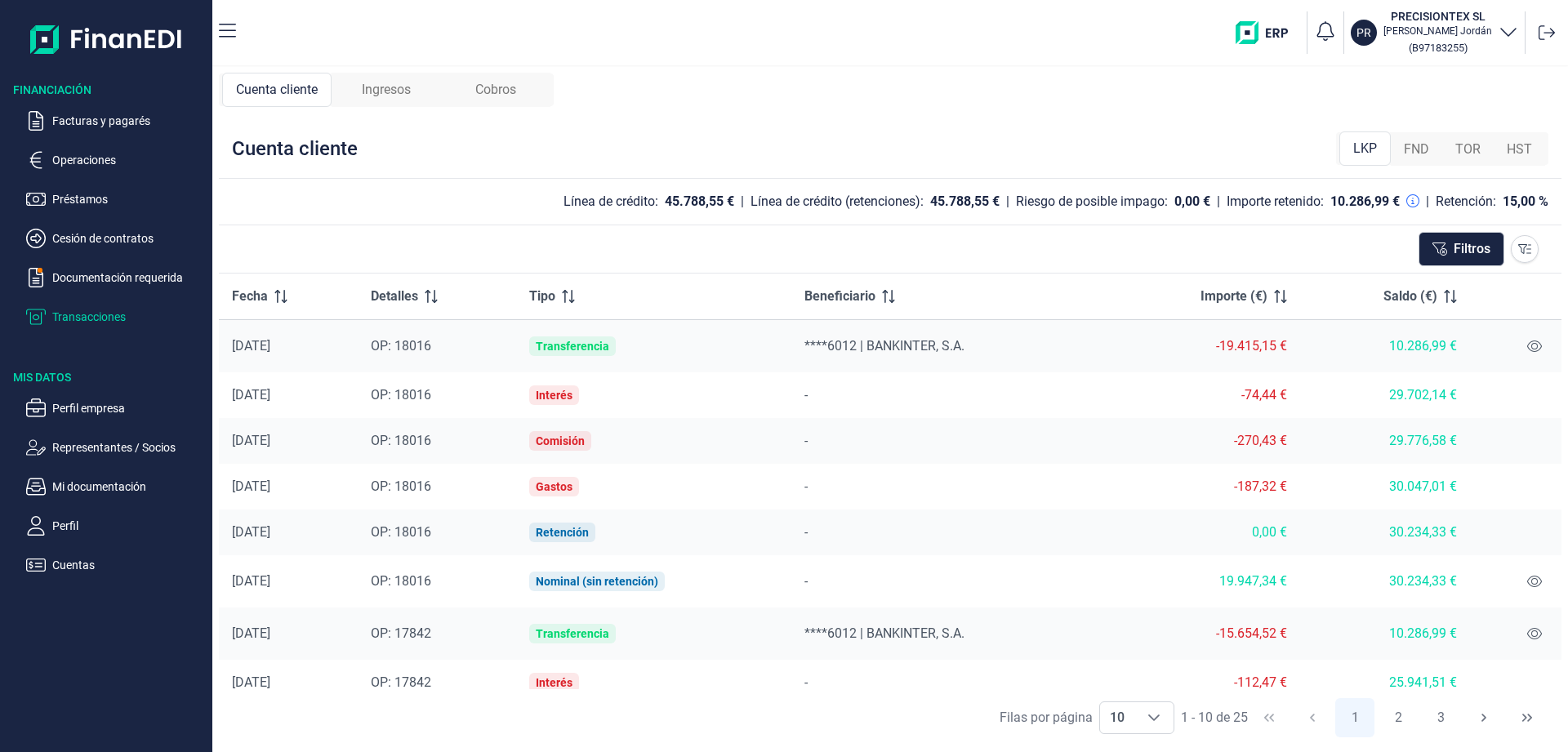
scroll to position [107, 0]
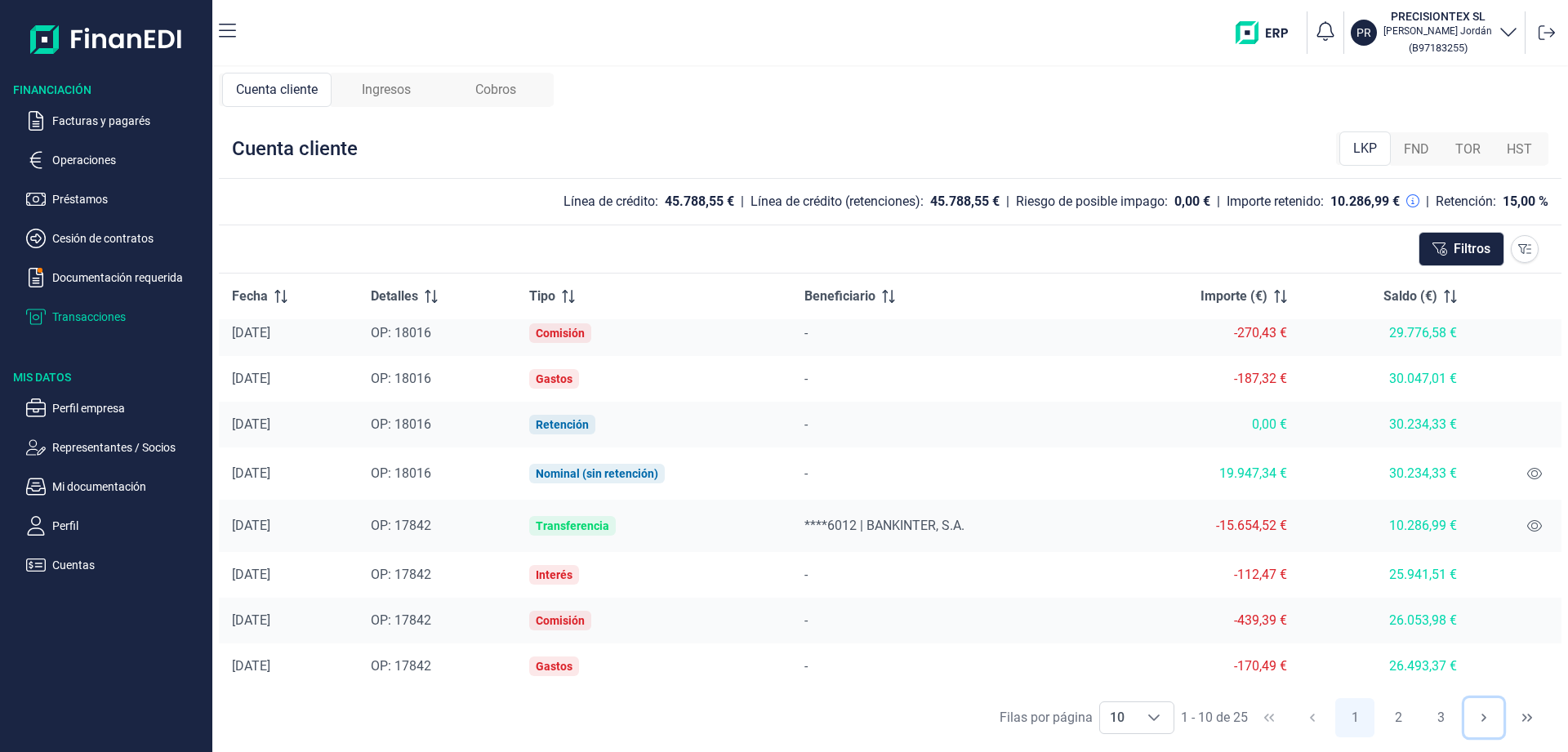
click at [1481, 718] on icon "Next Page" at bounding box center [1484, 717] width 13 height 13
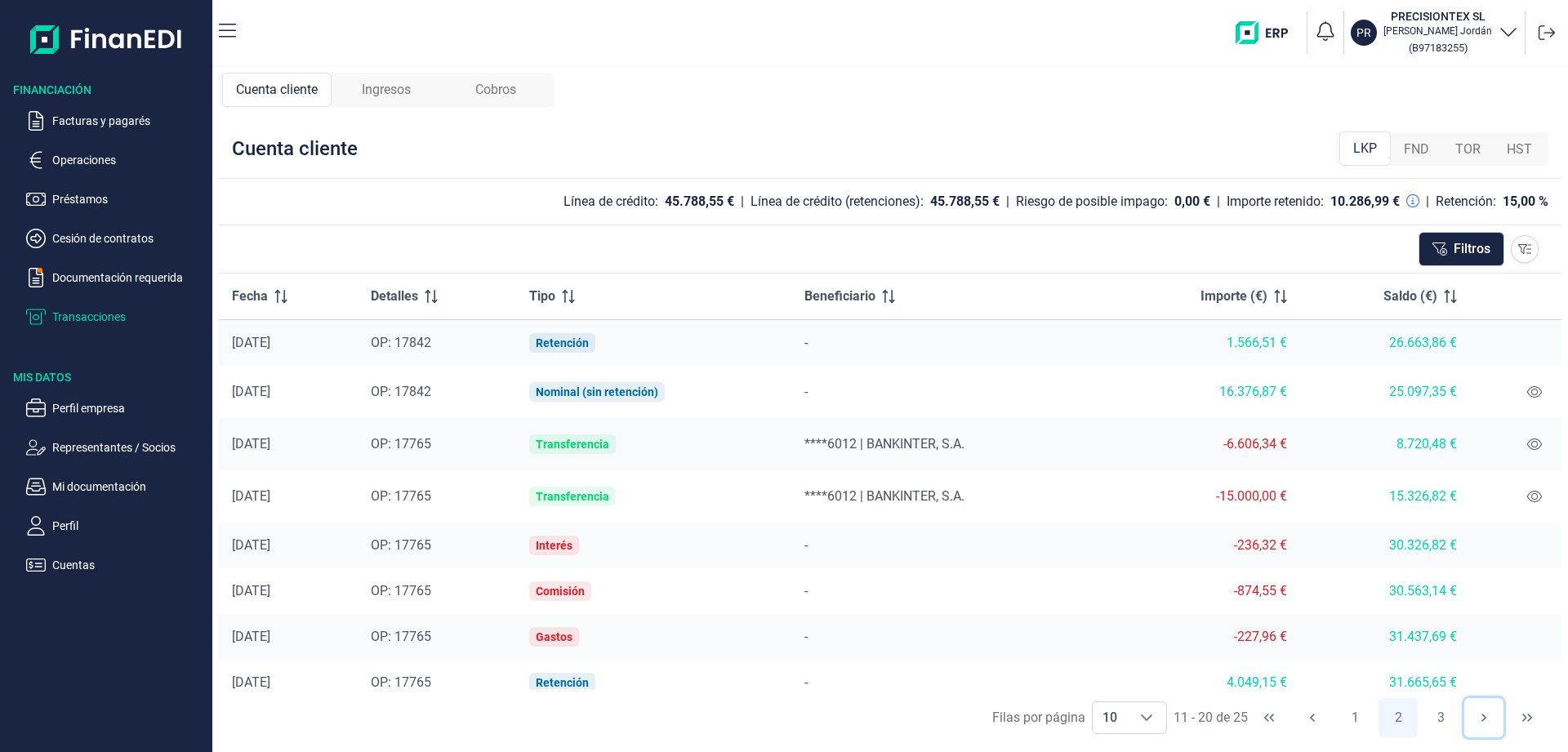
scroll to position [121, 0]
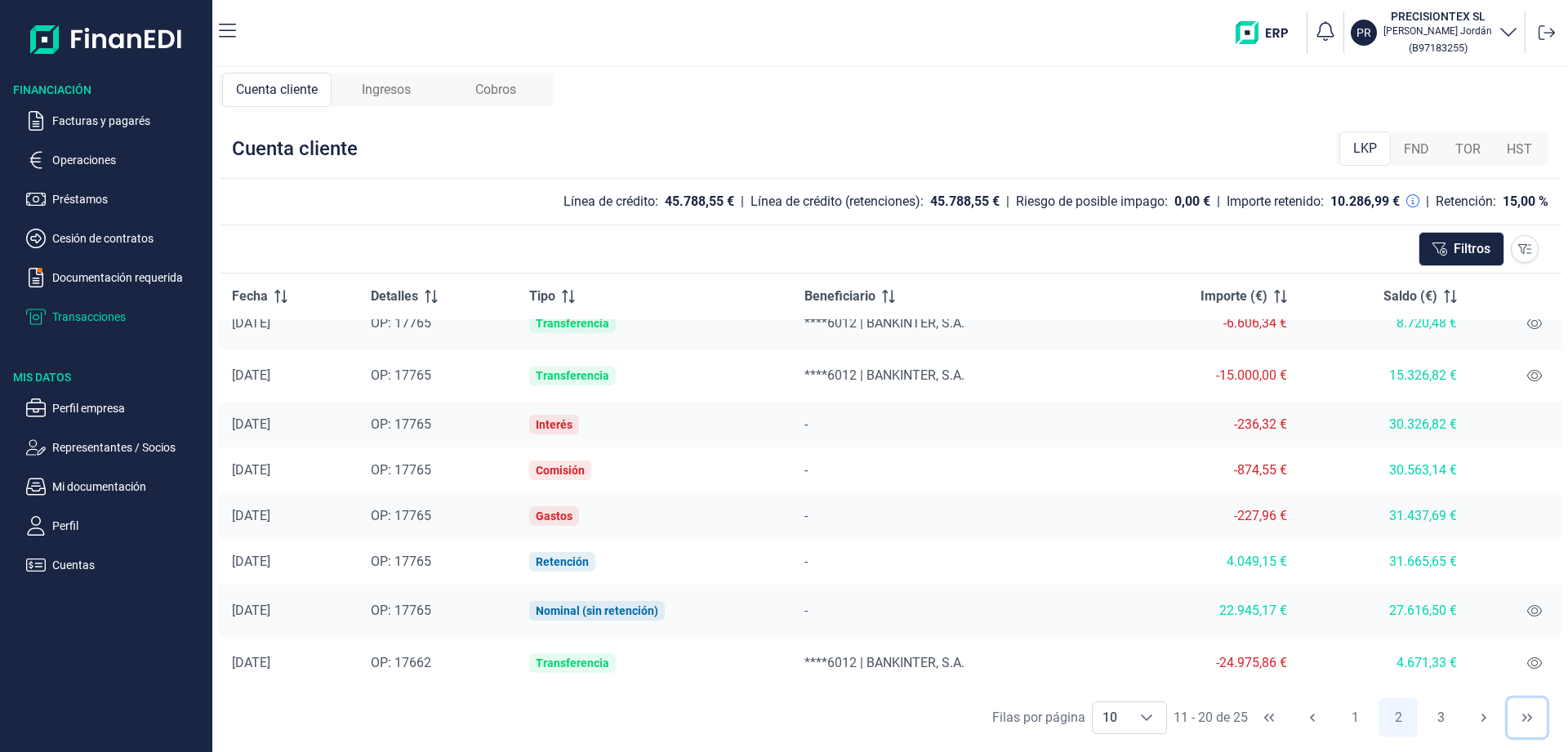
click at [1518, 722] on button "Last Page" at bounding box center [1527, 718] width 39 height 39
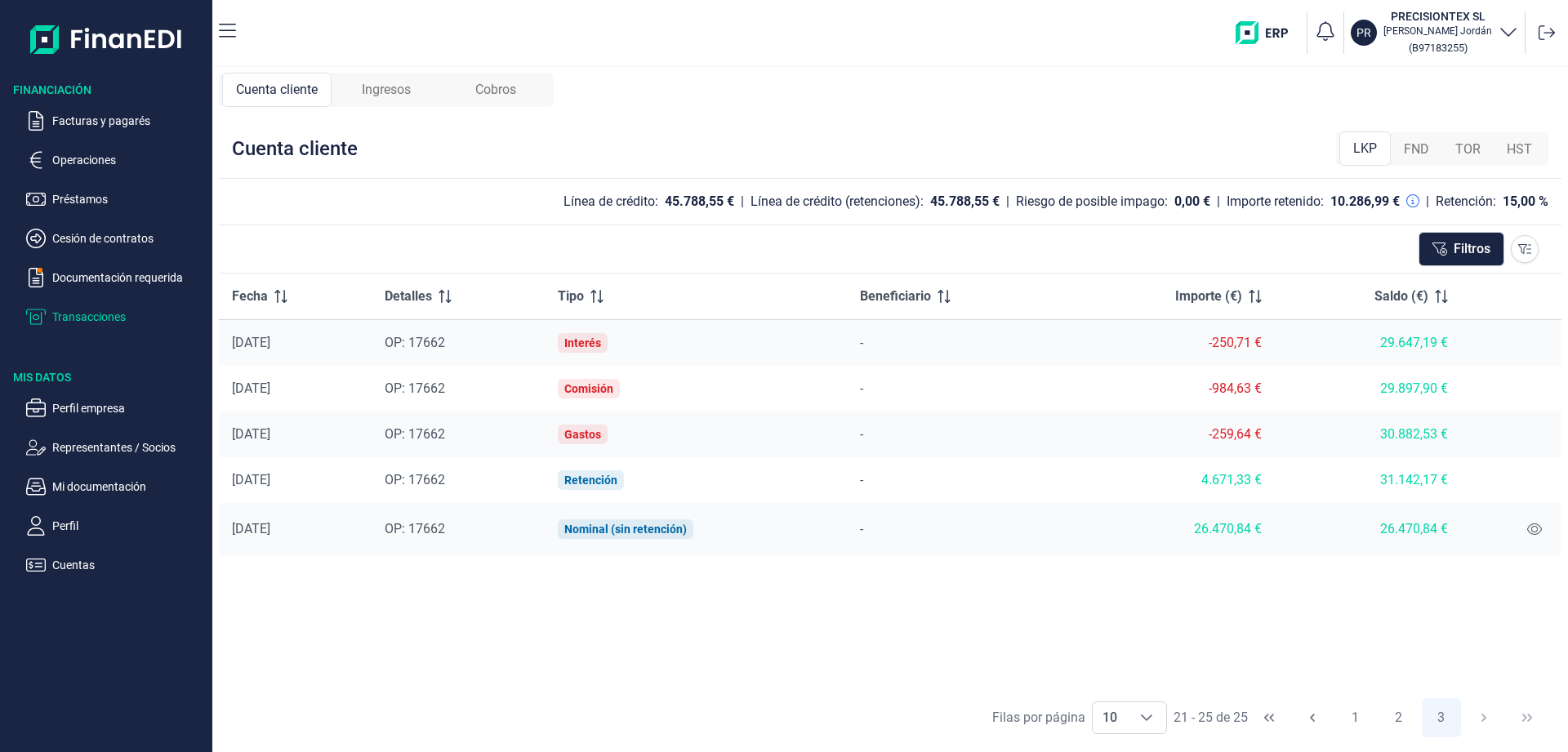
scroll to position [0, 0]
click at [1528, 533] on icon at bounding box center [1535, 528] width 15 height 13
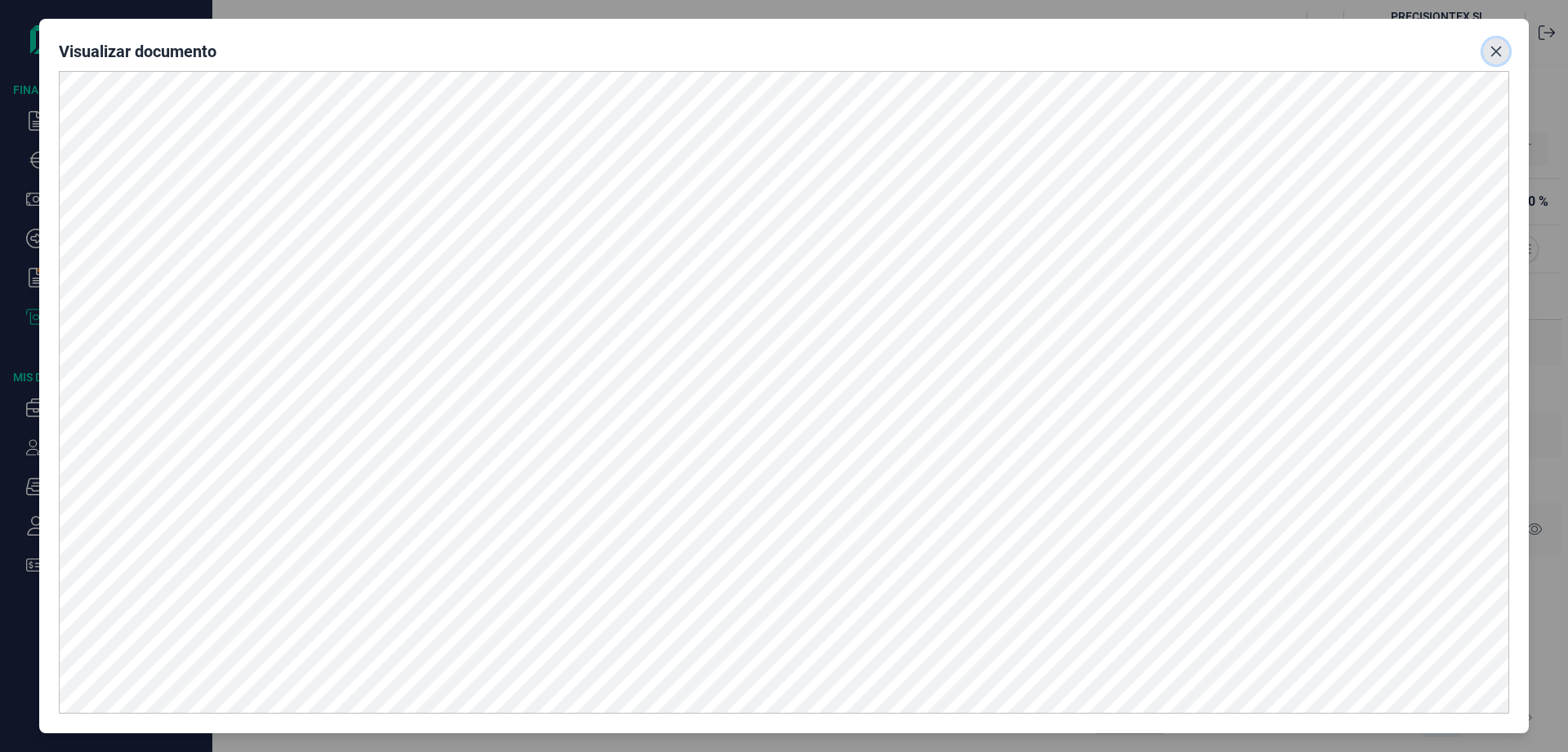
click at [1498, 50] on icon "Close" at bounding box center [1497, 52] width 11 height 11
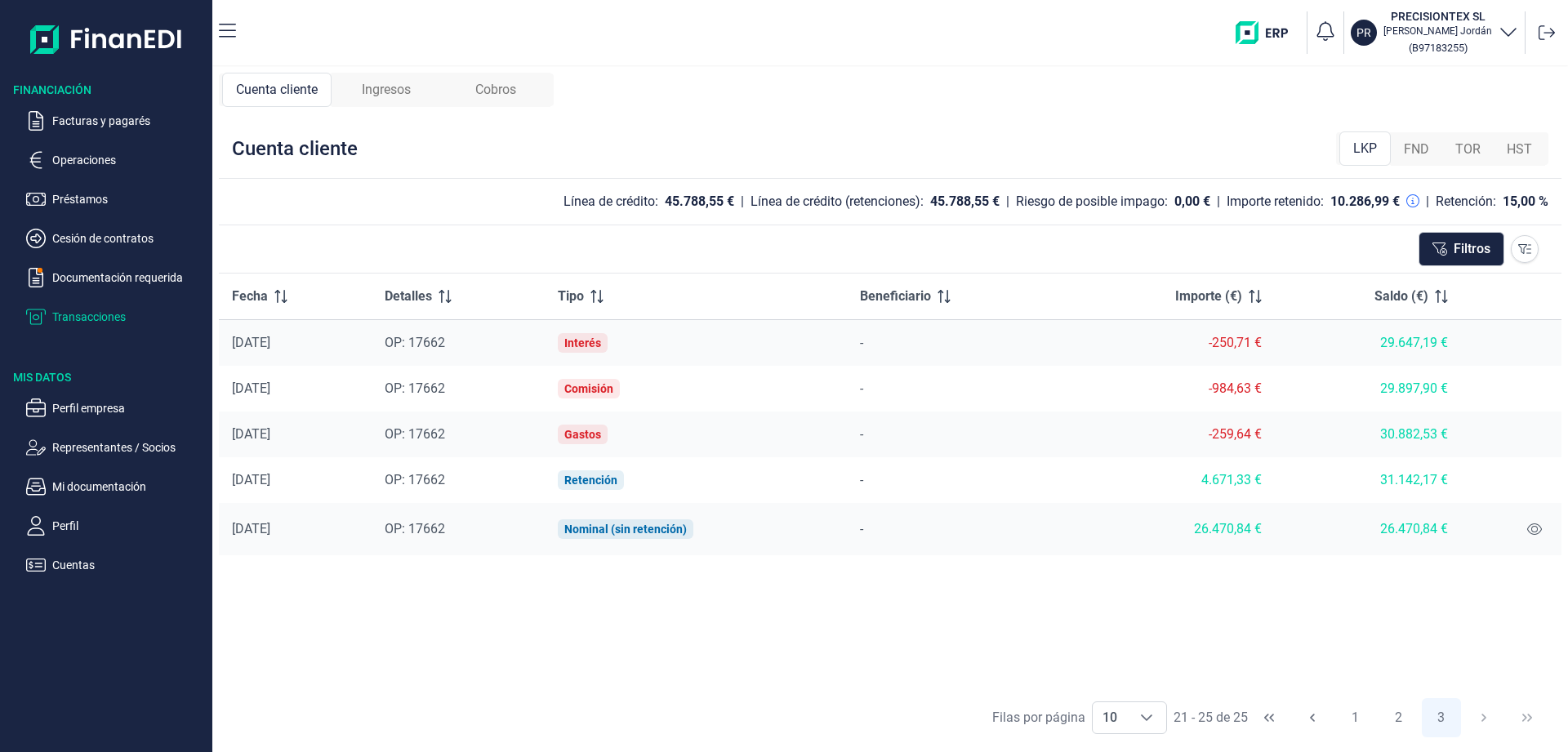
click at [1524, 151] on span "HST" at bounding box center [1520, 149] width 25 height 20
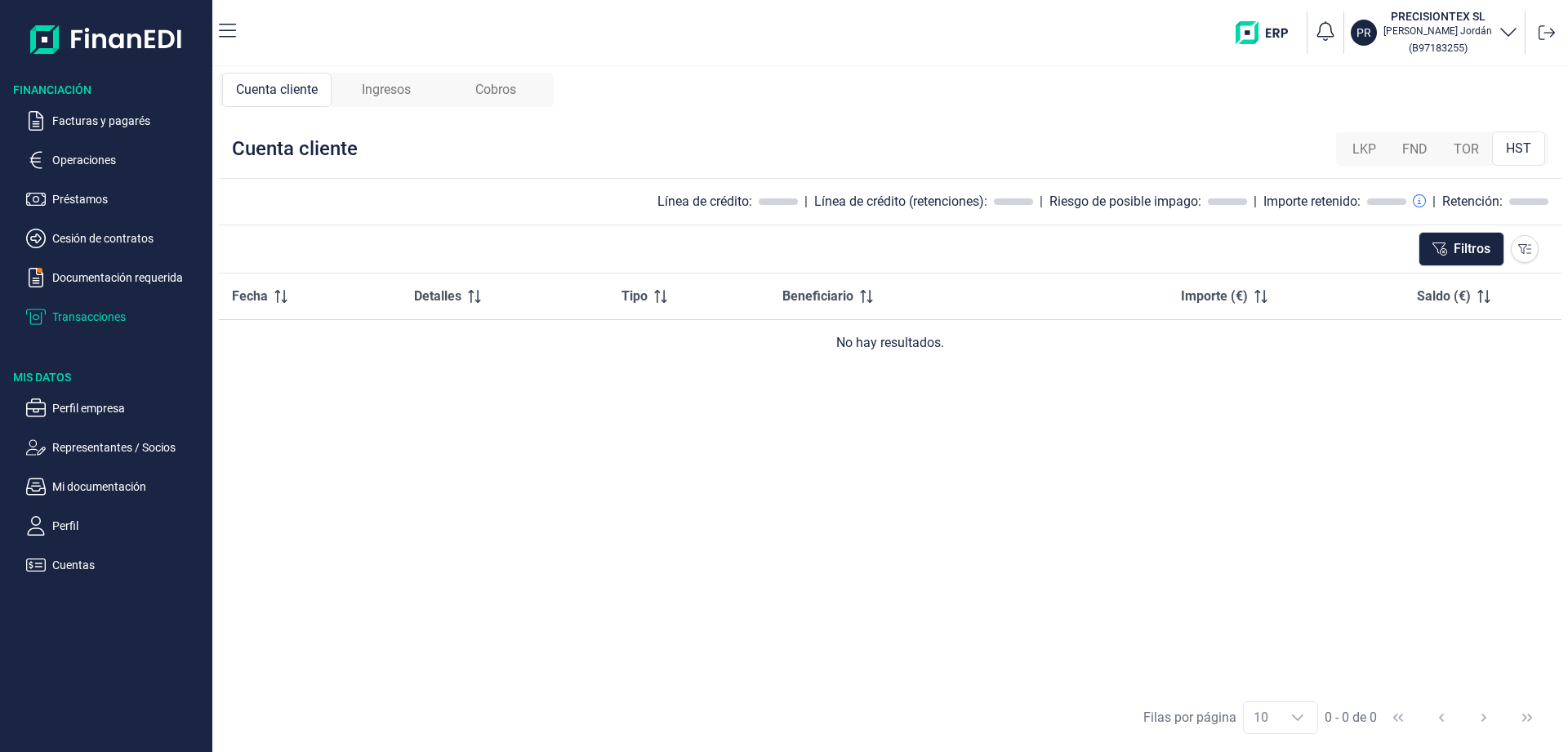
click at [1462, 146] on span "TOR" at bounding box center [1466, 149] width 25 height 20
click at [1415, 148] on span "FND" at bounding box center [1416, 149] width 25 height 20
click at [1368, 151] on span "LKP" at bounding box center [1365, 149] width 23 height 20
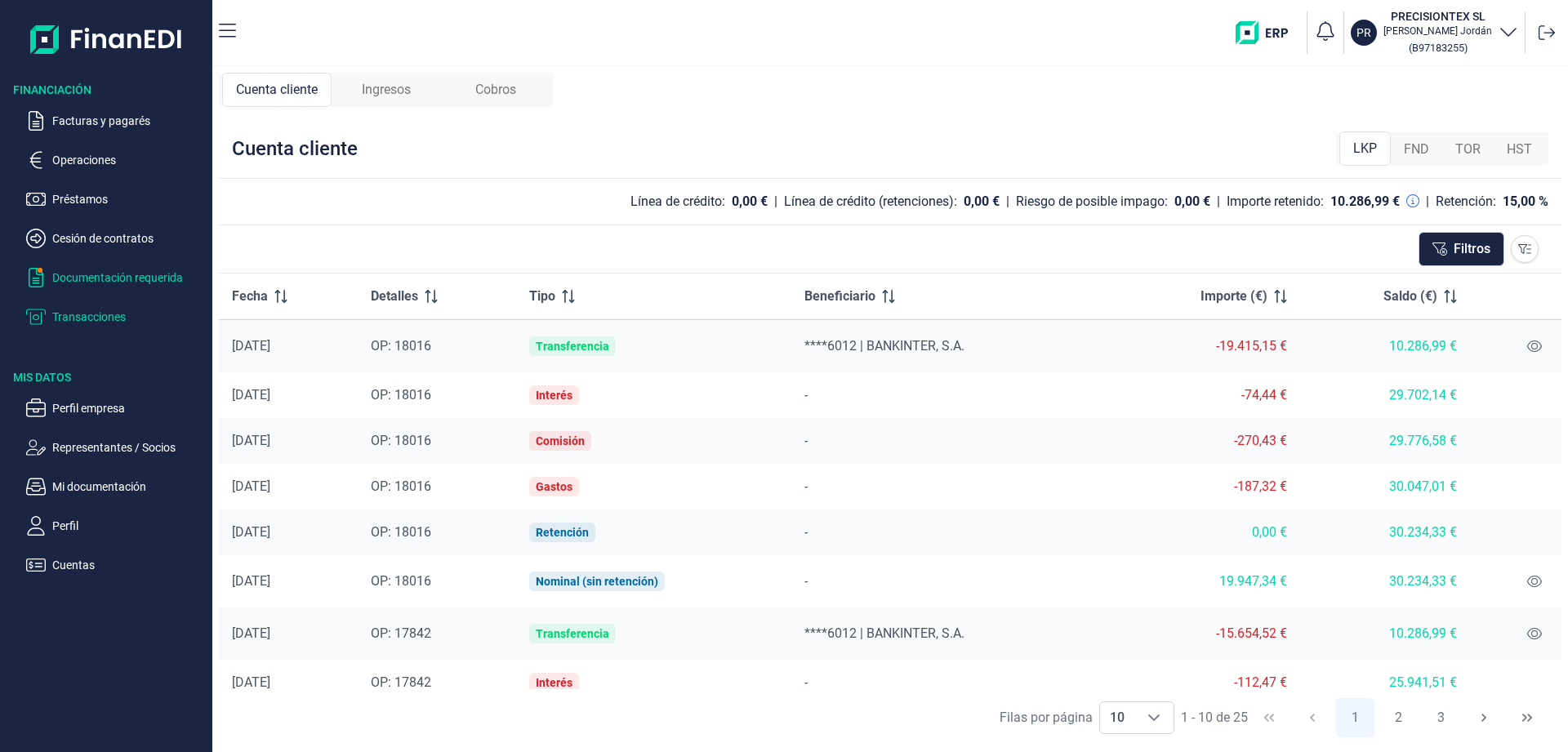
click at [115, 281] on p "Documentación requerida" at bounding box center [129, 277] width 153 height 20
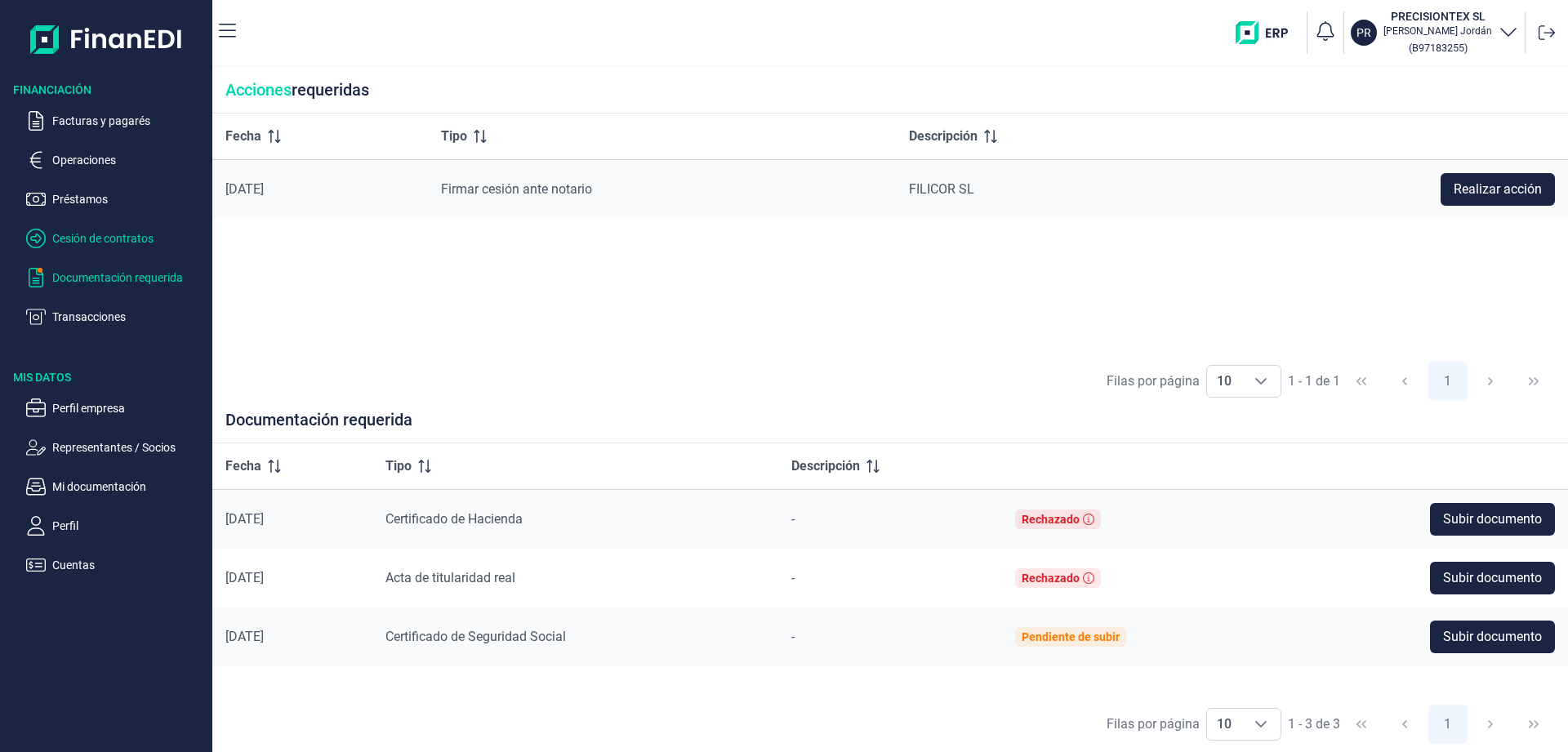
click at [88, 242] on p "Cesión de contratos" at bounding box center [129, 238] width 153 height 20
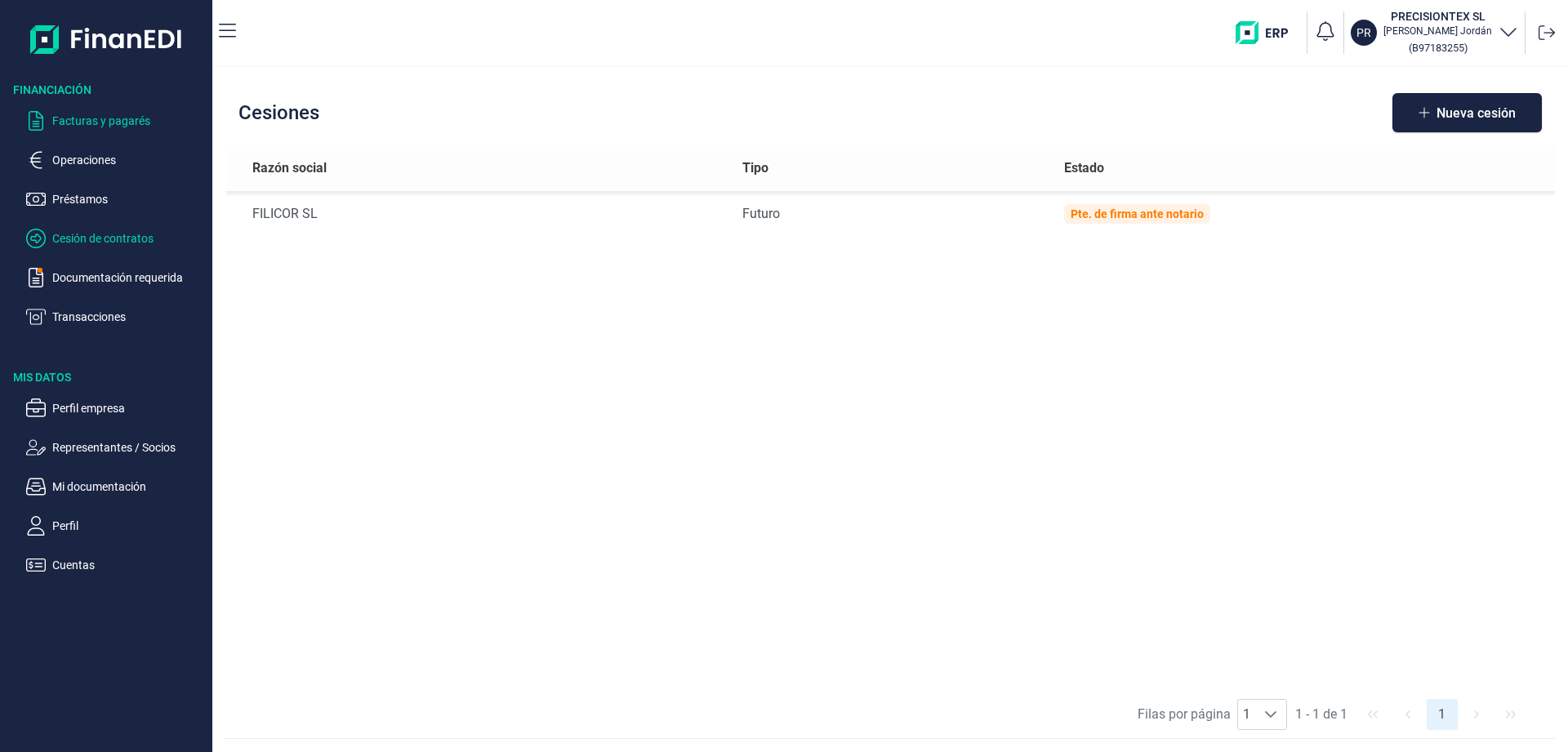
click at [103, 125] on p "Facturas y pagarés" at bounding box center [129, 121] width 153 height 20
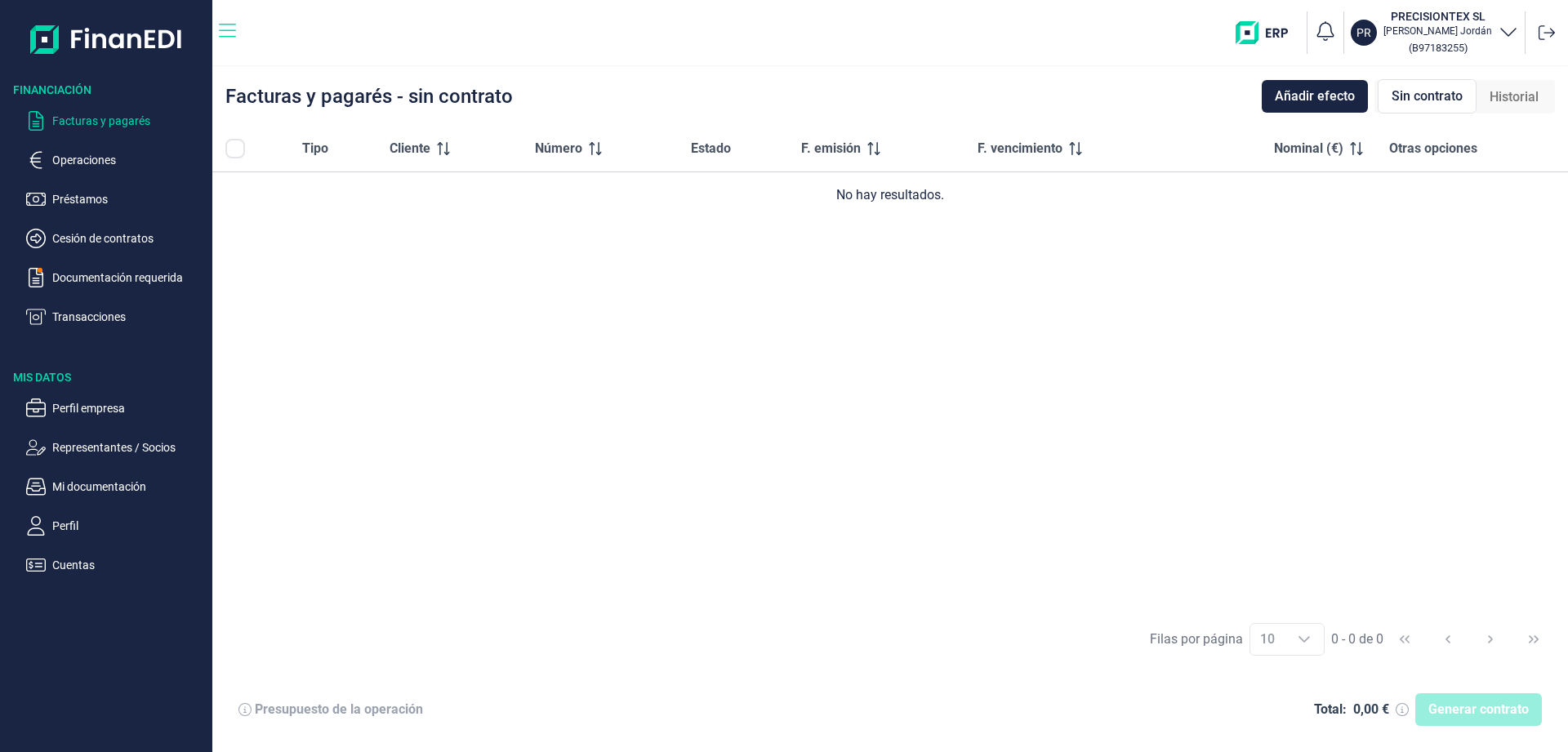
click at [230, 27] on icon "button" at bounding box center [228, 31] width 18 height 20
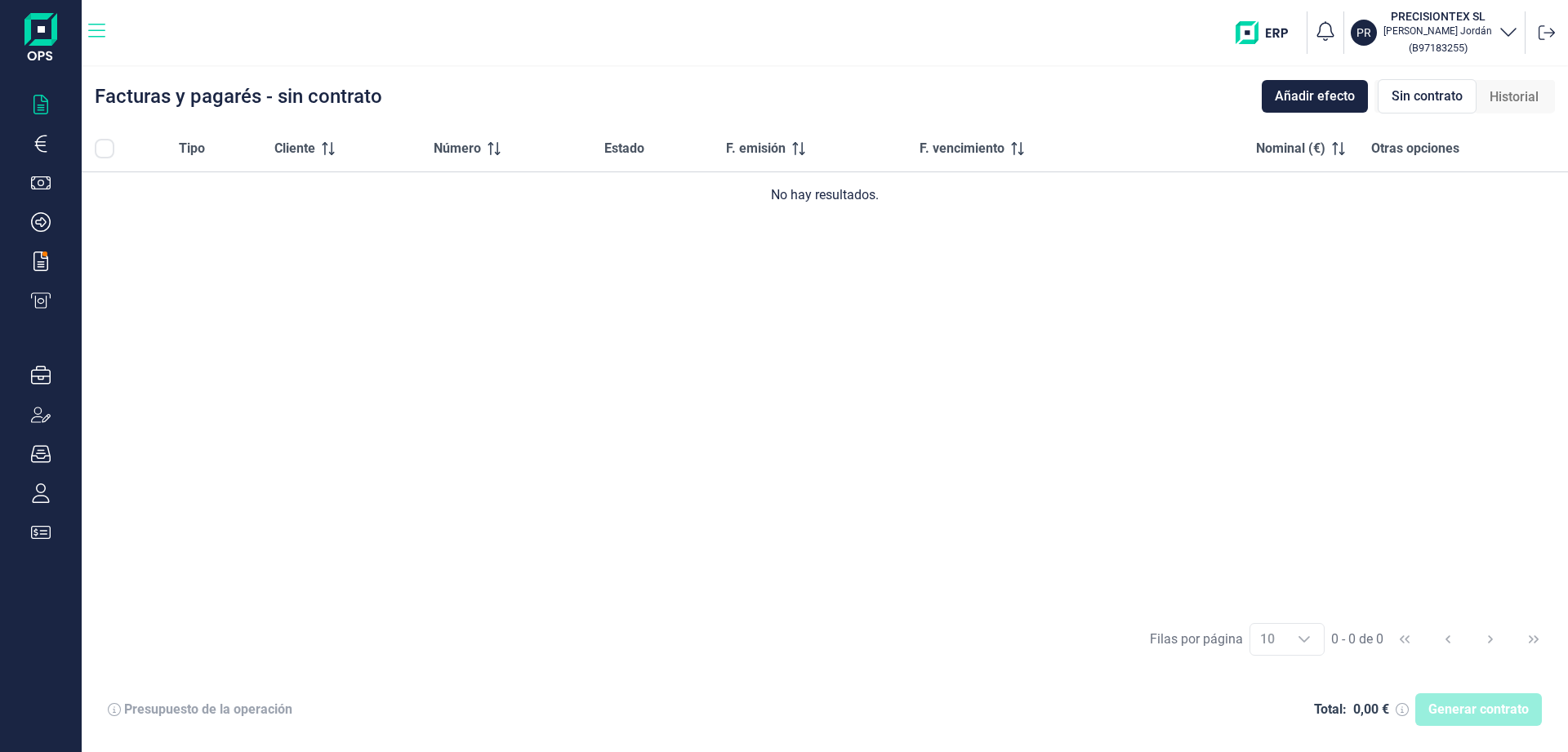
click at [101, 33] on icon "button" at bounding box center [97, 31] width 18 height 20
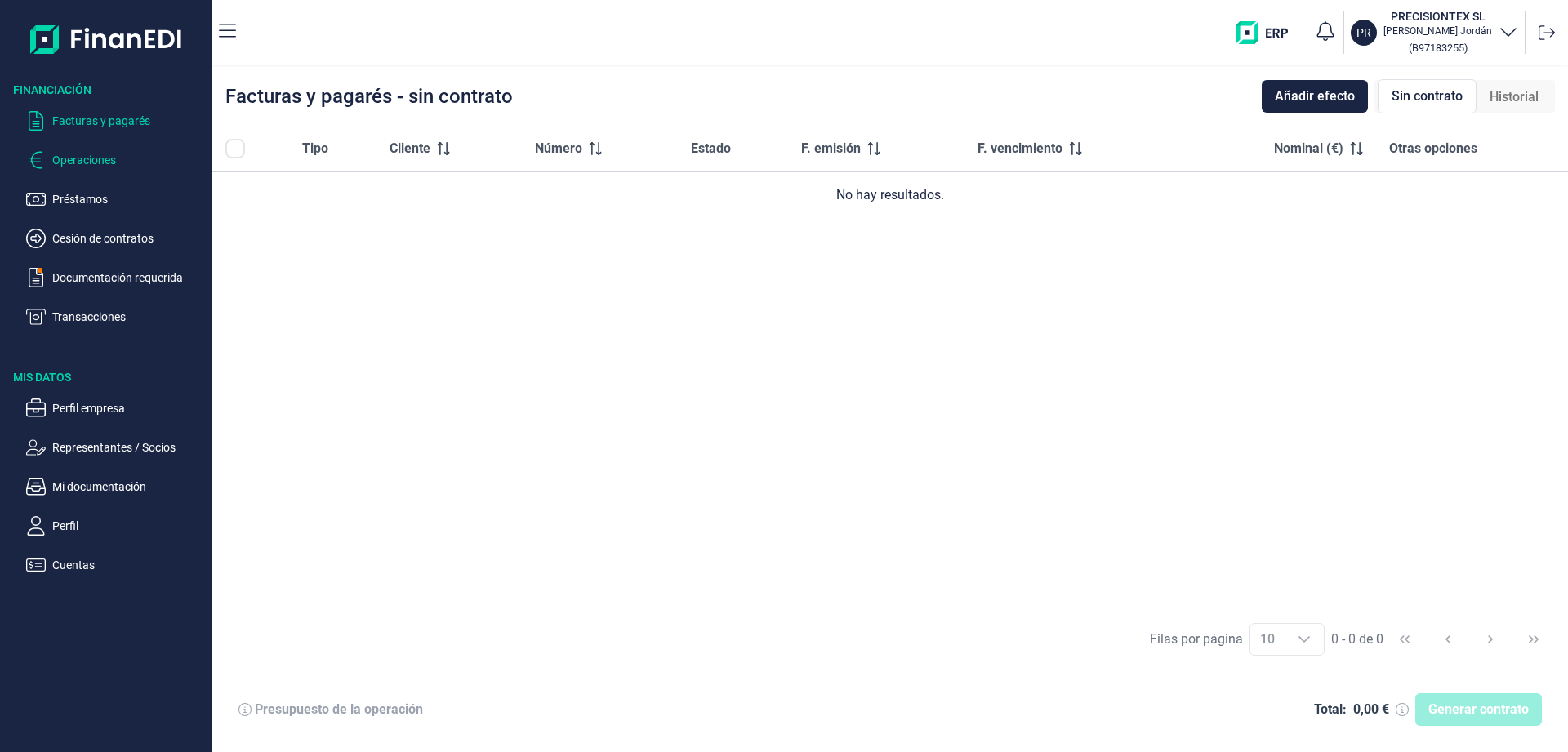
click at [80, 158] on p "Operaciones" at bounding box center [129, 160] width 153 height 20
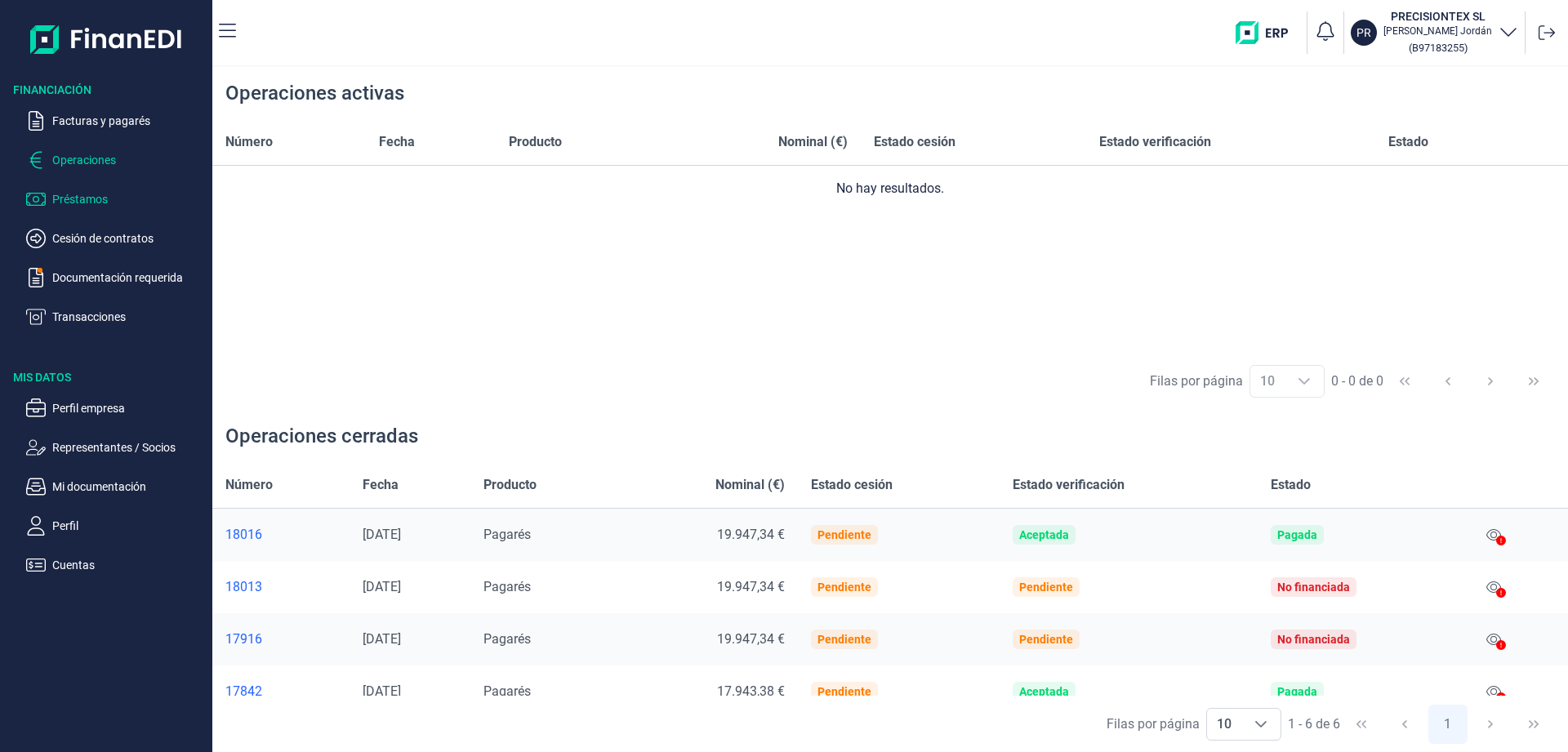
click at [76, 208] on p "Préstamos" at bounding box center [129, 199] width 153 height 20
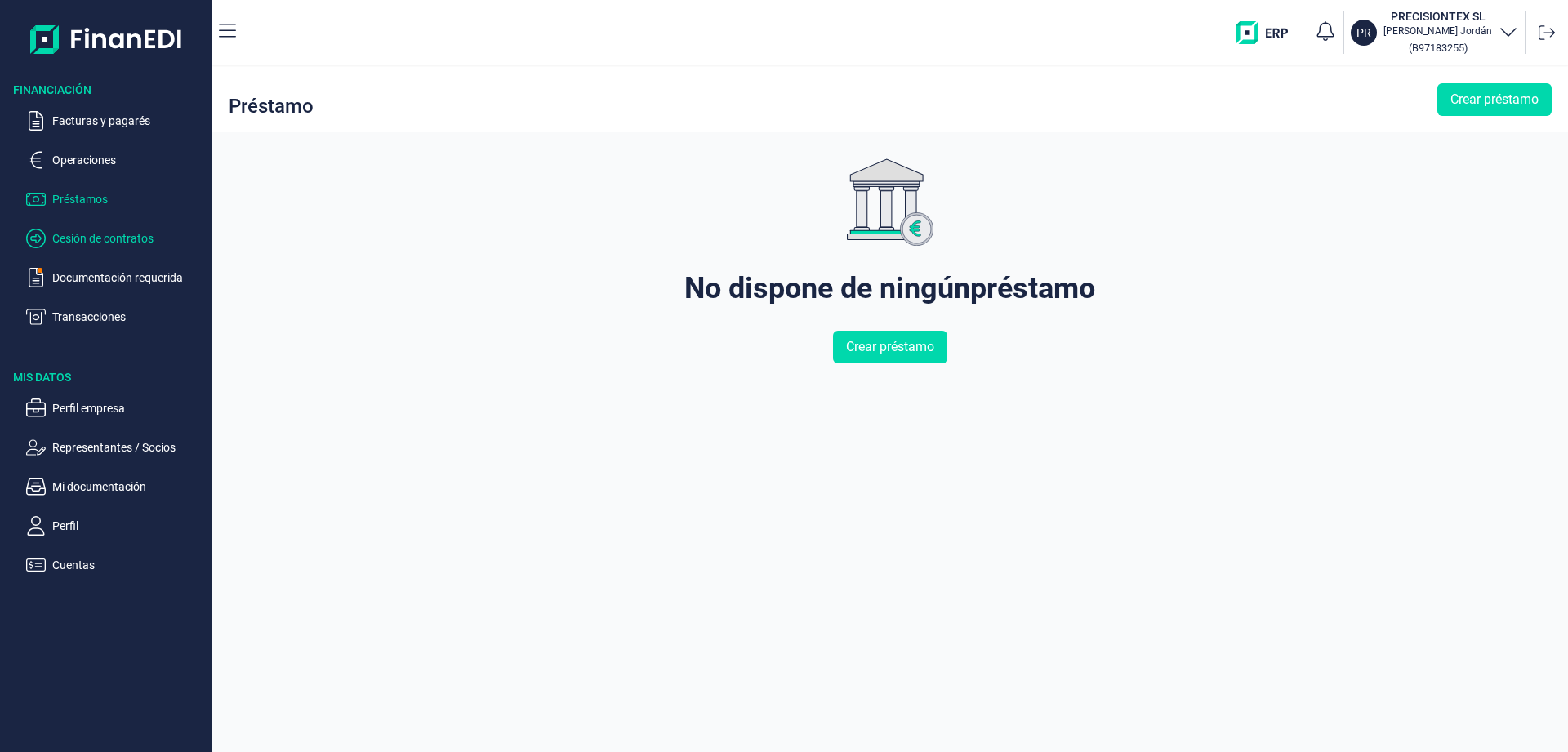
click at [75, 242] on p "Cesión de contratos" at bounding box center [129, 238] width 153 height 20
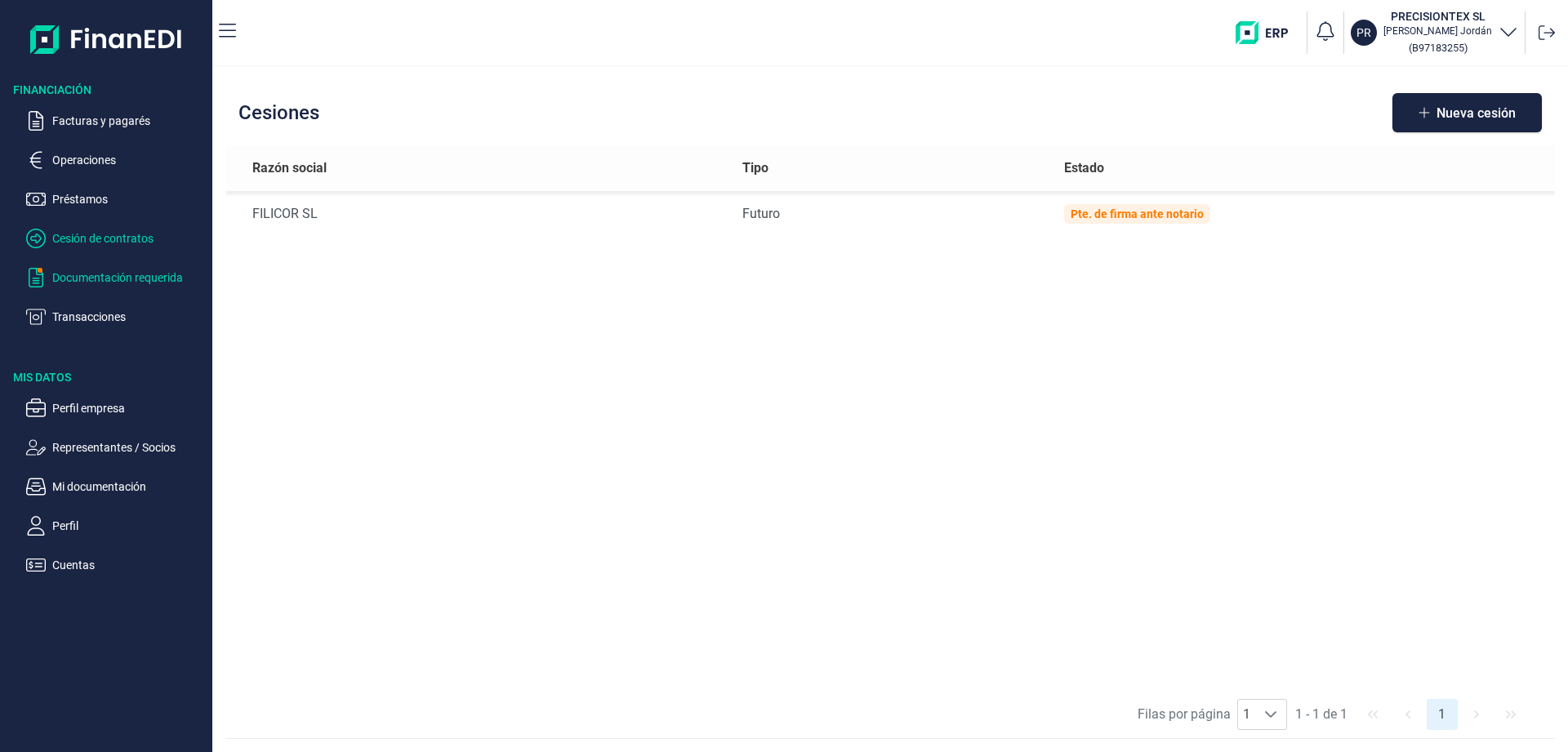
click at [71, 281] on p "Documentación requerida" at bounding box center [129, 277] width 153 height 20
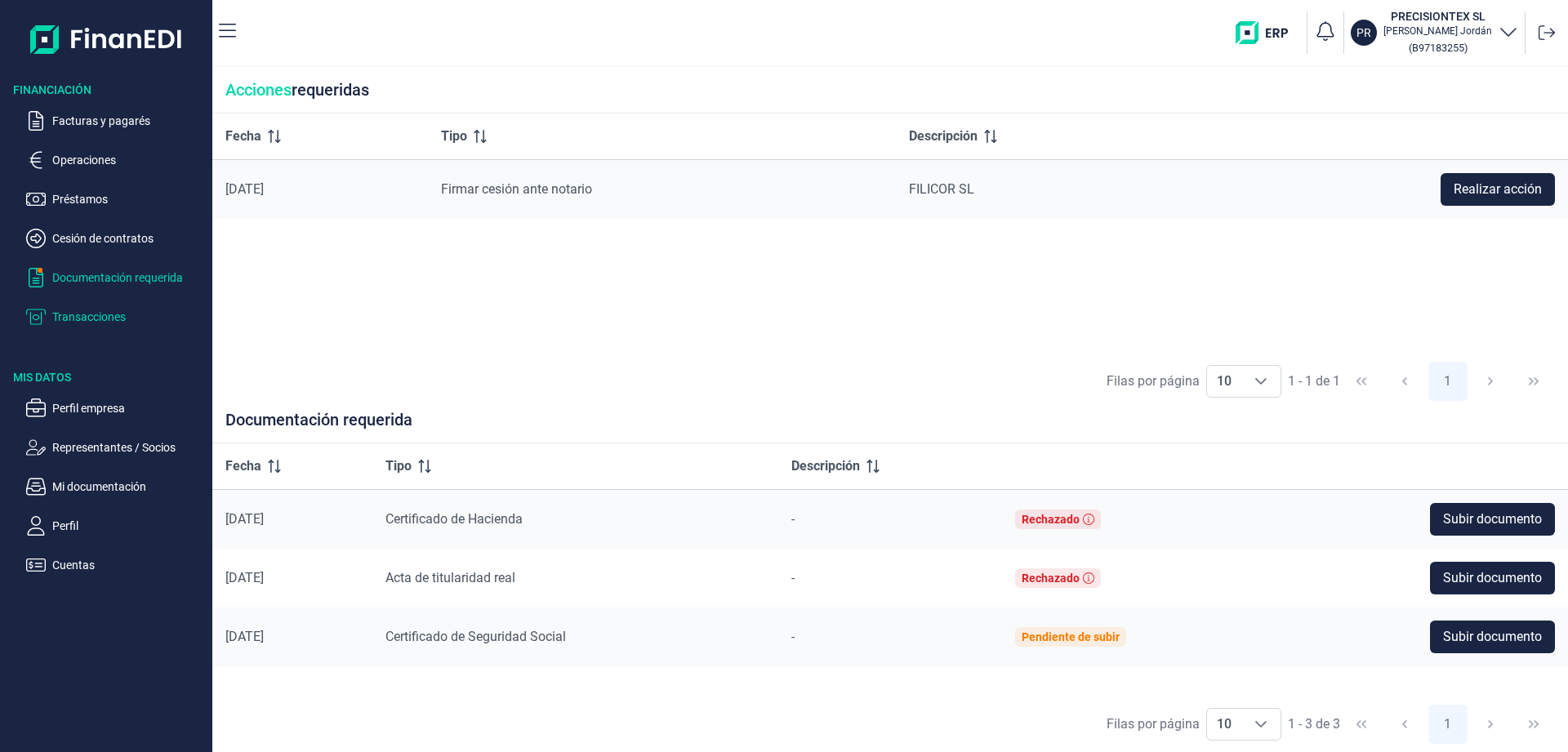
click at [79, 320] on p "Transacciones" at bounding box center [129, 316] width 153 height 20
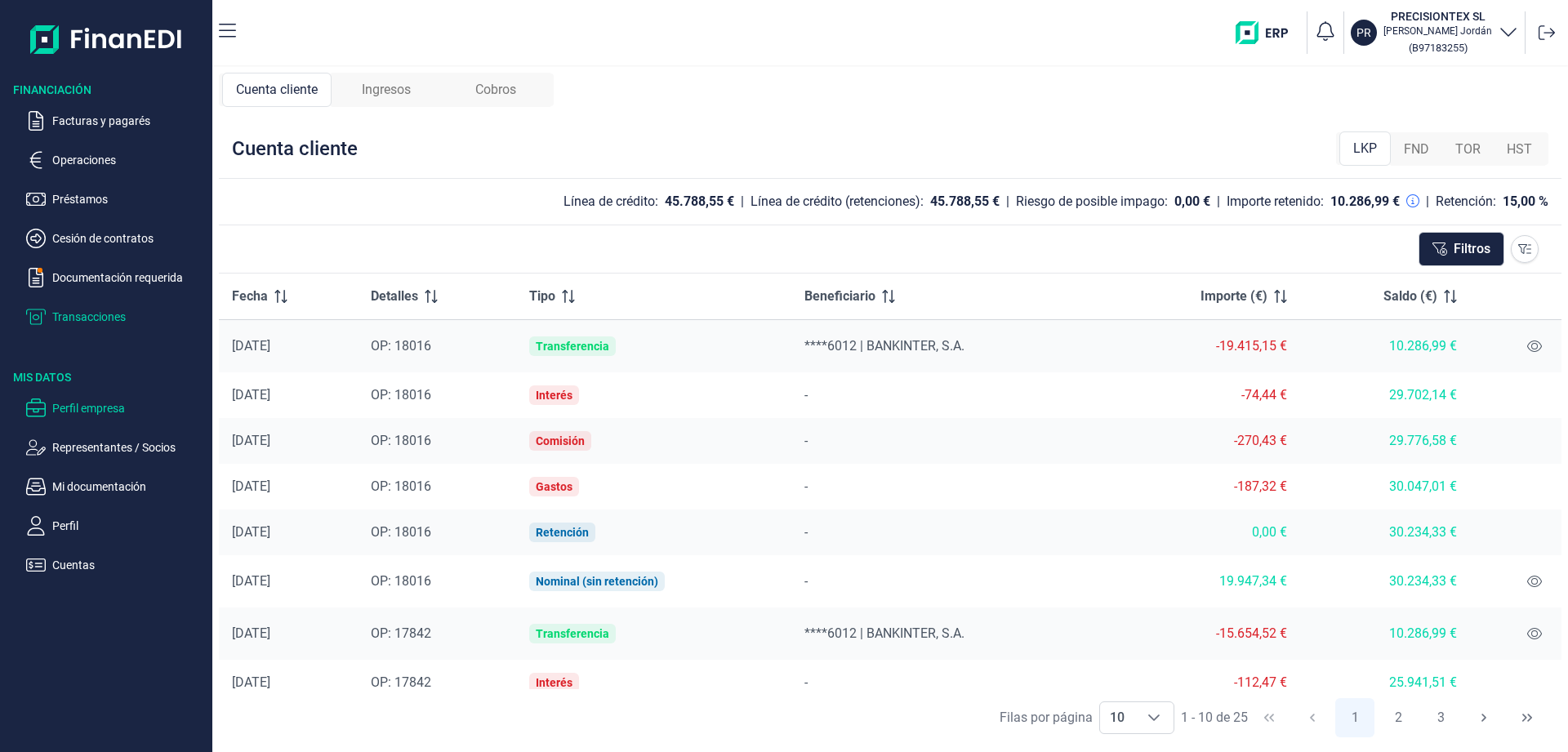
click at [77, 404] on p "Perfil empresa" at bounding box center [129, 408] width 153 height 20
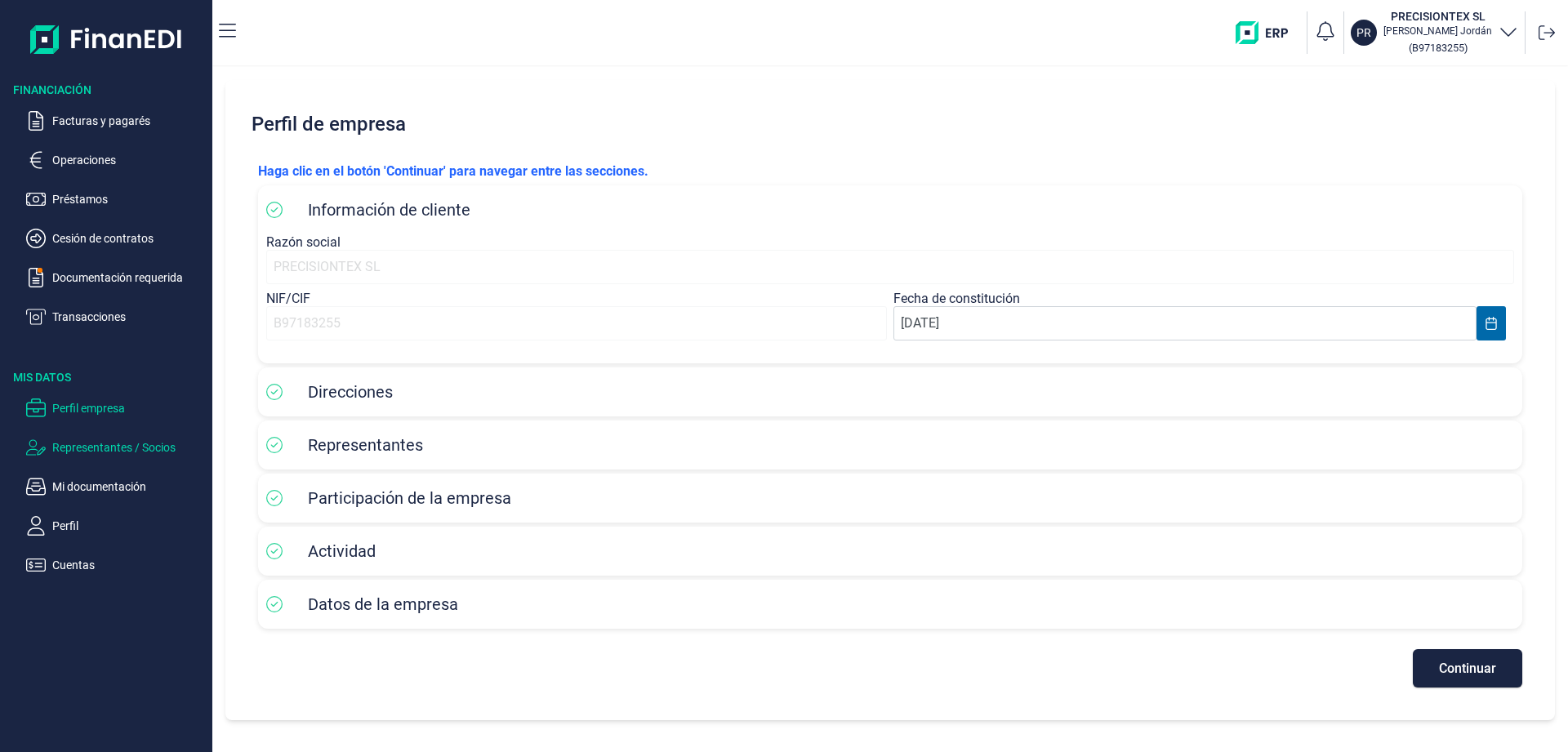
click at [59, 449] on p "Representantes / Socios" at bounding box center [129, 447] width 153 height 20
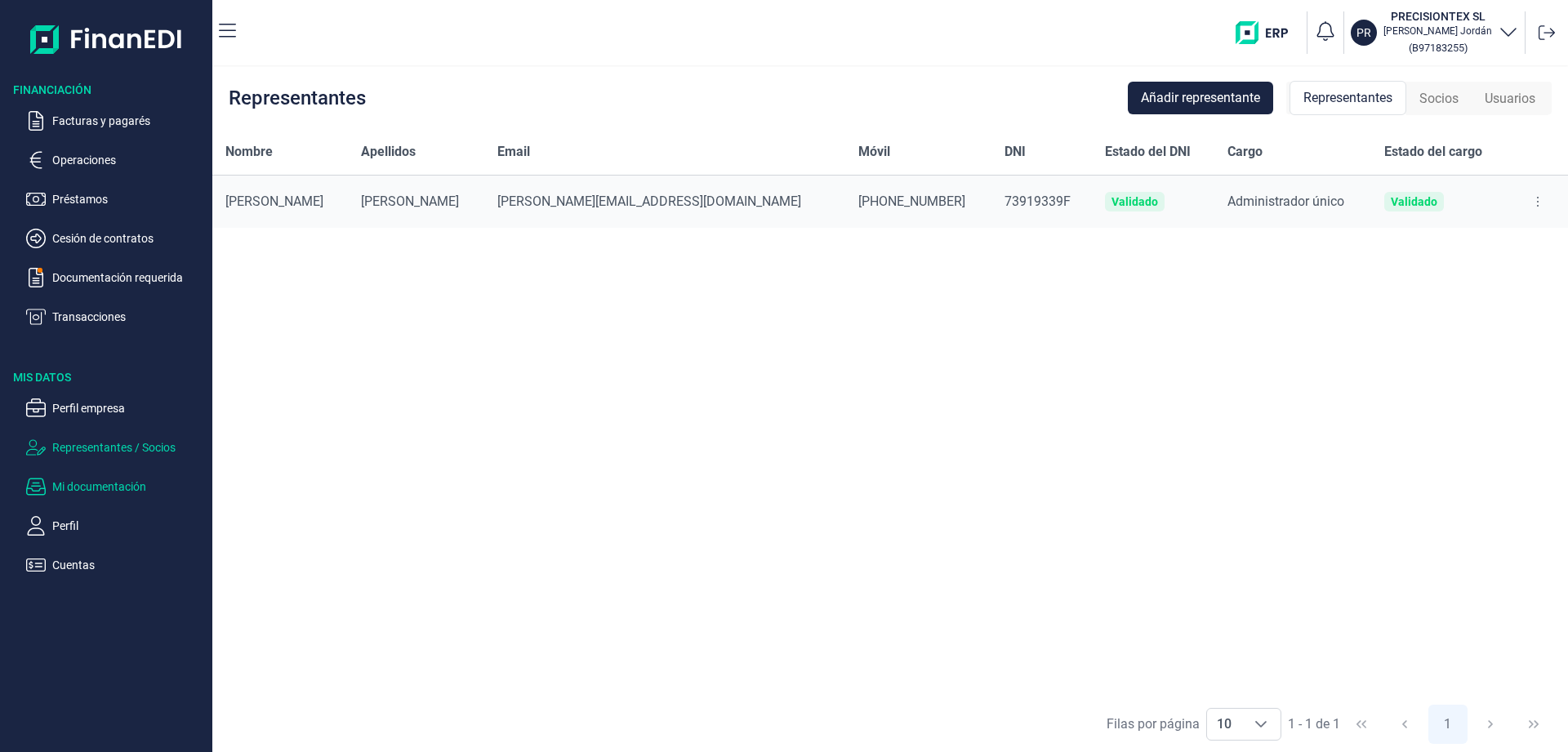
click at [65, 483] on p "Mi documentación" at bounding box center [129, 486] width 153 height 20
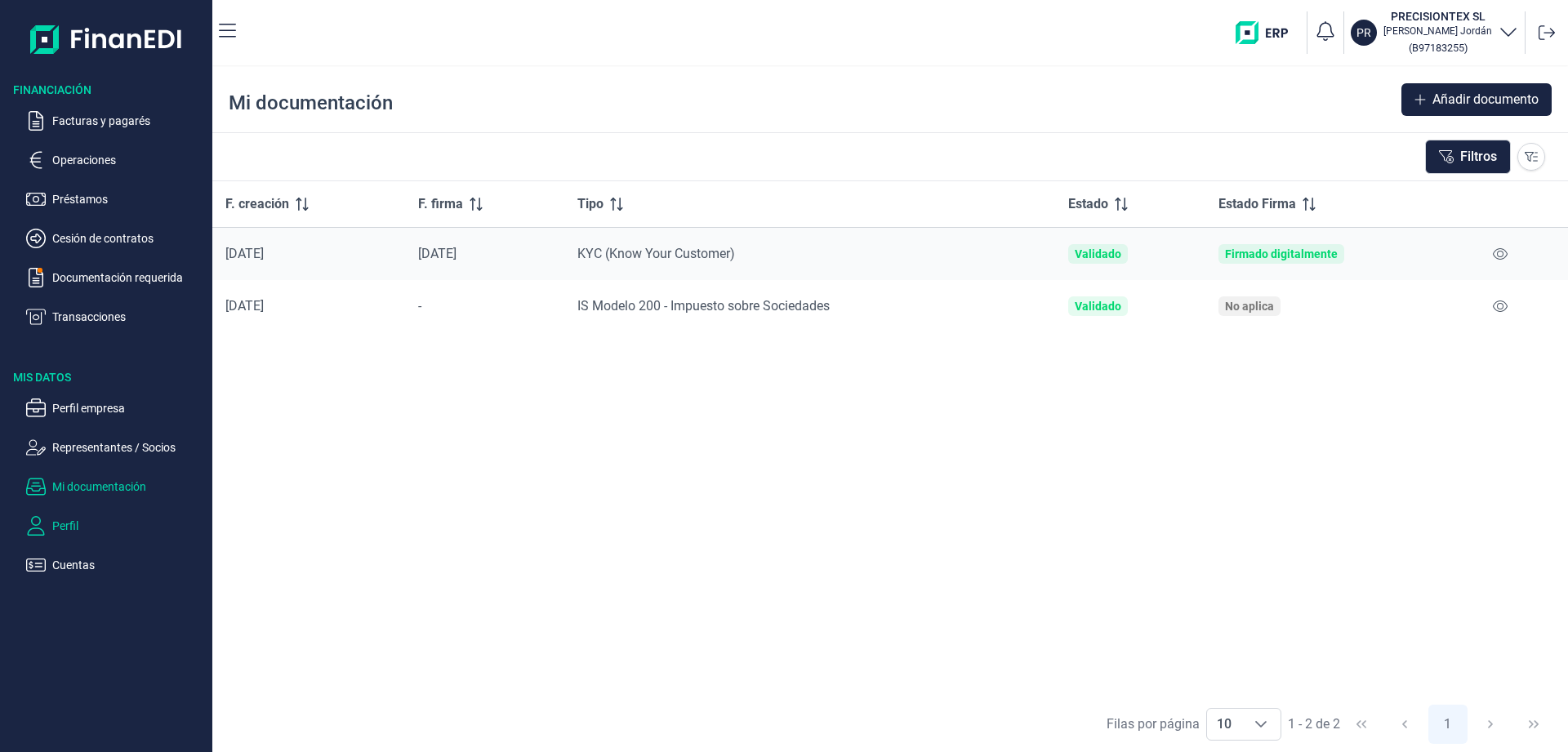
click at [62, 522] on p "Perfil" at bounding box center [129, 525] width 153 height 20
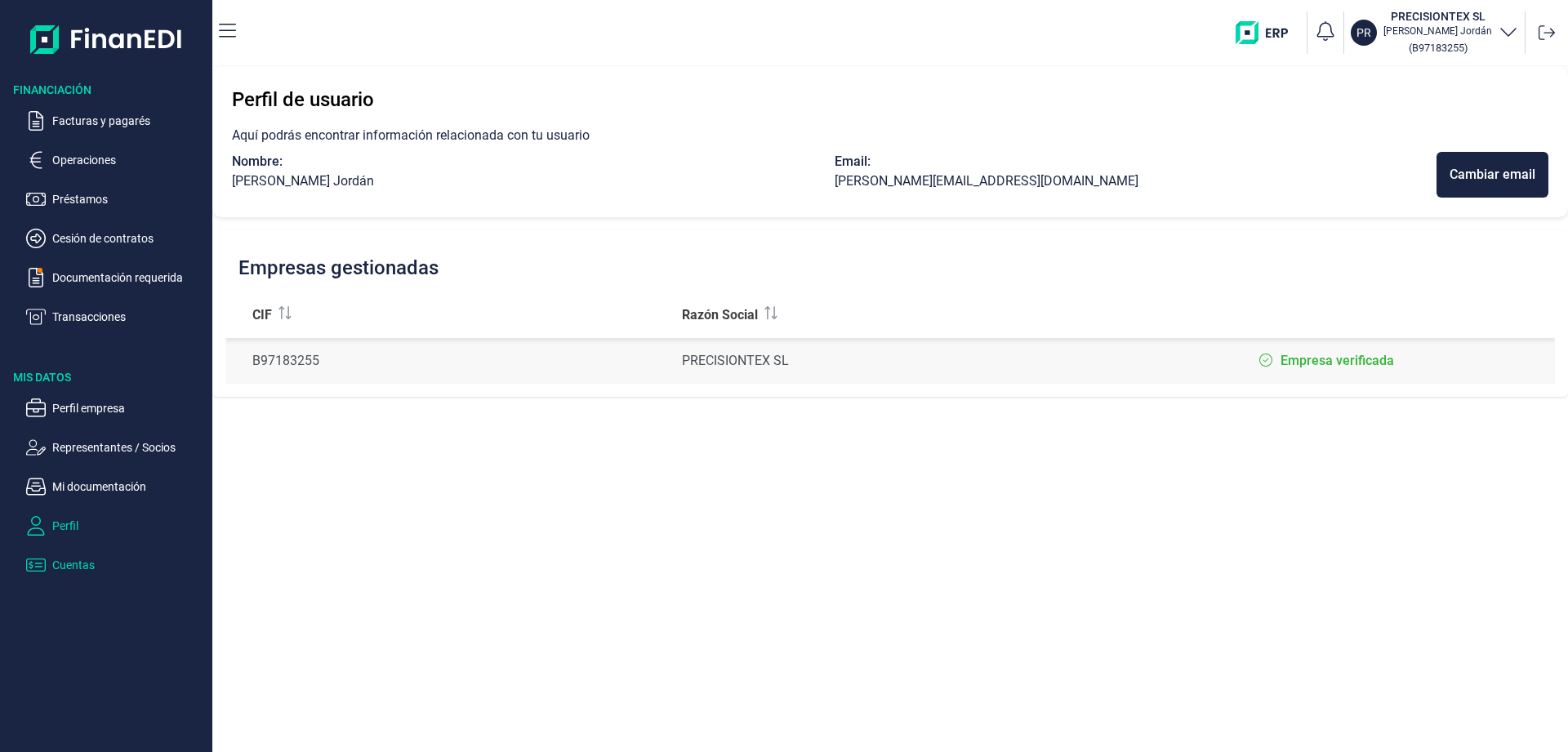
click at [76, 566] on p "Cuentas" at bounding box center [129, 565] width 153 height 20
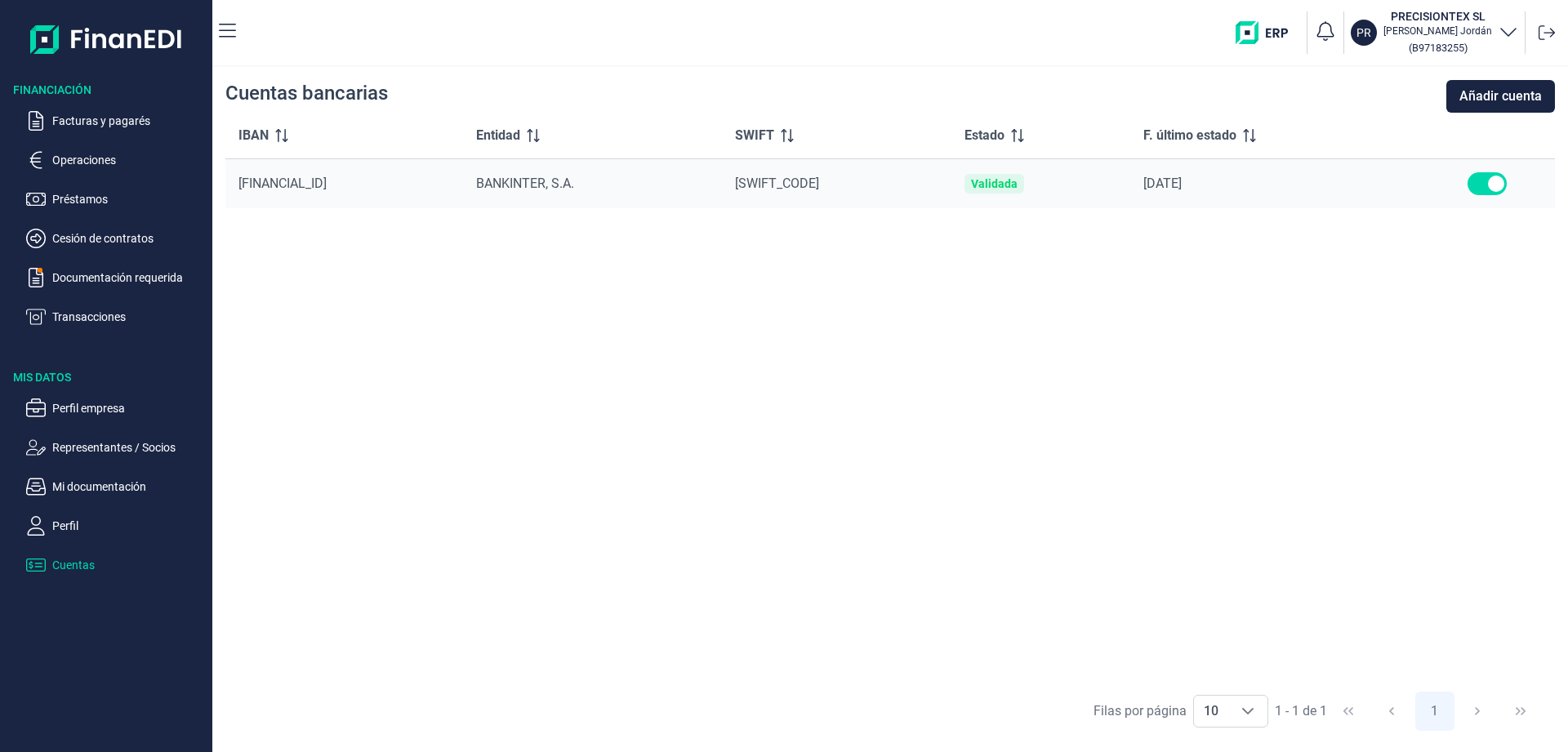
click at [1507, 27] on icon "button" at bounding box center [1508, 31] width 20 height 20
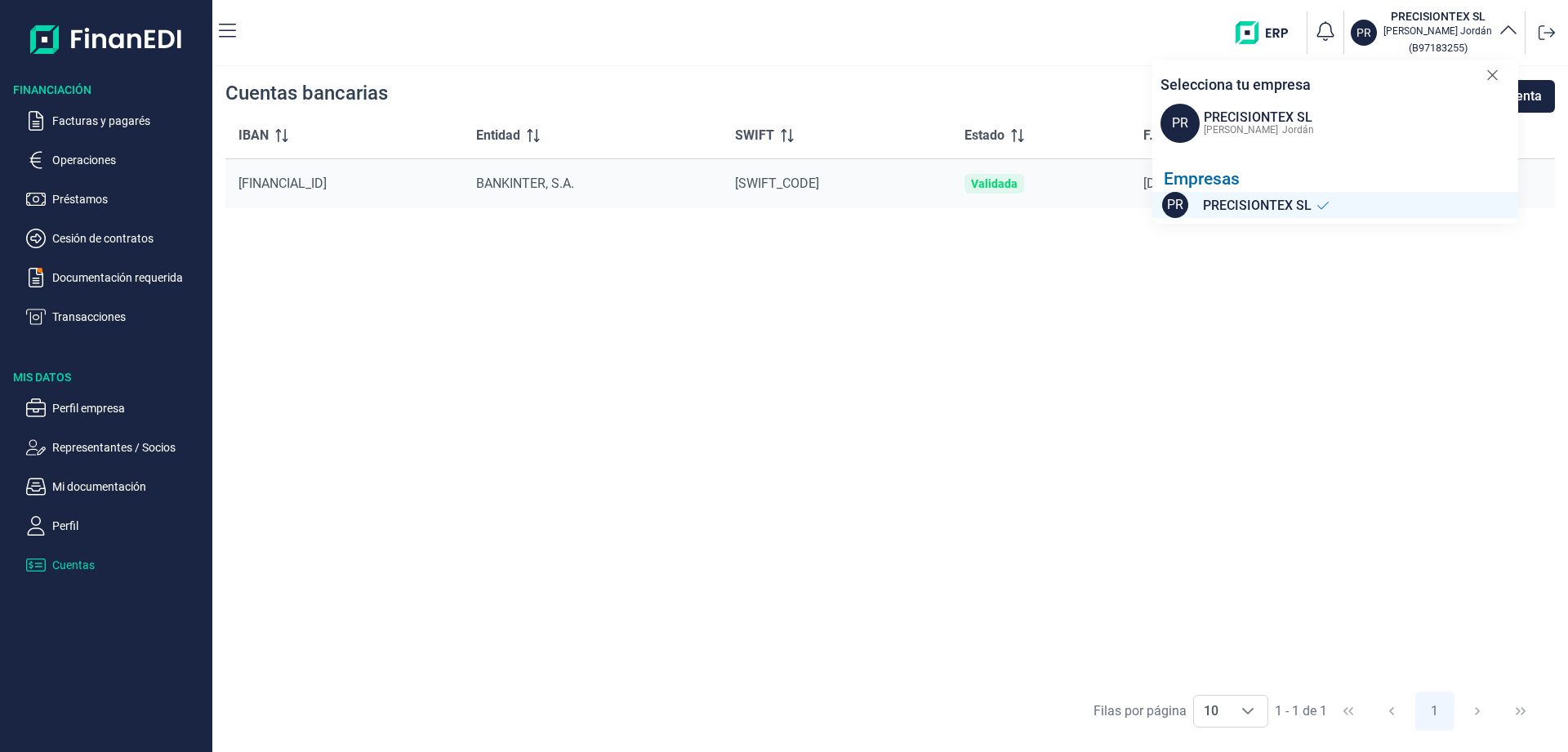
click at [1183, 18] on div "PR PRECISIONTEX SL [PERSON_NAME] ( B97183255 ) Selecciona tu empresa PR PRECISI…" at bounding box center [906, 33] width 1313 height 53
click at [1372, 31] on p "PR" at bounding box center [1364, 32] width 15 height 17
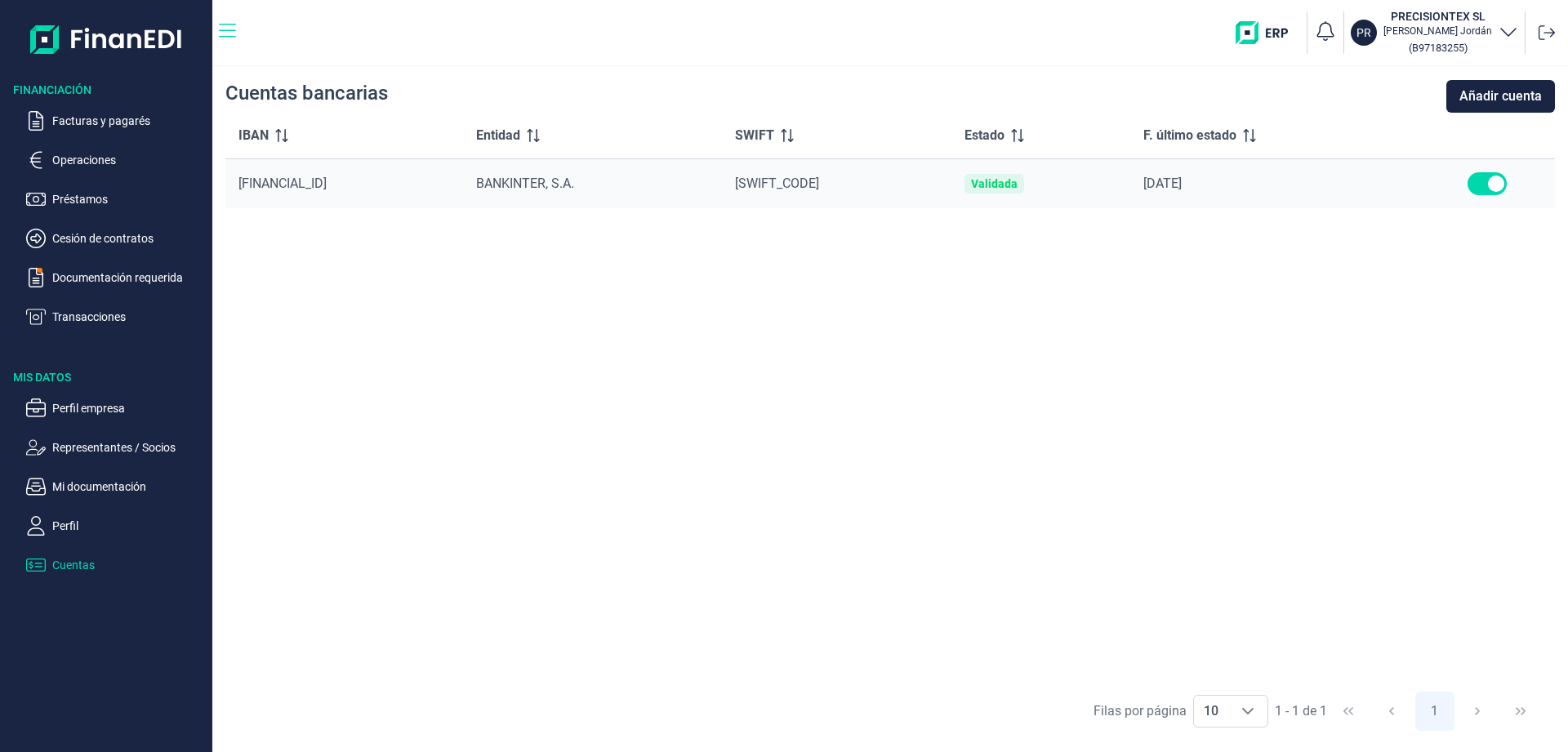
click at [224, 24] on icon "button" at bounding box center [228, 30] width 18 height 14
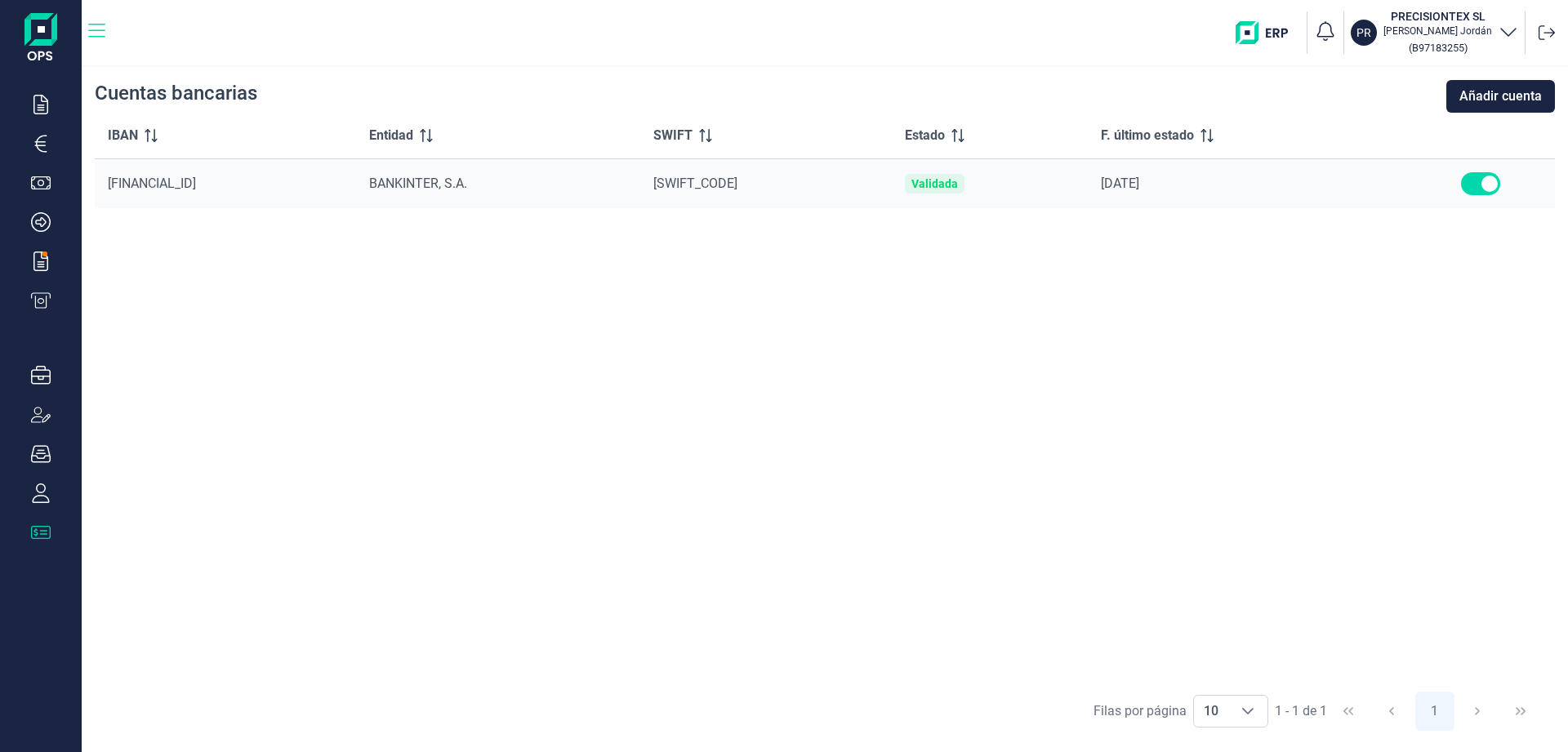
click at [90, 31] on icon "button" at bounding box center [97, 30] width 18 height 14
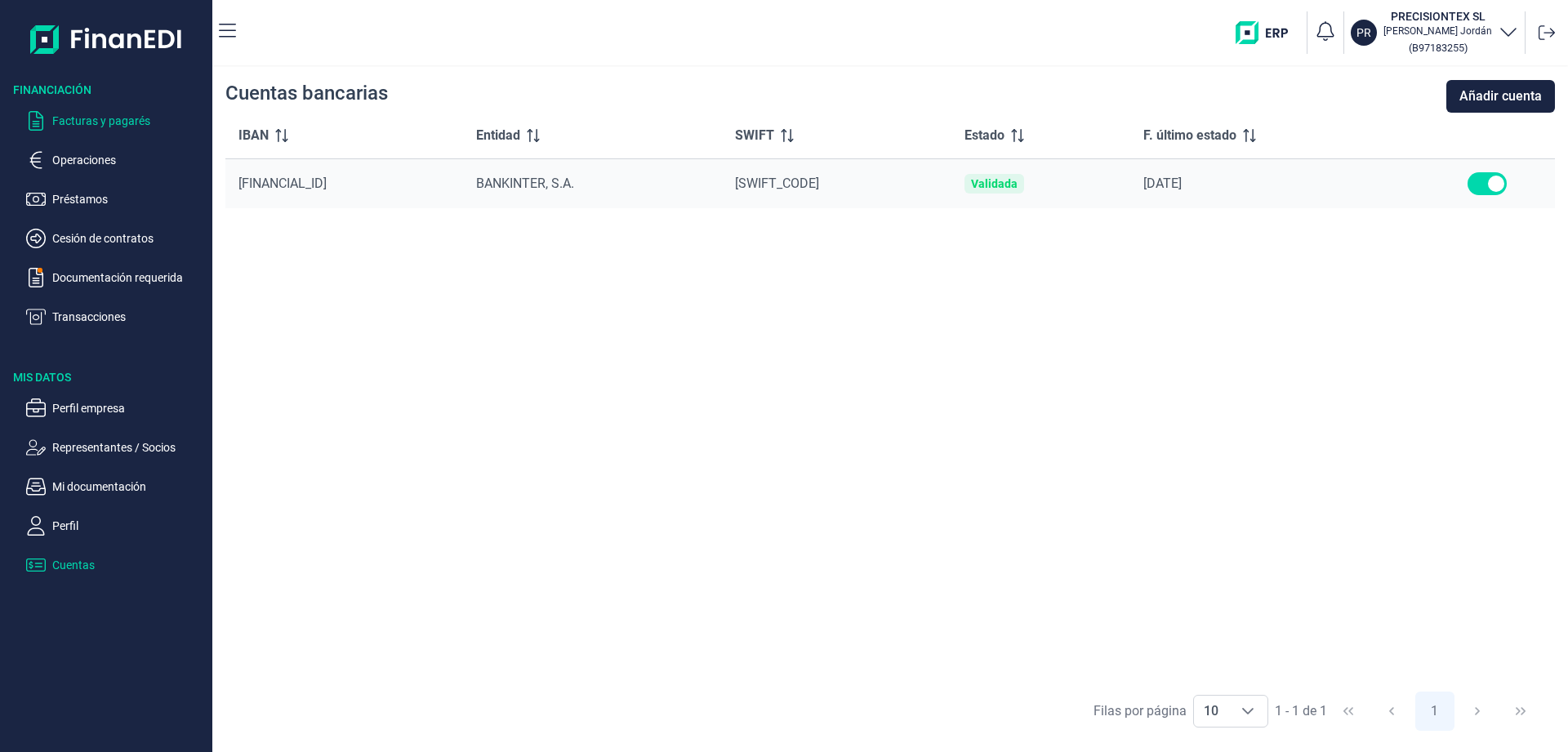
click at [83, 124] on p "Facturas y pagarés" at bounding box center [129, 121] width 153 height 20
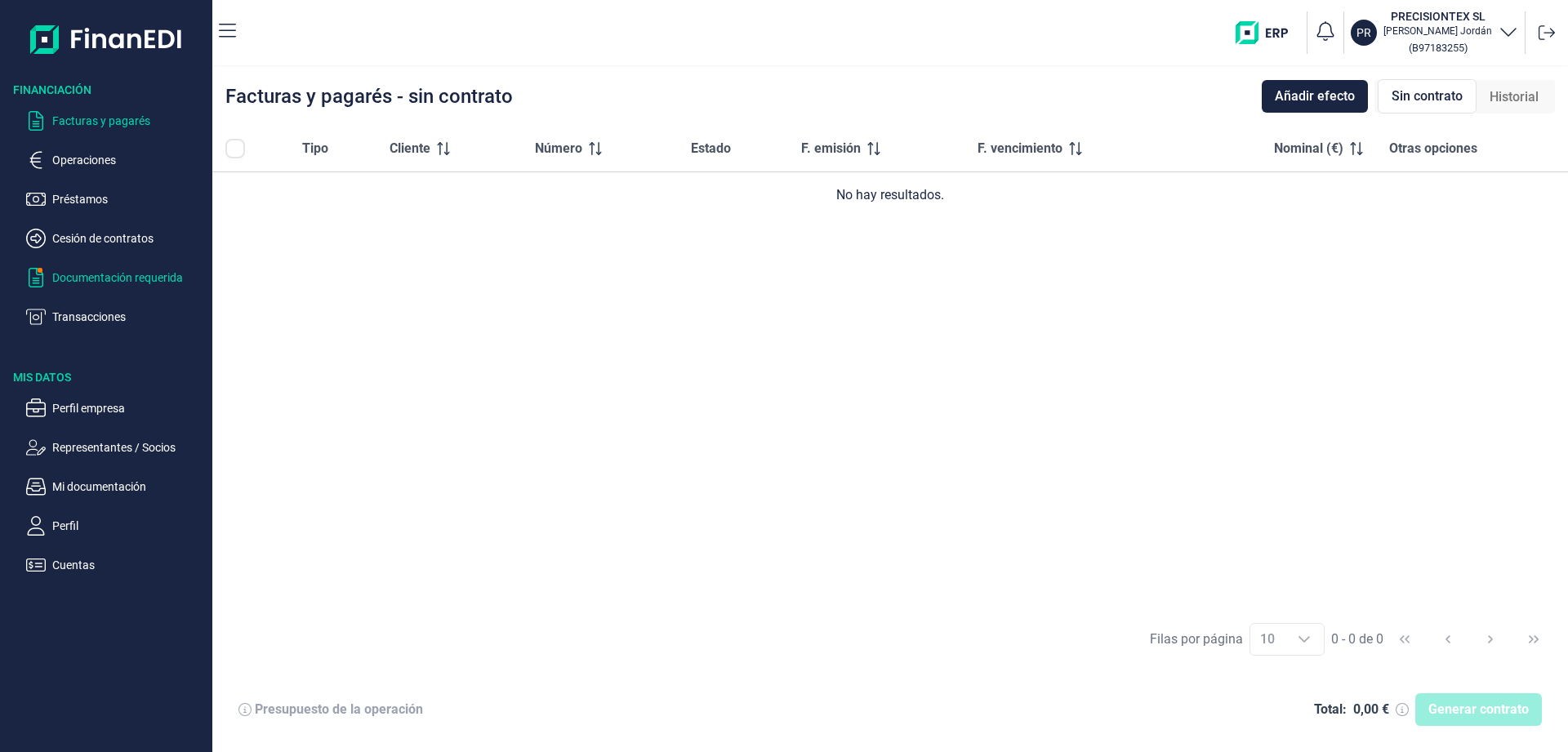
click at [120, 278] on p "Documentación requerida" at bounding box center [129, 277] width 153 height 20
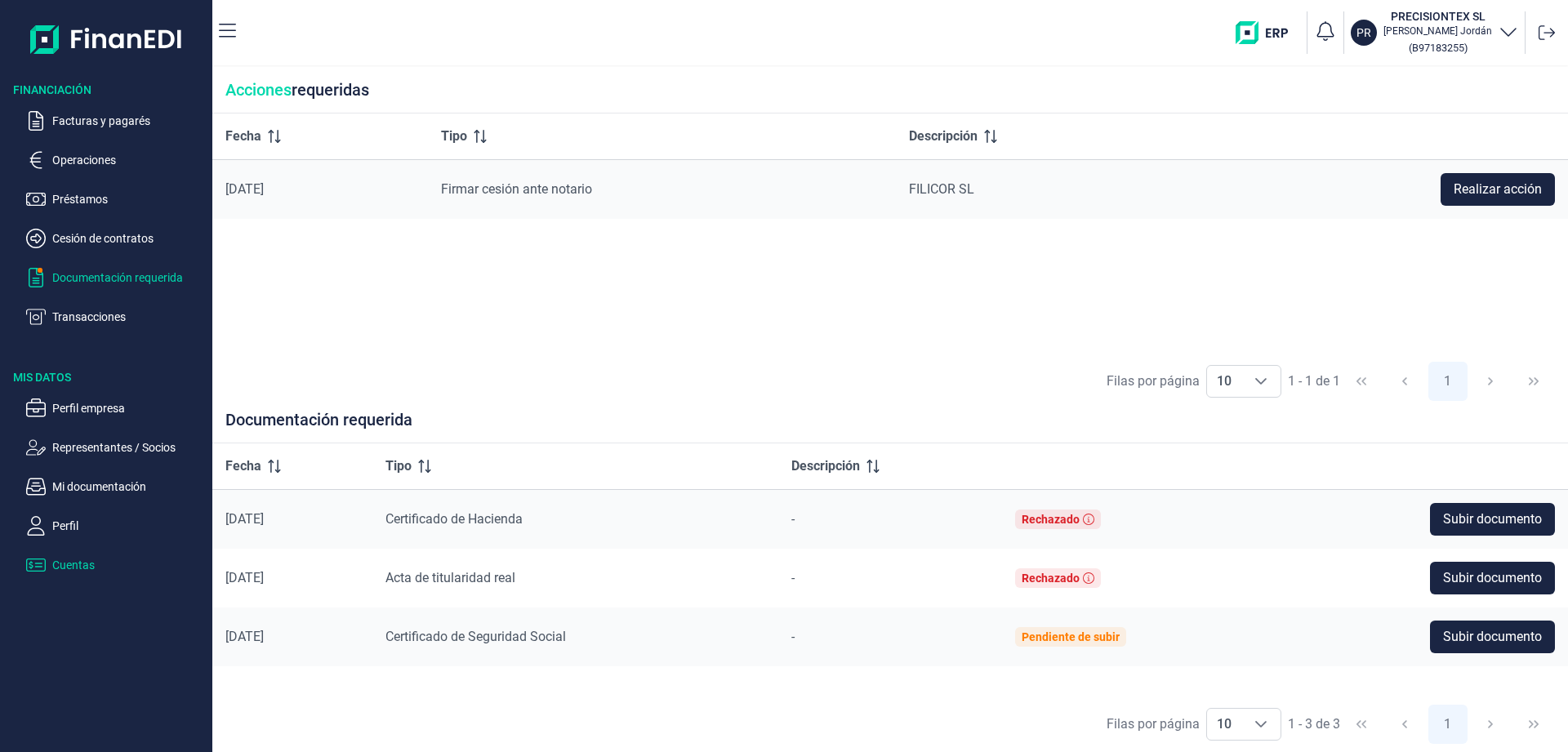
click at [73, 560] on p "Cuentas" at bounding box center [129, 565] width 153 height 20
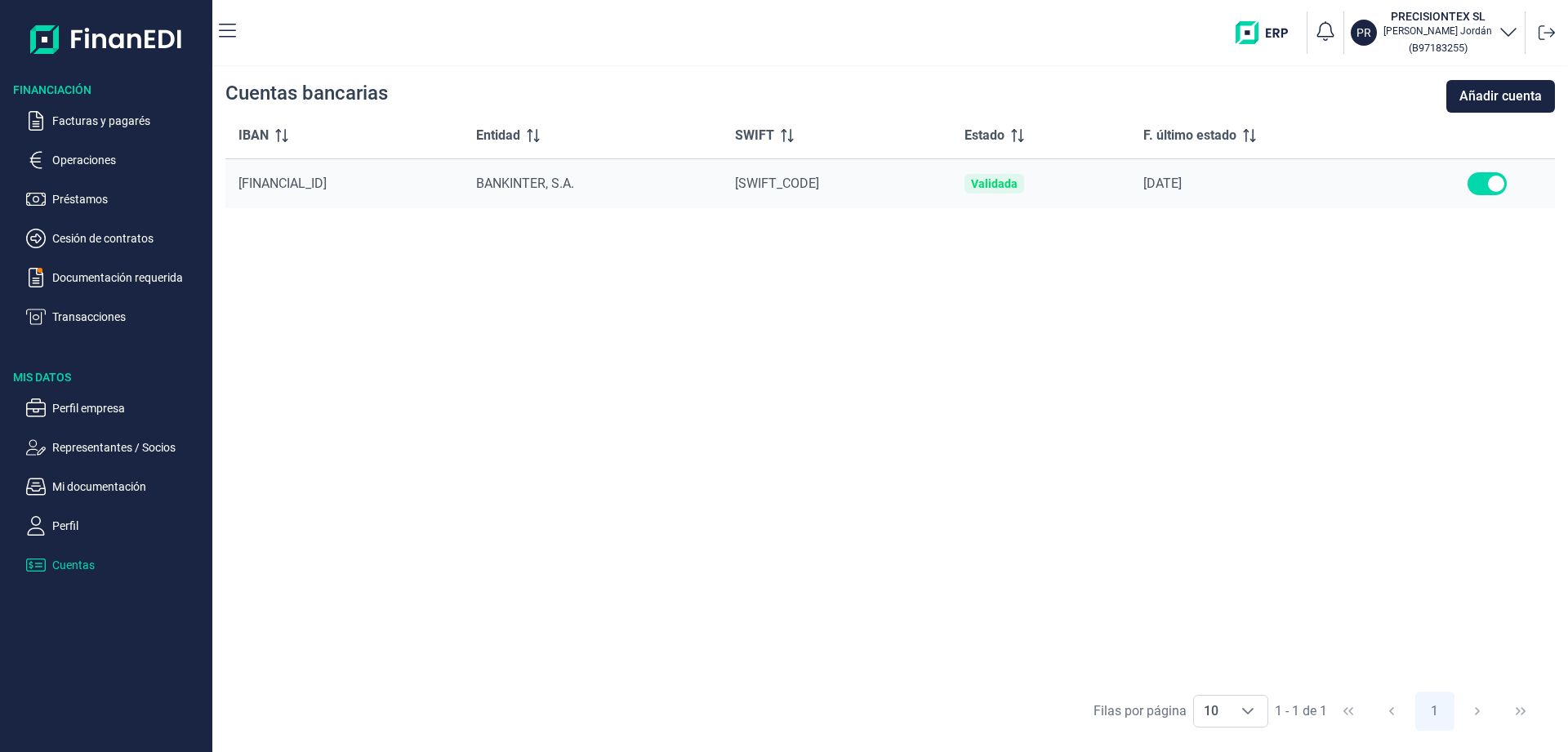
click at [87, 516] on ul "Perfil empresa Representantes / Socios Mi documentación Perfil Cuentas" at bounding box center [106, 480] width 212 height 189
click at [106, 280] on p "Documentación requerida" at bounding box center [129, 277] width 153 height 20
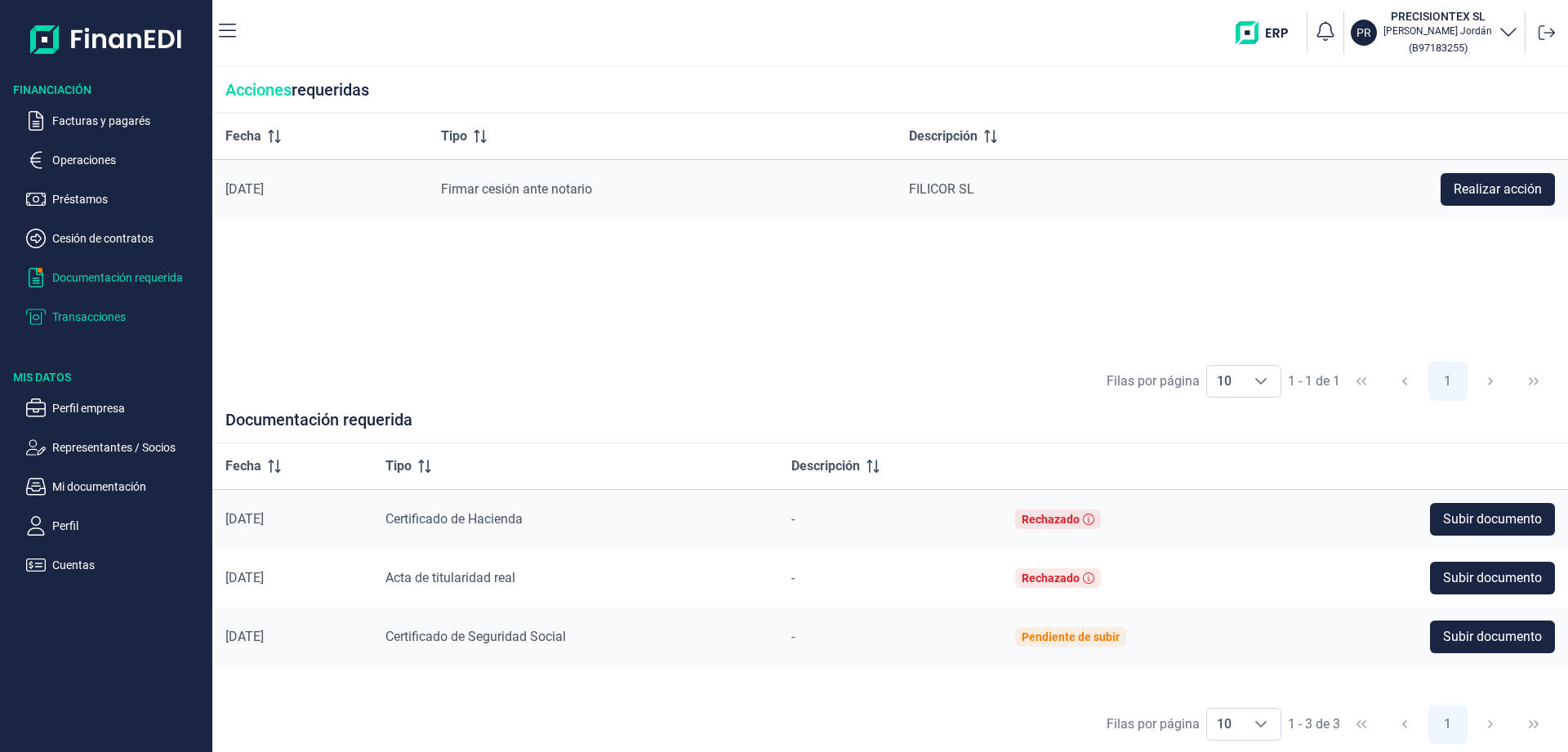
click at [87, 312] on p "Transacciones" at bounding box center [129, 316] width 153 height 20
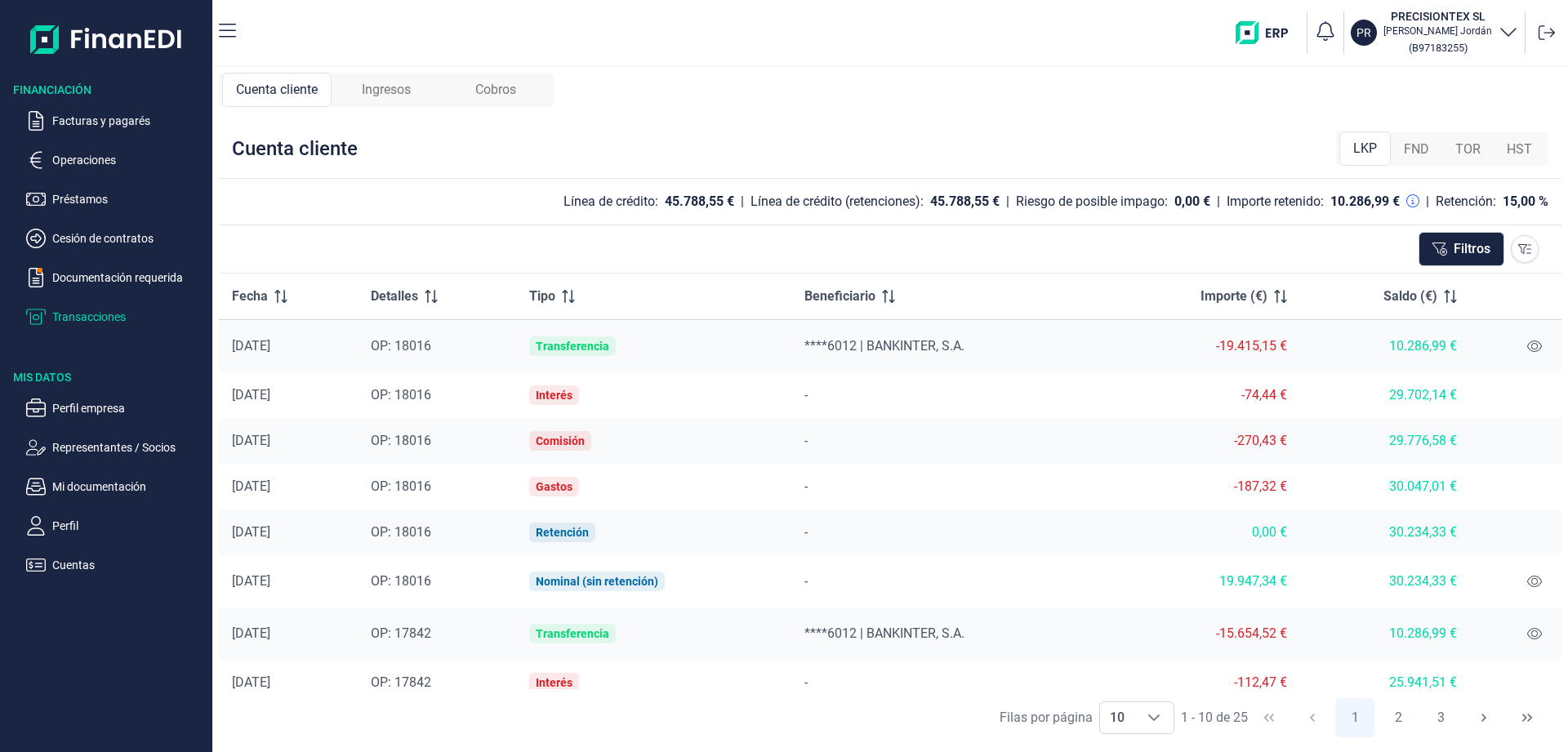
scroll to position [107, 0]
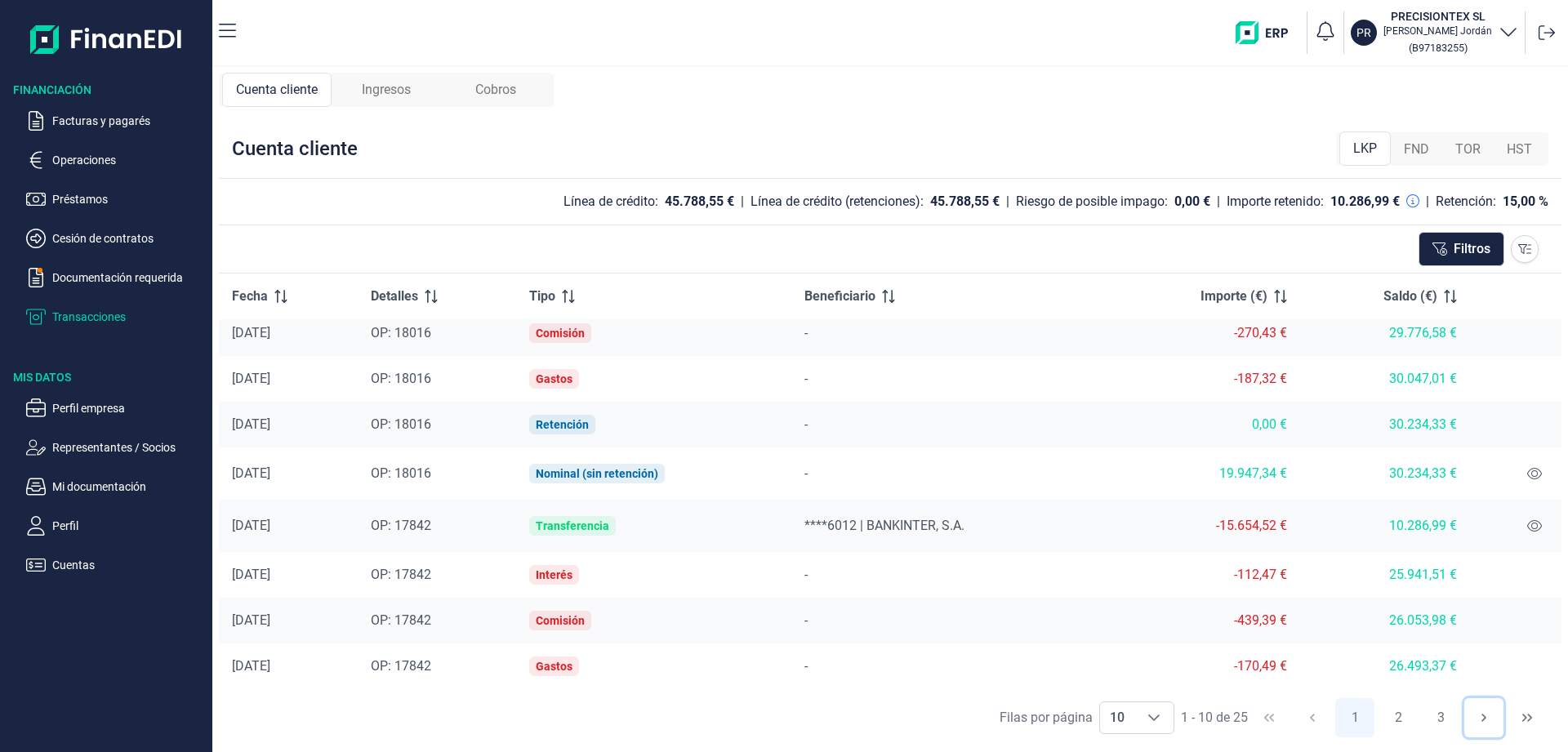
click at [1483, 716] on icon "Next Page" at bounding box center [1484, 717] width 13 height 13
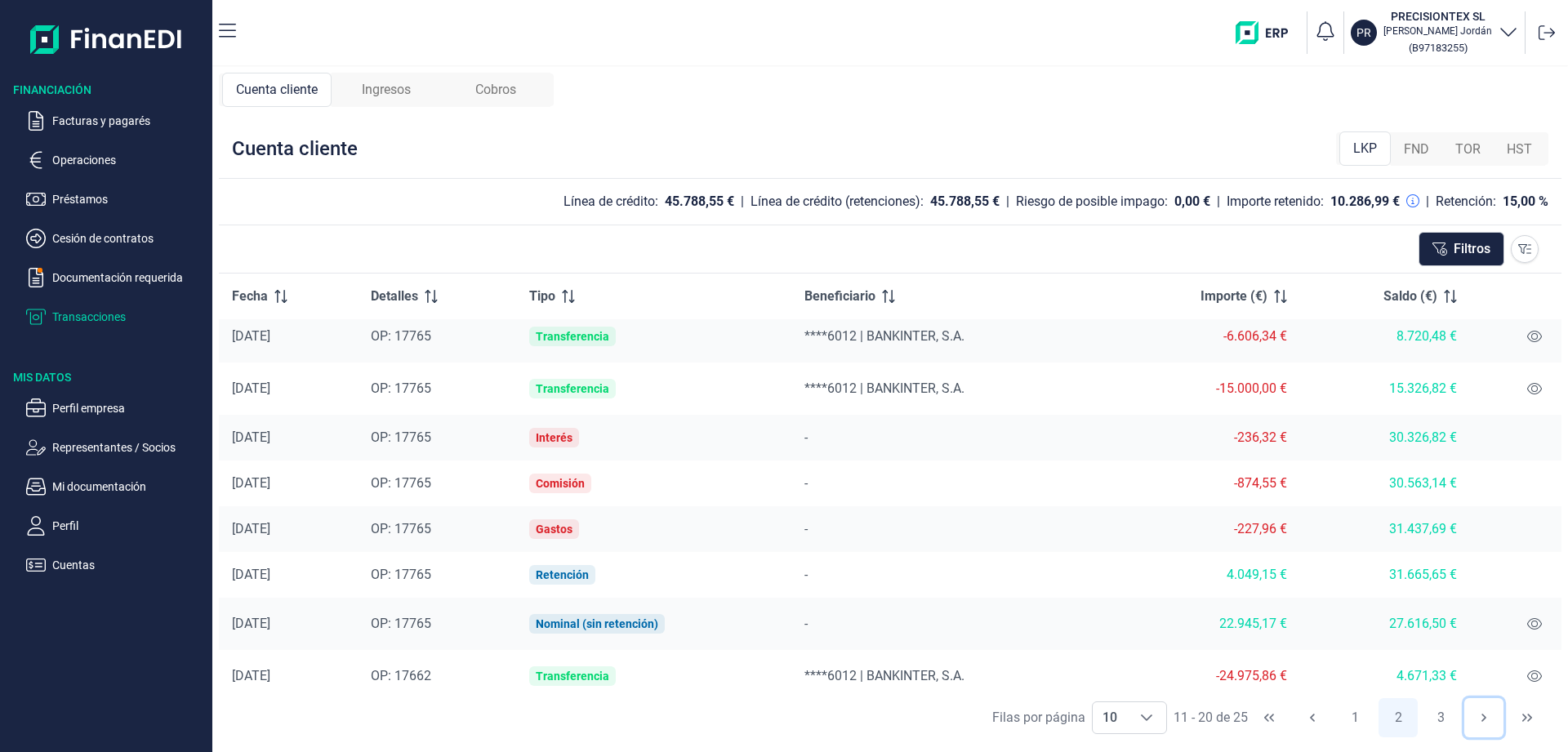
scroll to position [0, 0]
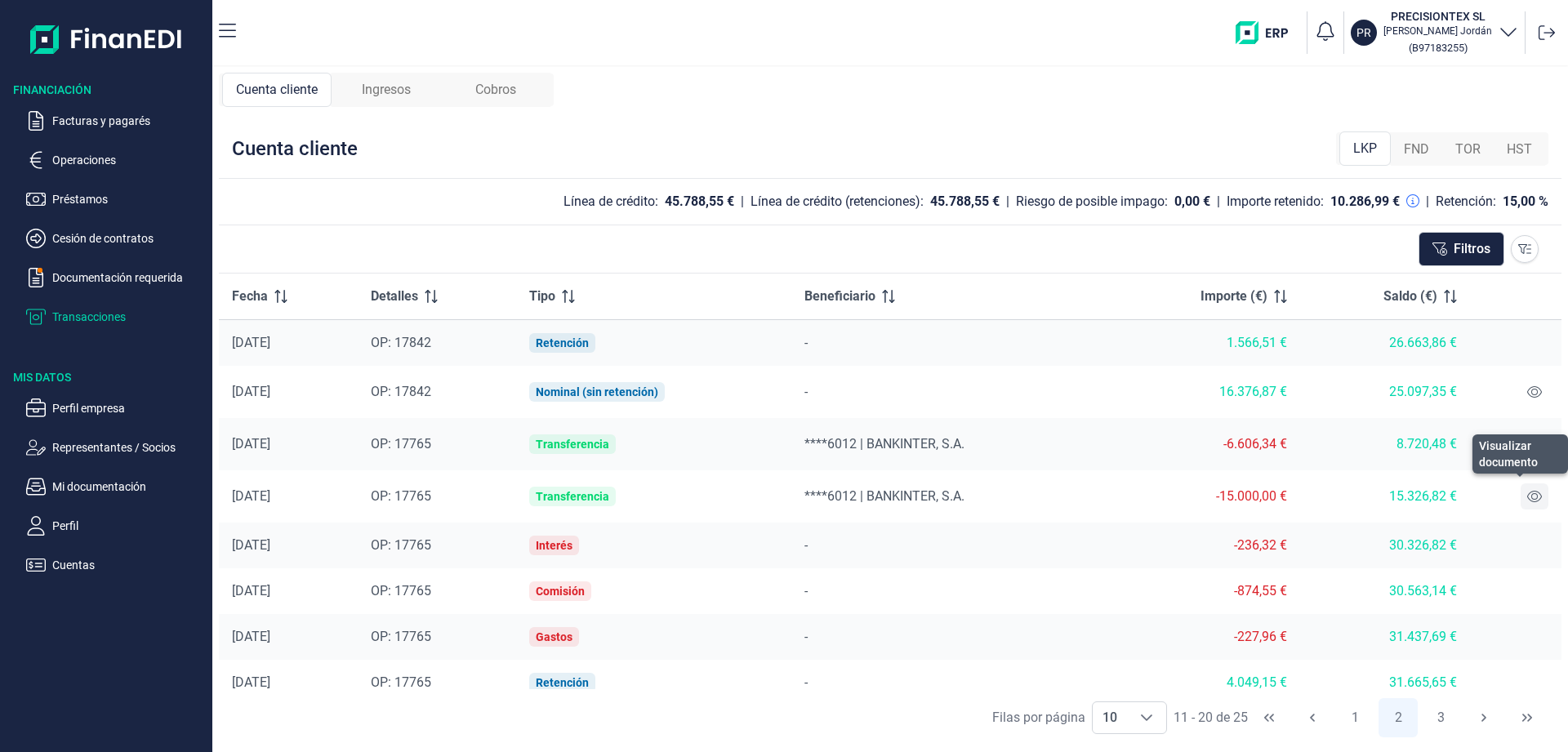
click at [1531, 497] on icon at bounding box center [1535, 496] width 15 height 13
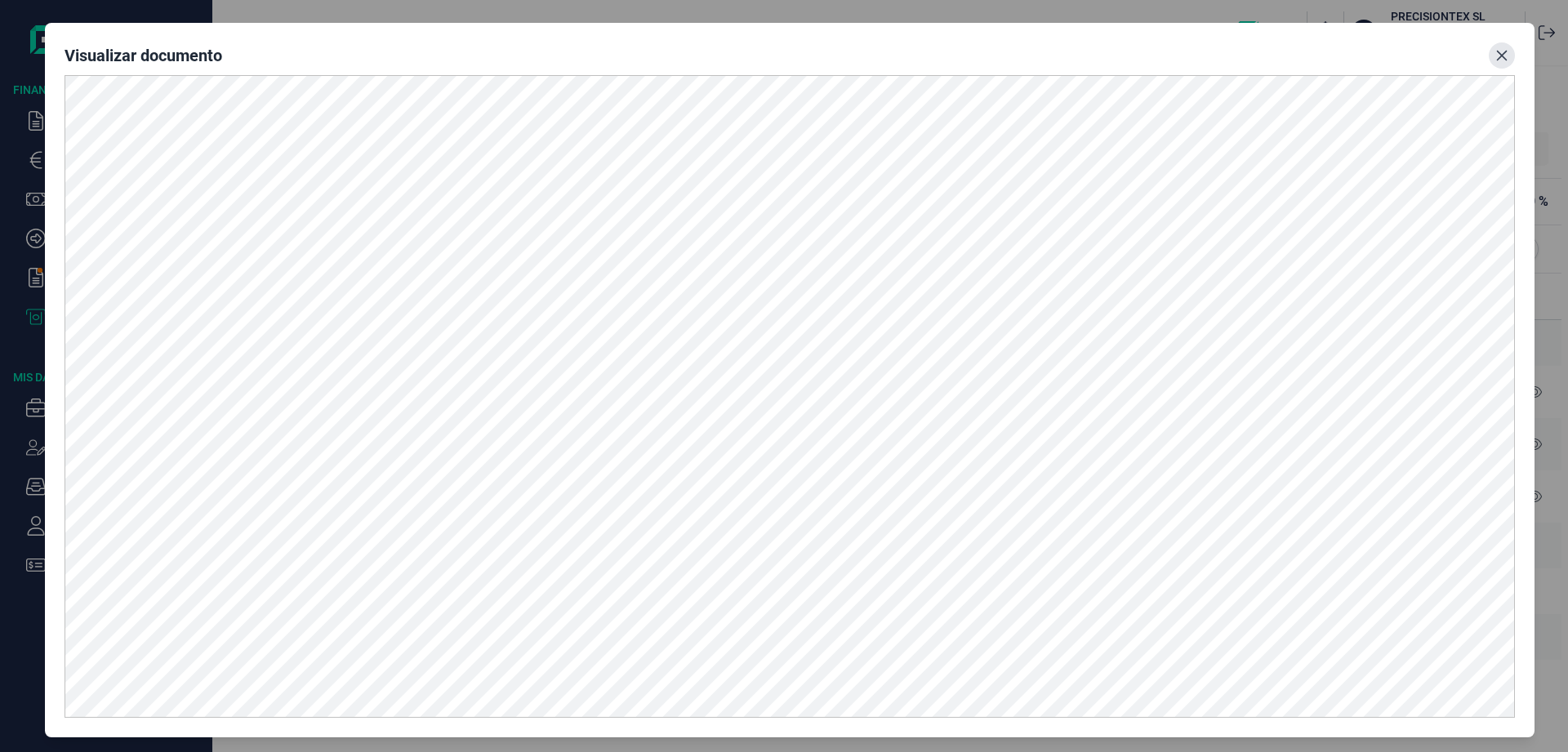
click at [1502, 58] on icon "Close" at bounding box center [1503, 56] width 11 height 11
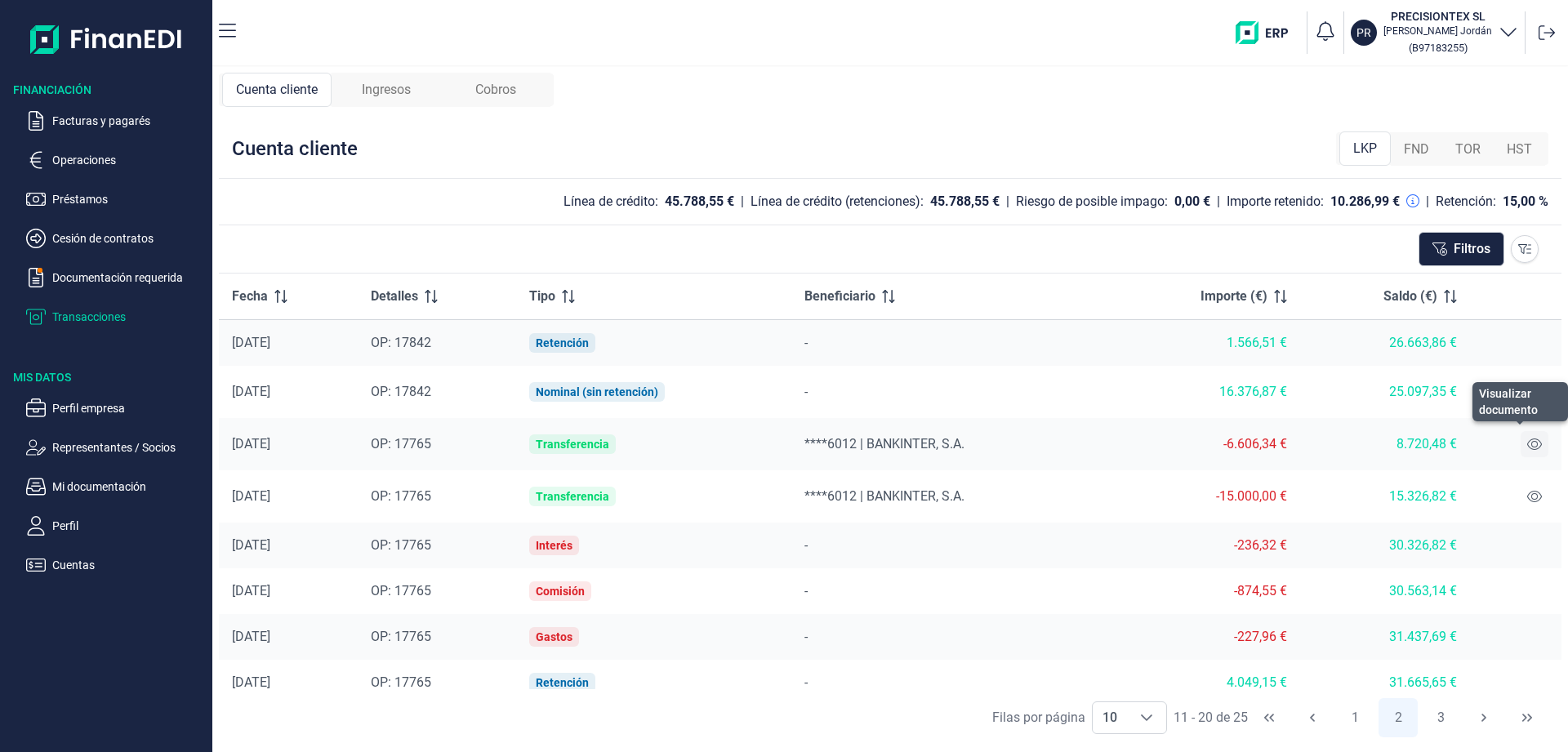
click at [1532, 447] on icon at bounding box center [1535, 443] width 15 height 13
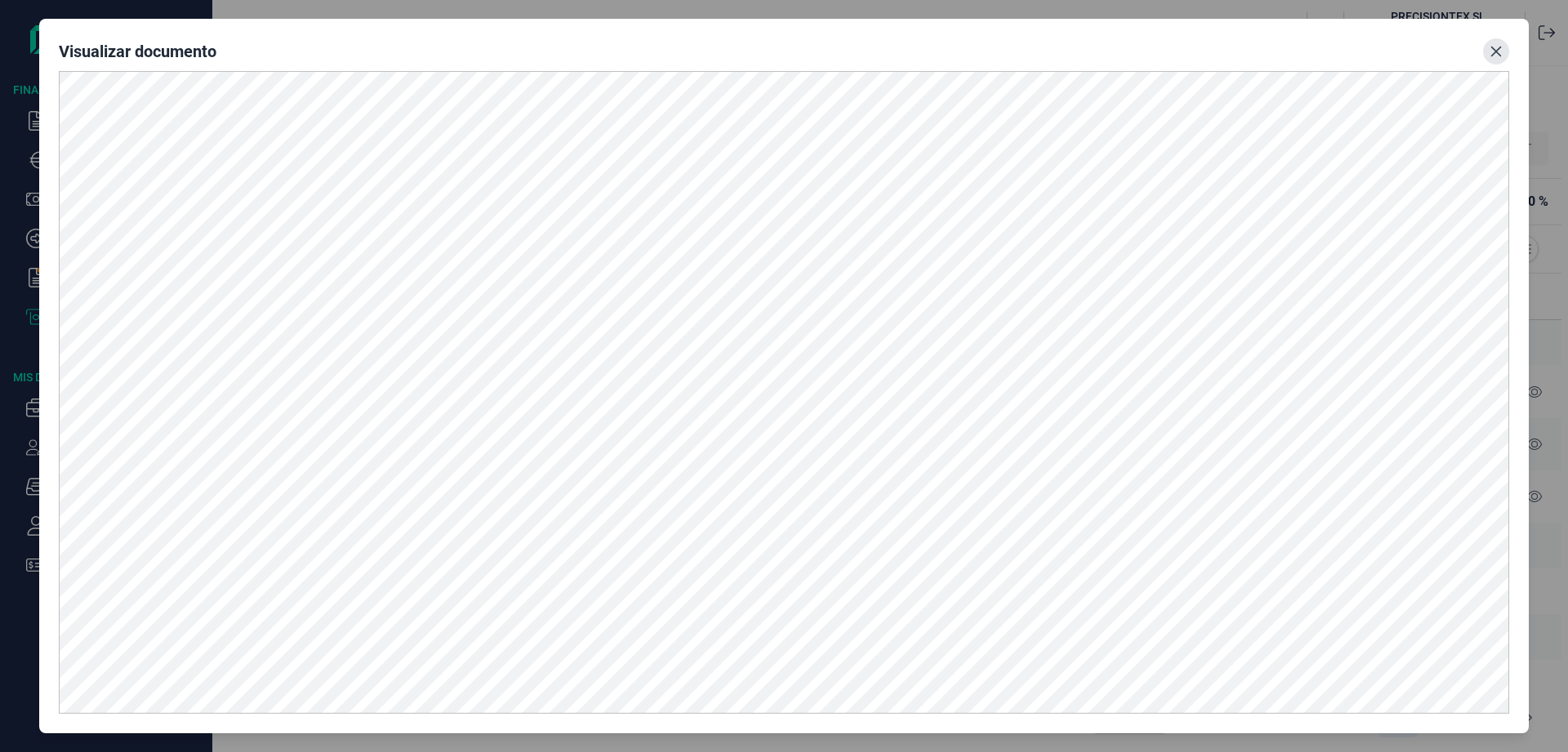
click at [1497, 46] on icon "Close" at bounding box center [1496, 51] width 13 height 13
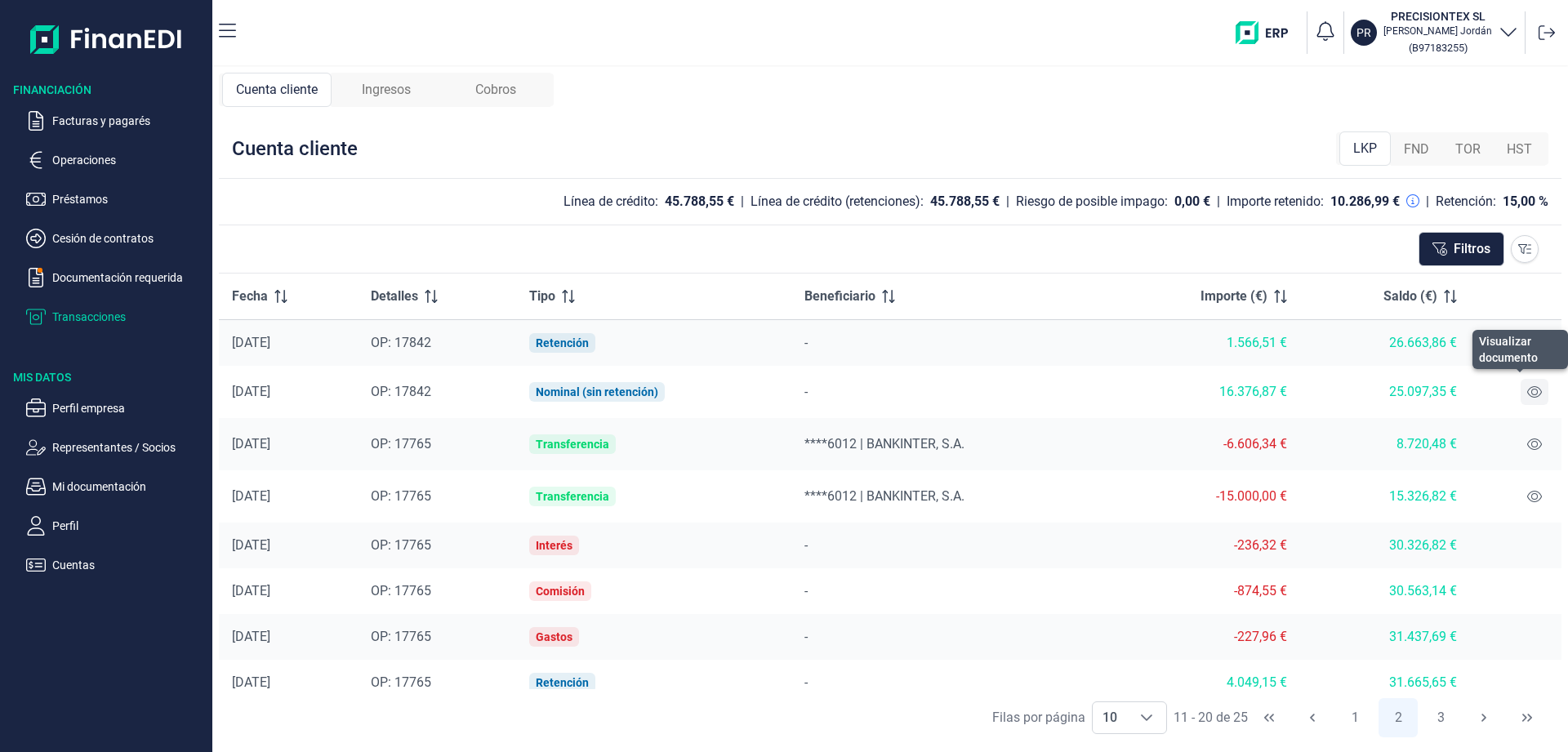
click at [1530, 394] on icon at bounding box center [1535, 392] width 15 height 13
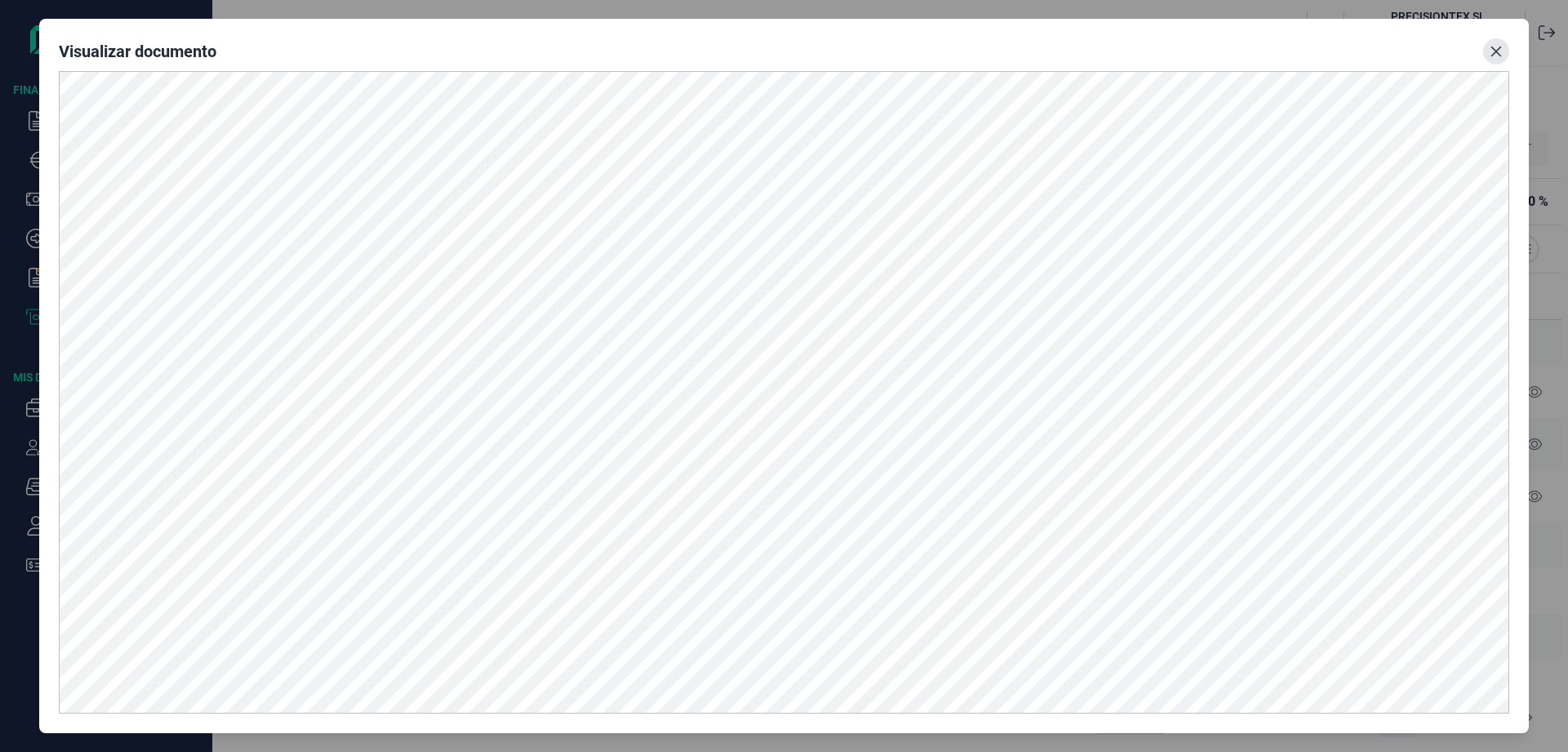
click at [1496, 48] on icon "Close" at bounding box center [1496, 51] width 13 height 13
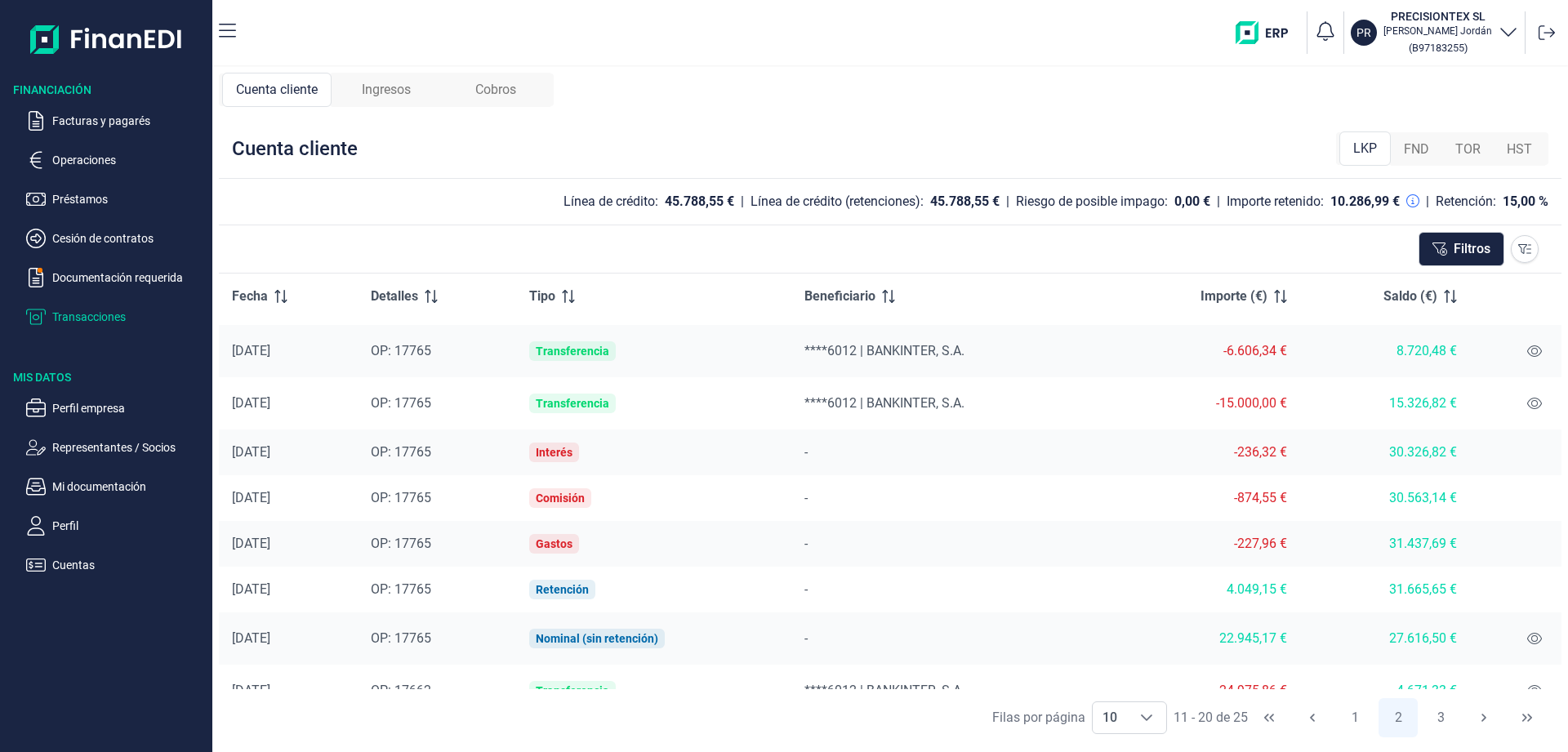
scroll to position [121, 0]
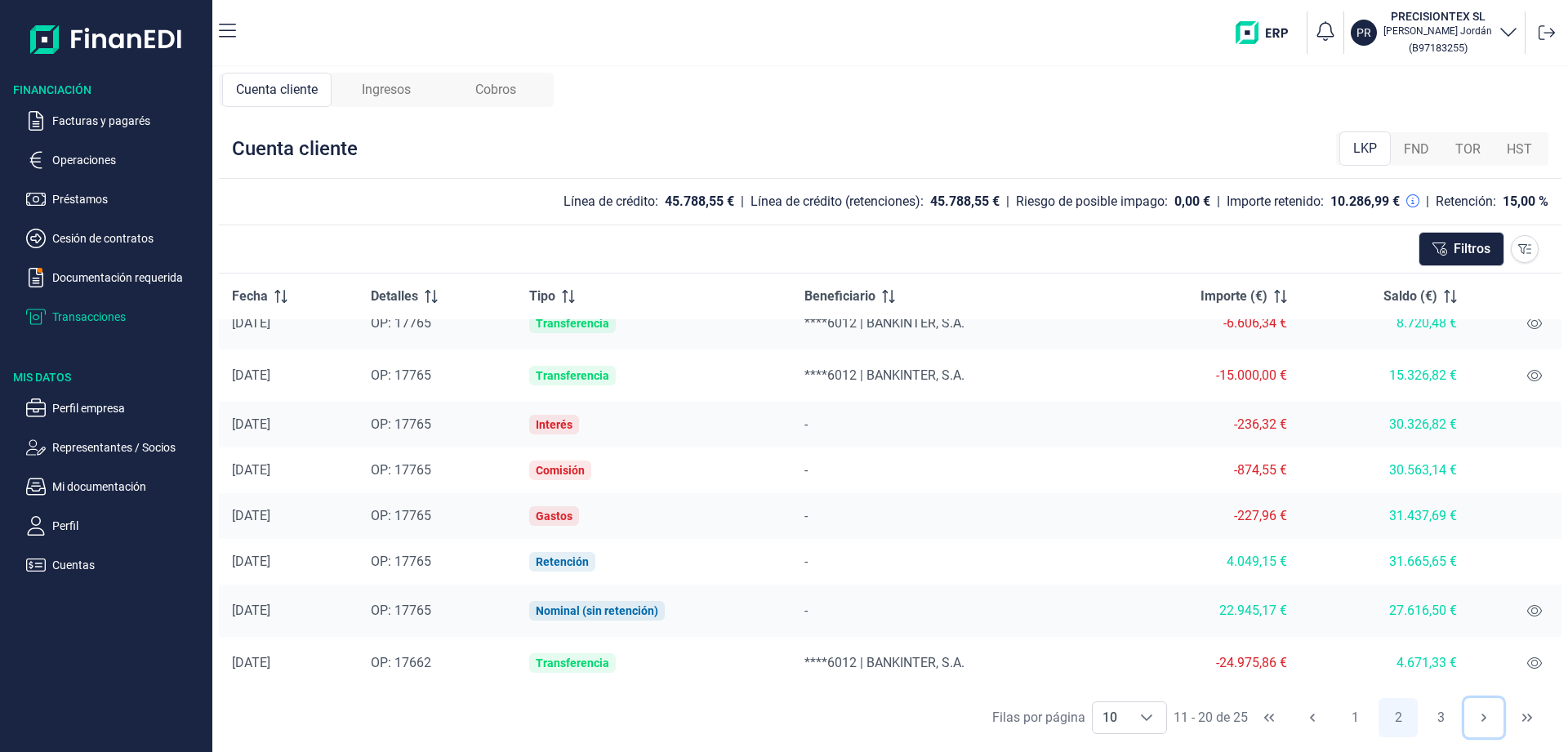
click at [1479, 715] on icon "Next Page" at bounding box center [1484, 717] width 13 height 13
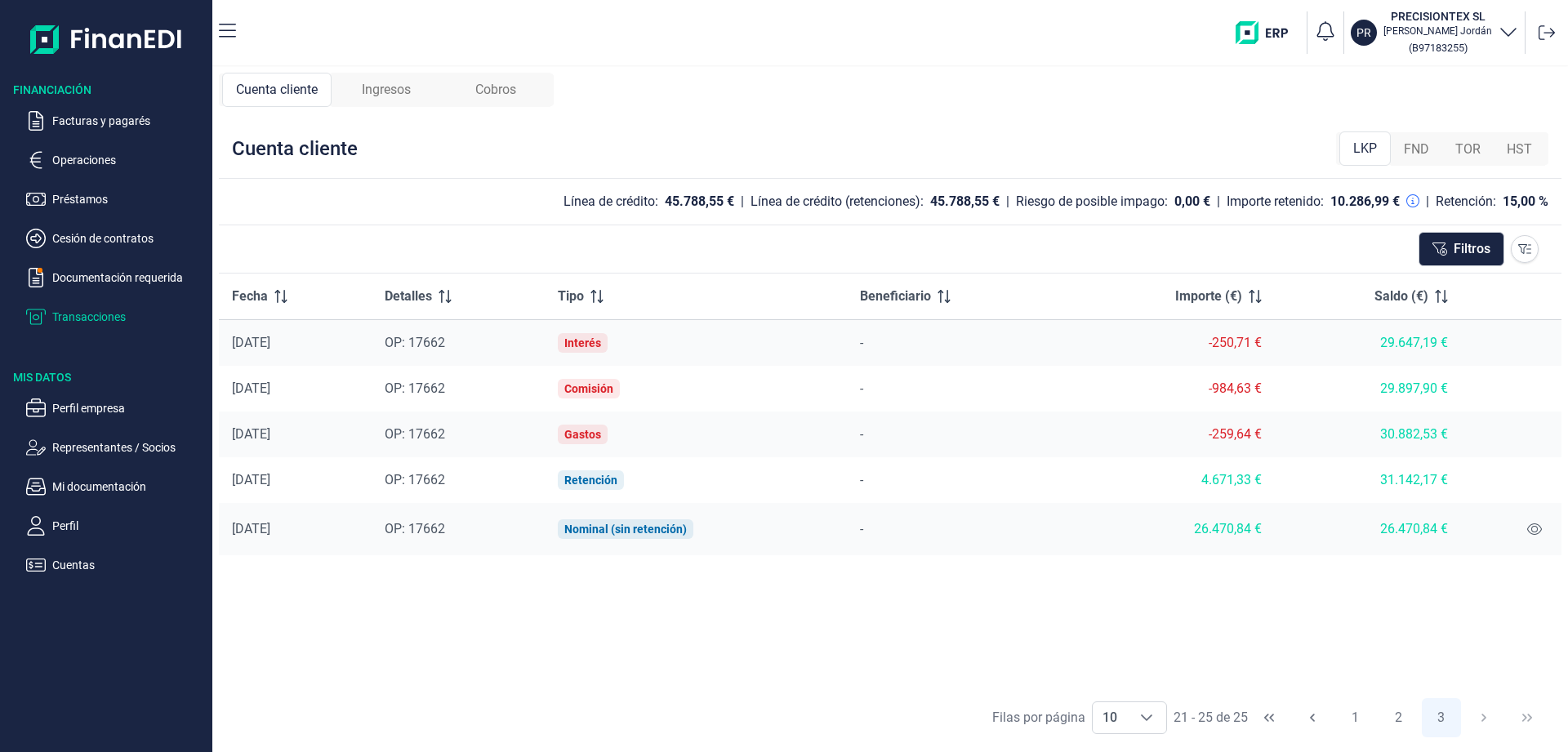
scroll to position [0, 0]
click at [1397, 723] on button "2" at bounding box center [1398, 718] width 39 height 39
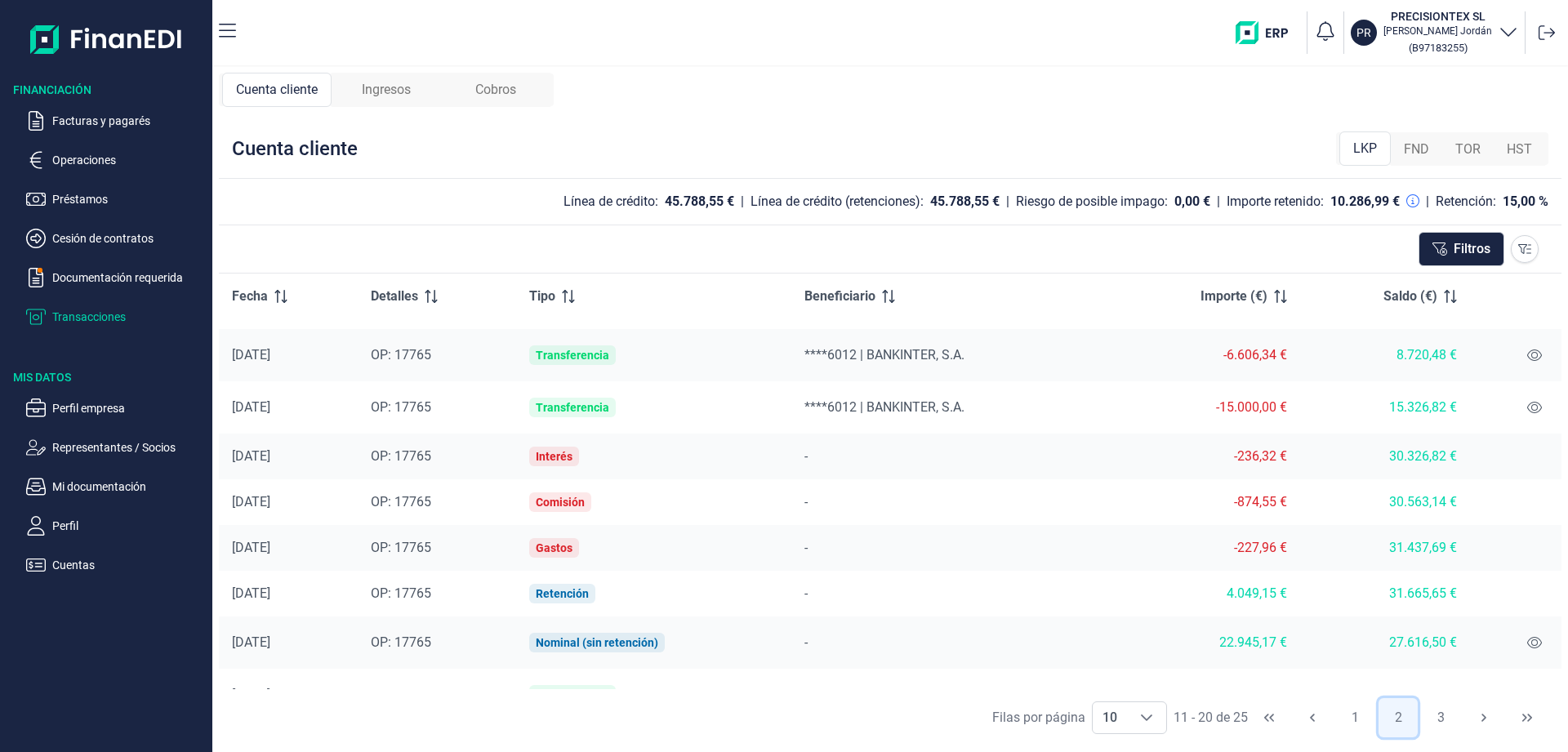
scroll to position [121, 0]
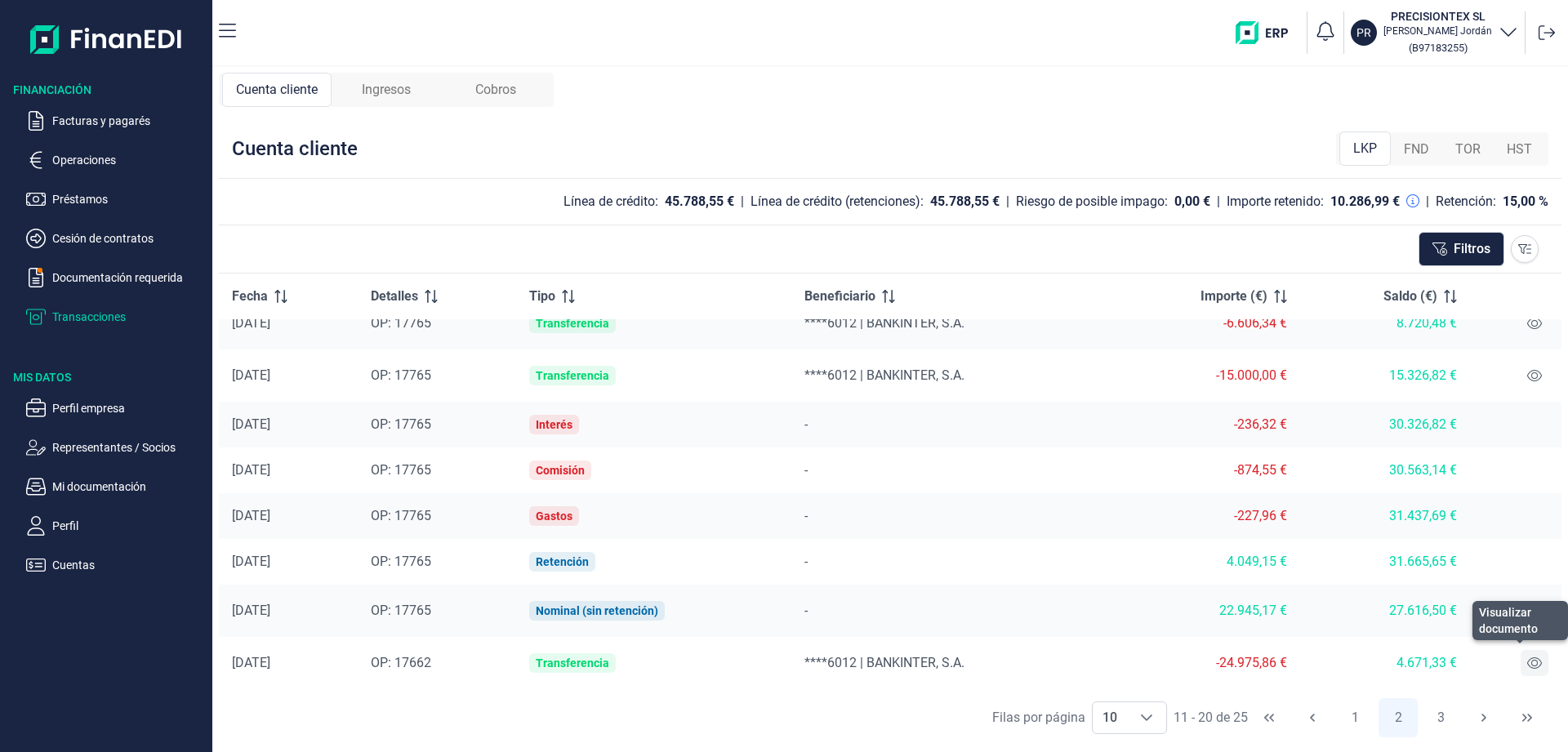
click at [1536, 662] on icon at bounding box center [1535, 662] width 15 height 13
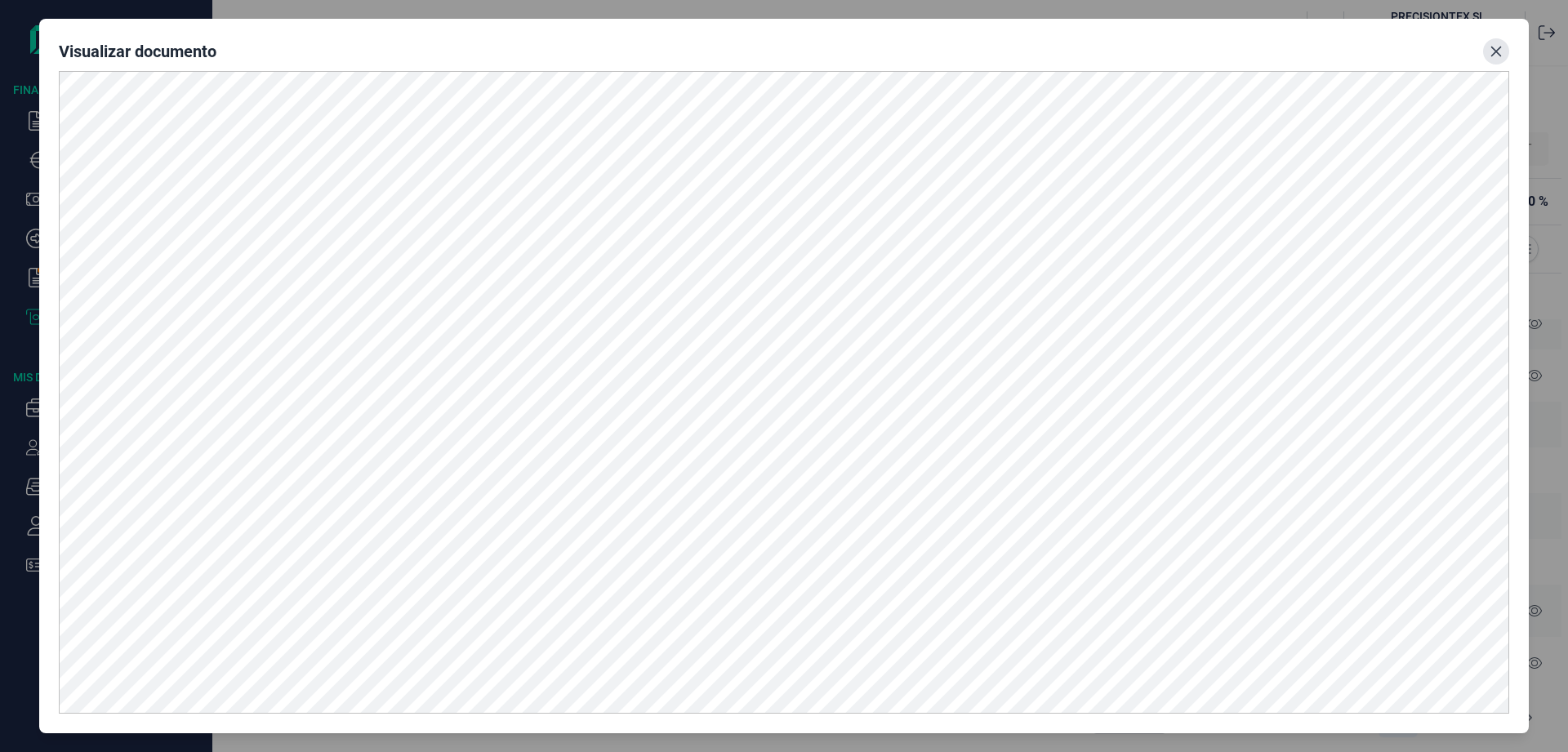
click at [1500, 61] on button "Close" at bounding box center [1496, 51] width 26 height 26
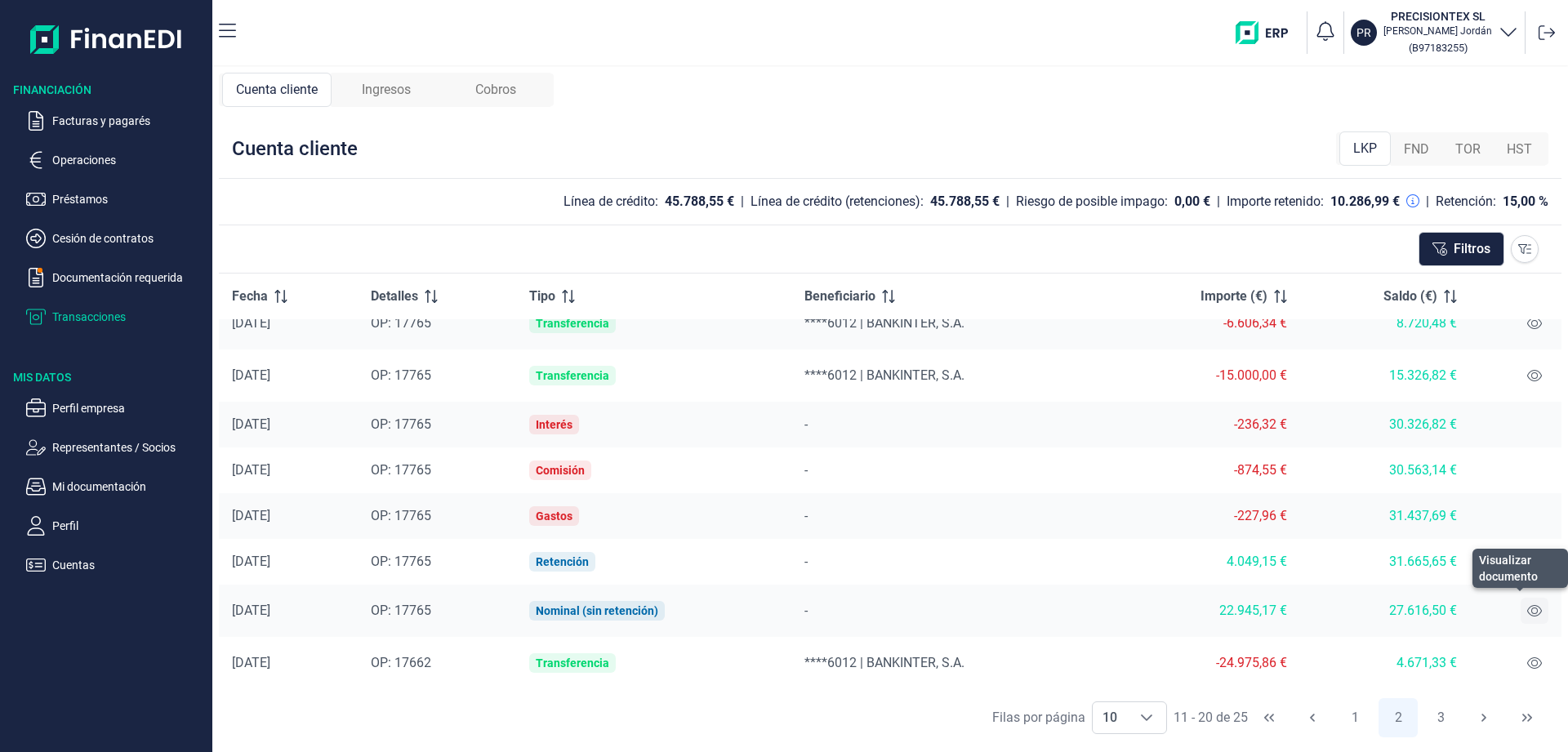
click at [1537, 614] on icon at bounding box center [1535, 610] width 15 height 13
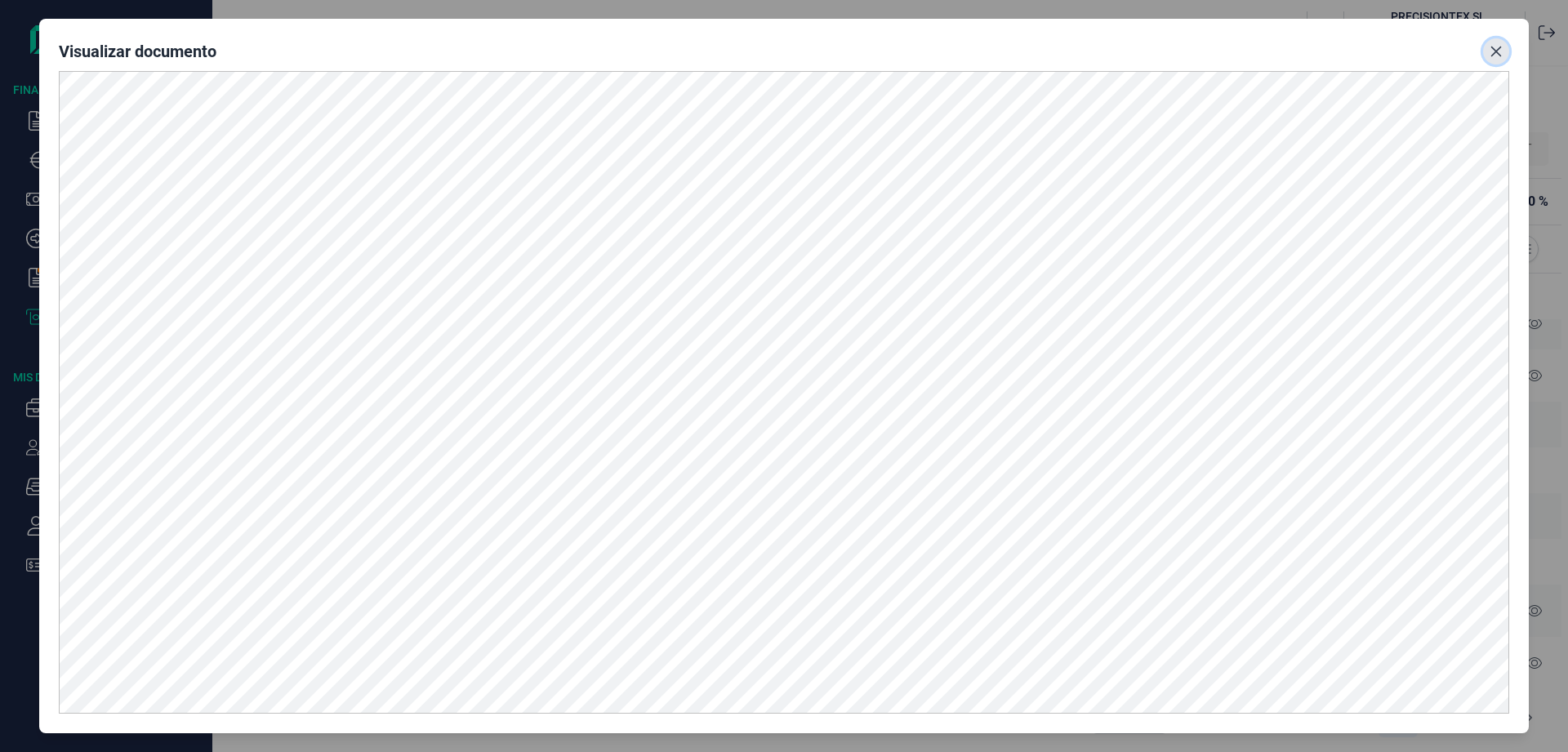
click at [1501, 51] on icon "Close" at bounding box center [1496, 51] width 13 height 13
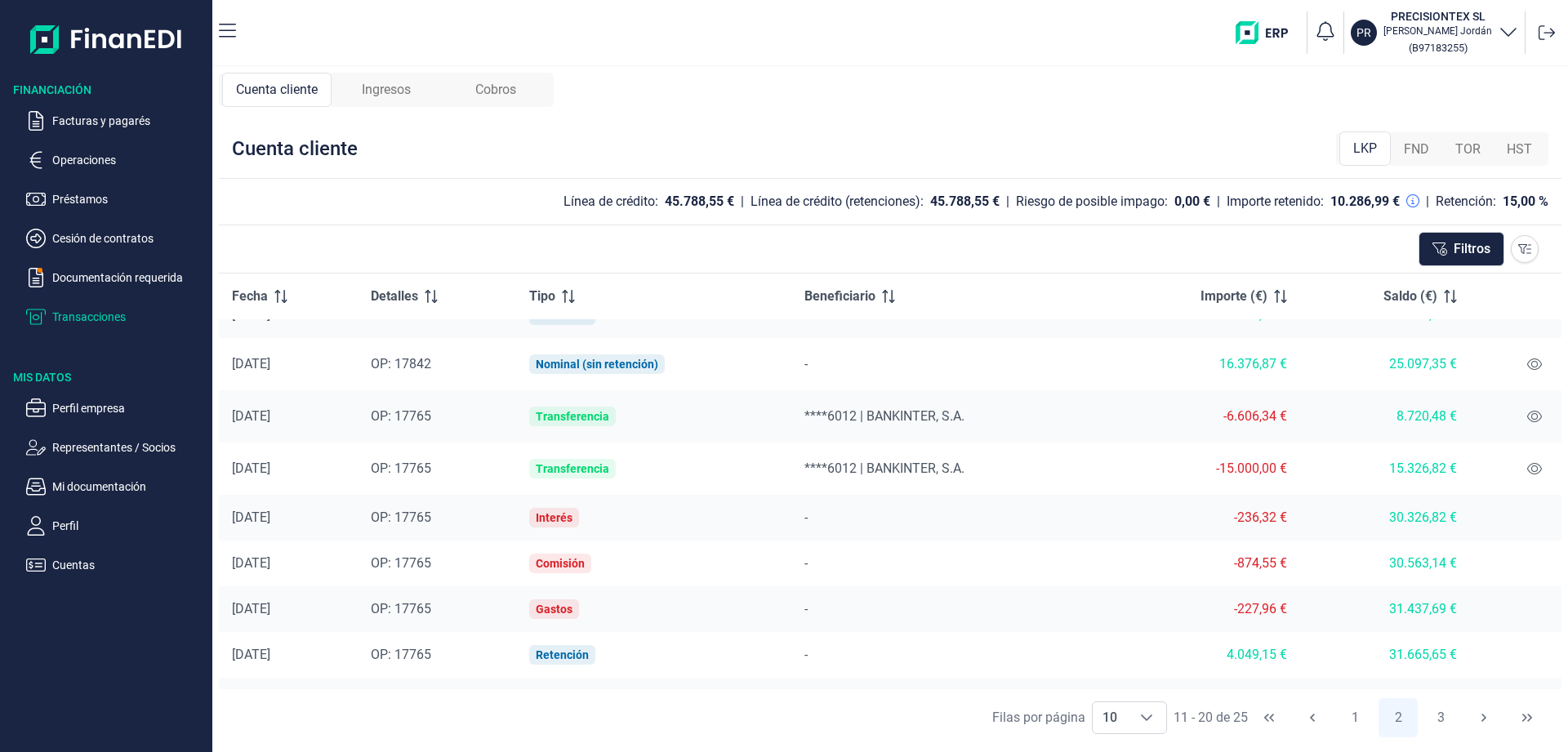
scroll to position [0, 0]
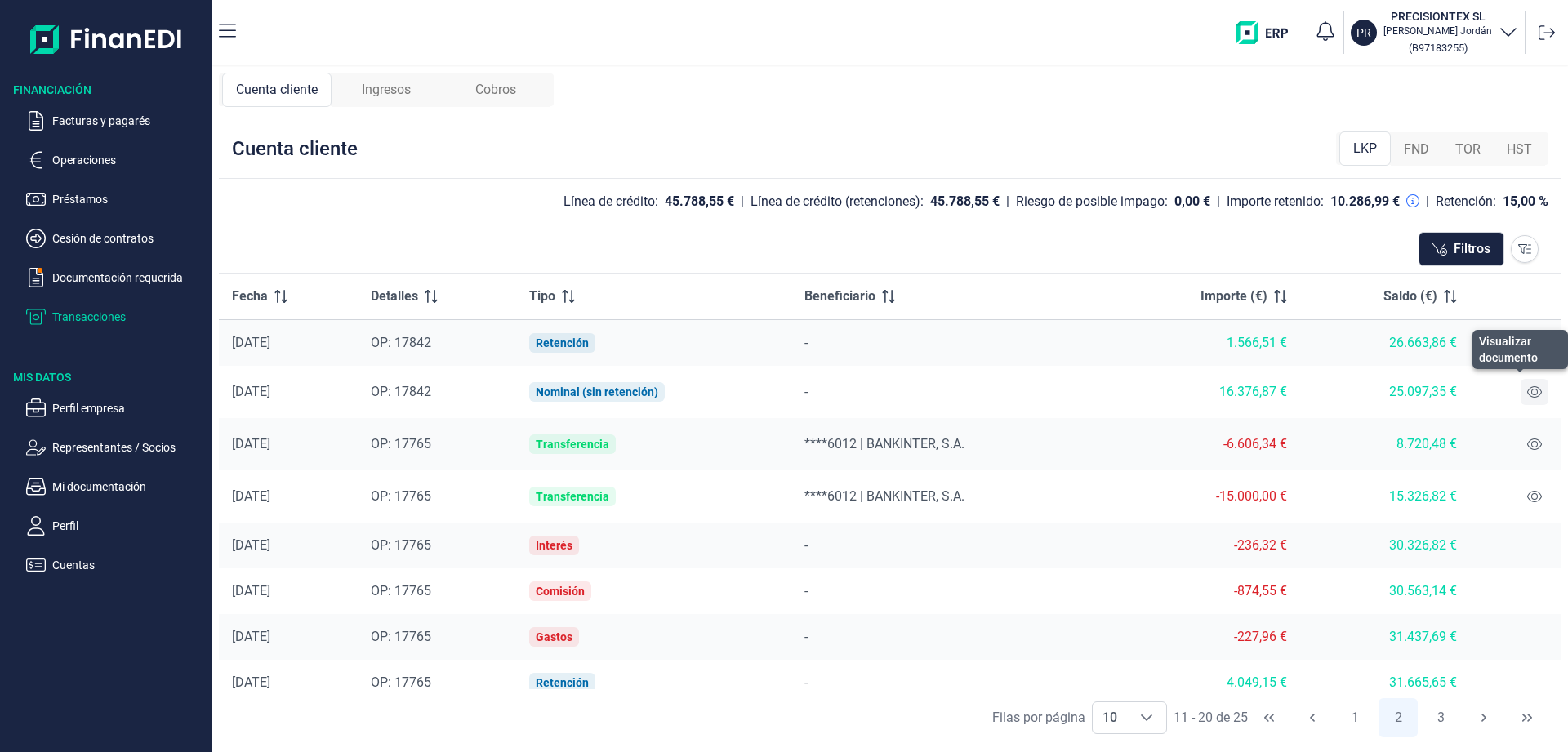
click at [1536, 388] on icon at bounding box center [1535, 392] width 15 height 13
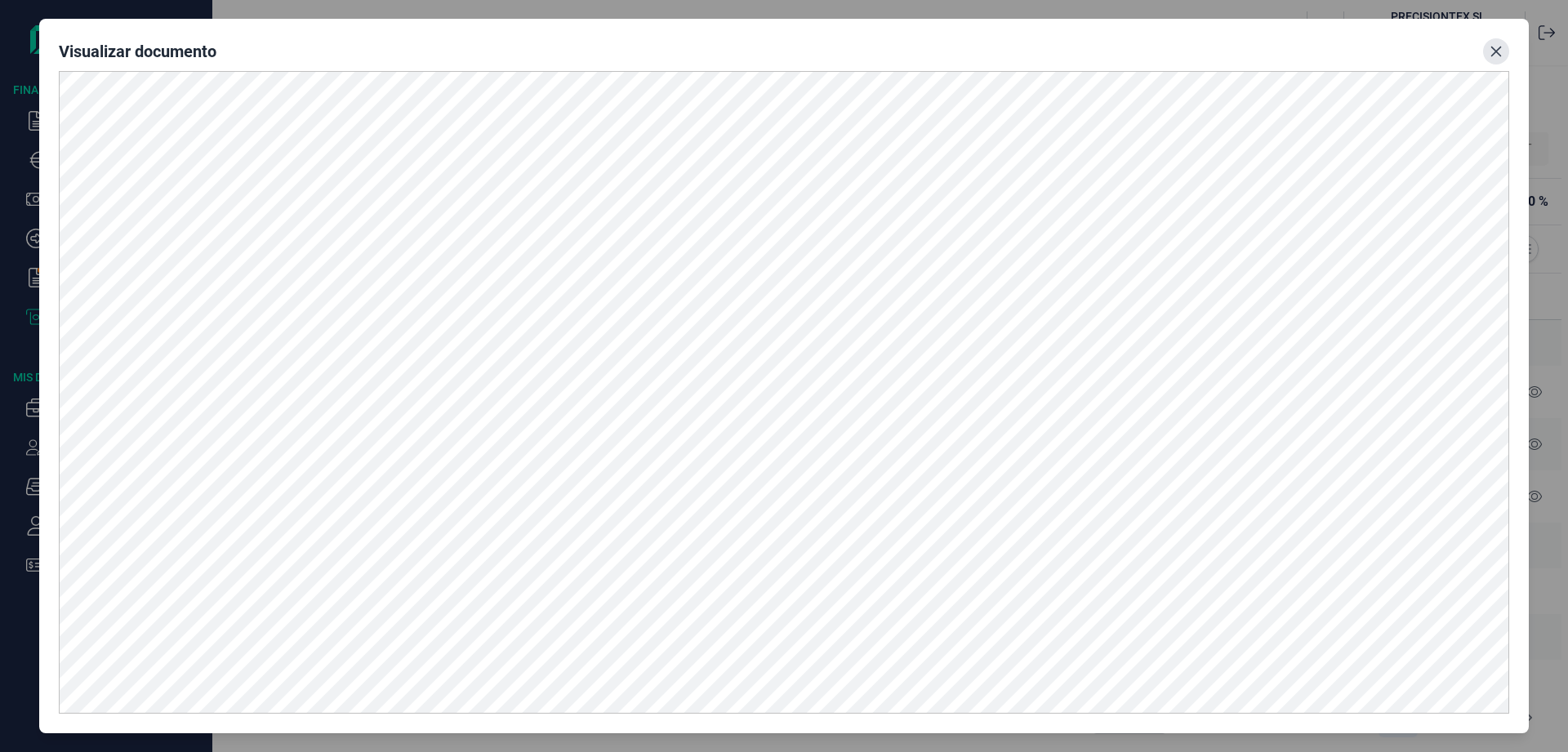
click at [1492, 53] on icon "Close" at bounding box center [1496, 51] width 13 height 13
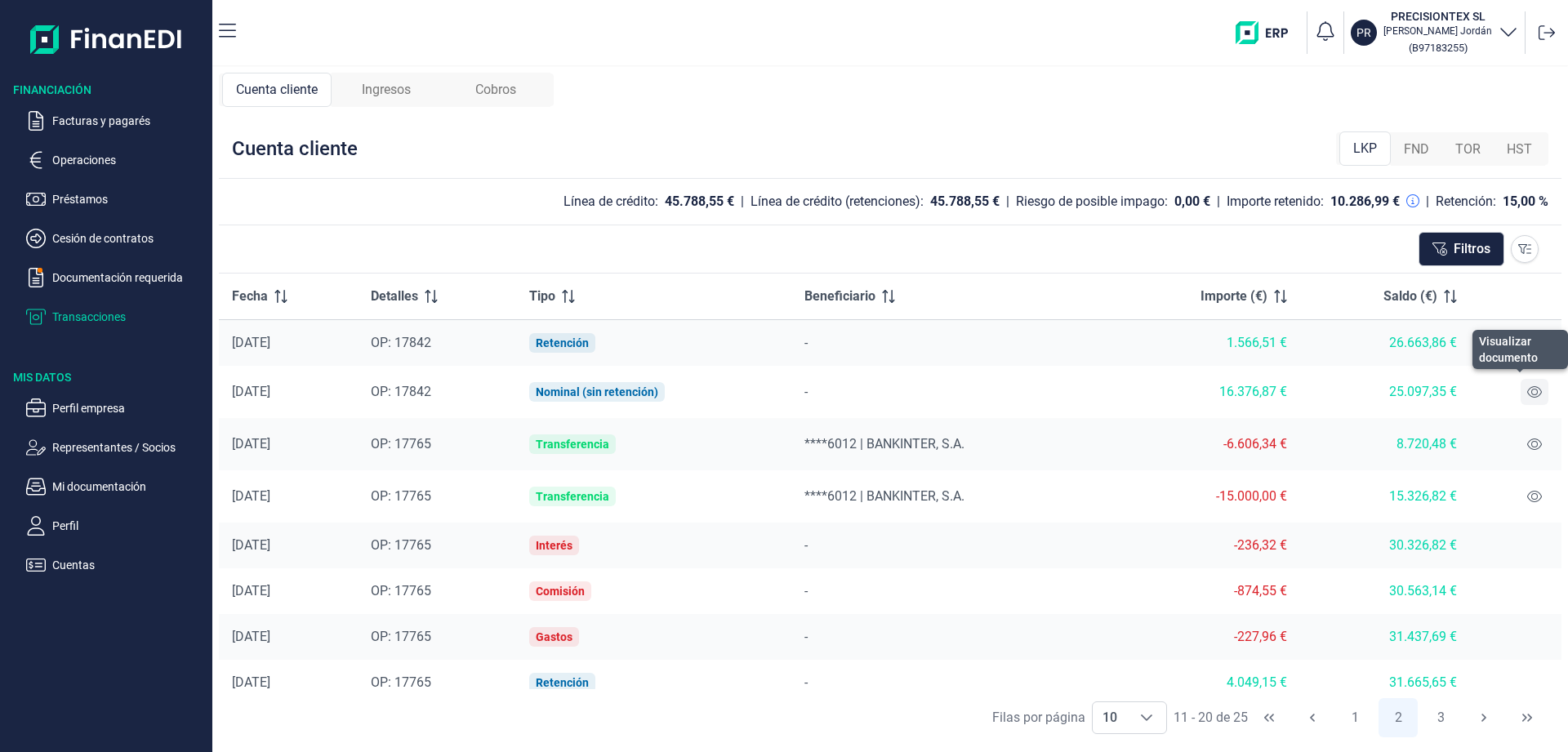
click at [1541, 395] on icon at bounding box center [1535, 392] width 15 height 12
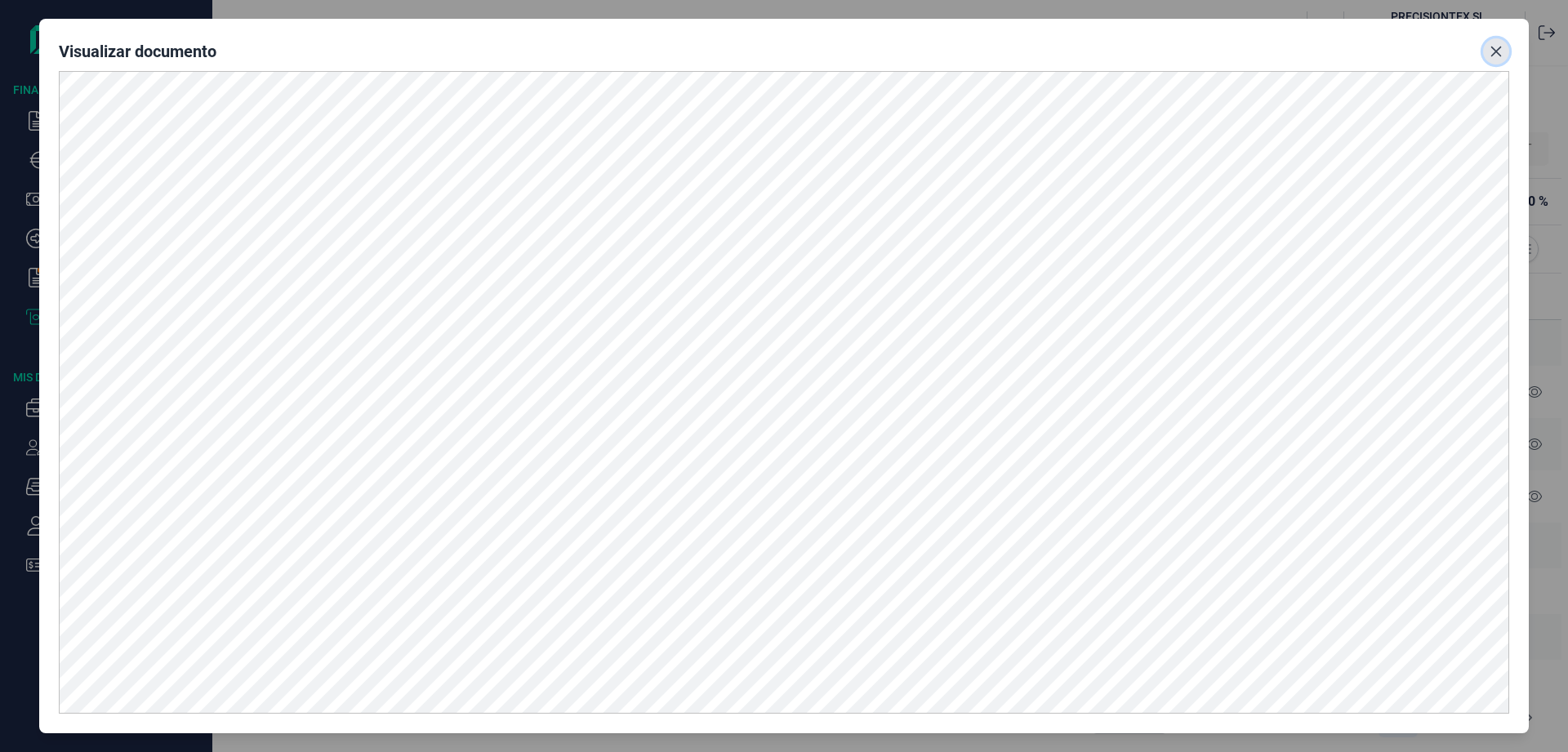
click at [1501, 53] on icon "Close" at bounding box center [1496, 51] width 13 height 13
